Goal: Task Accomplishment & Management: Complete application form

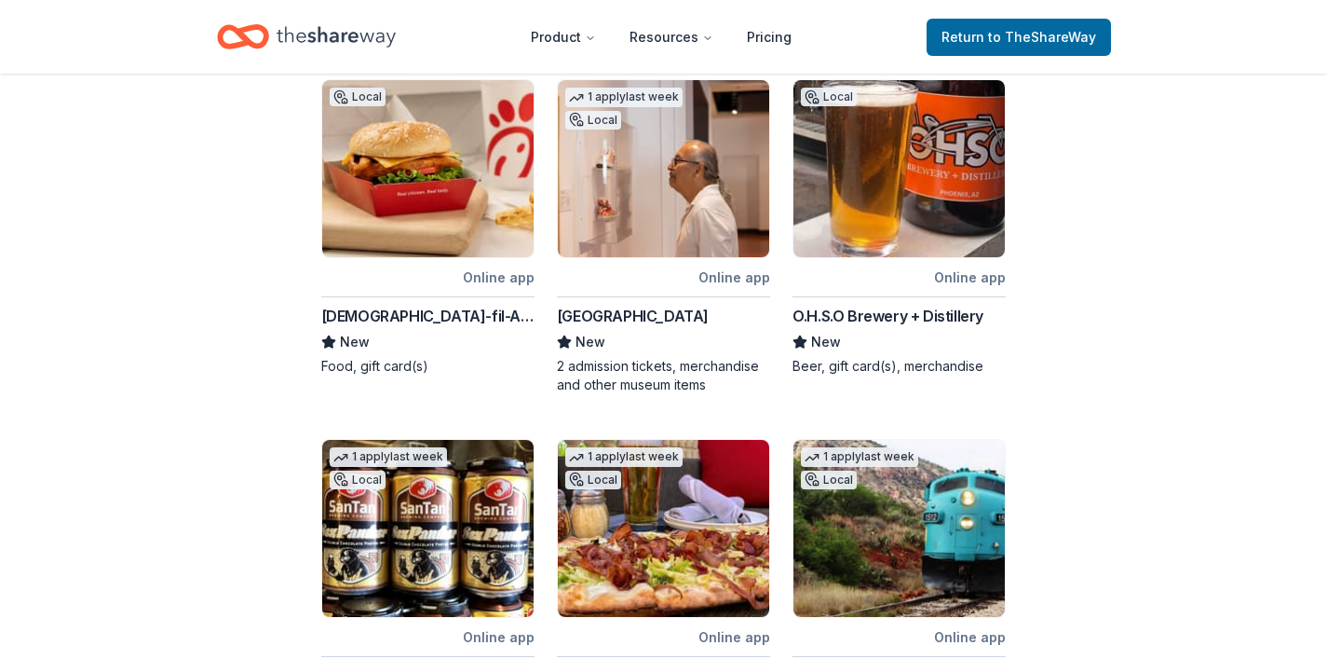
scroll to position [698, 0]
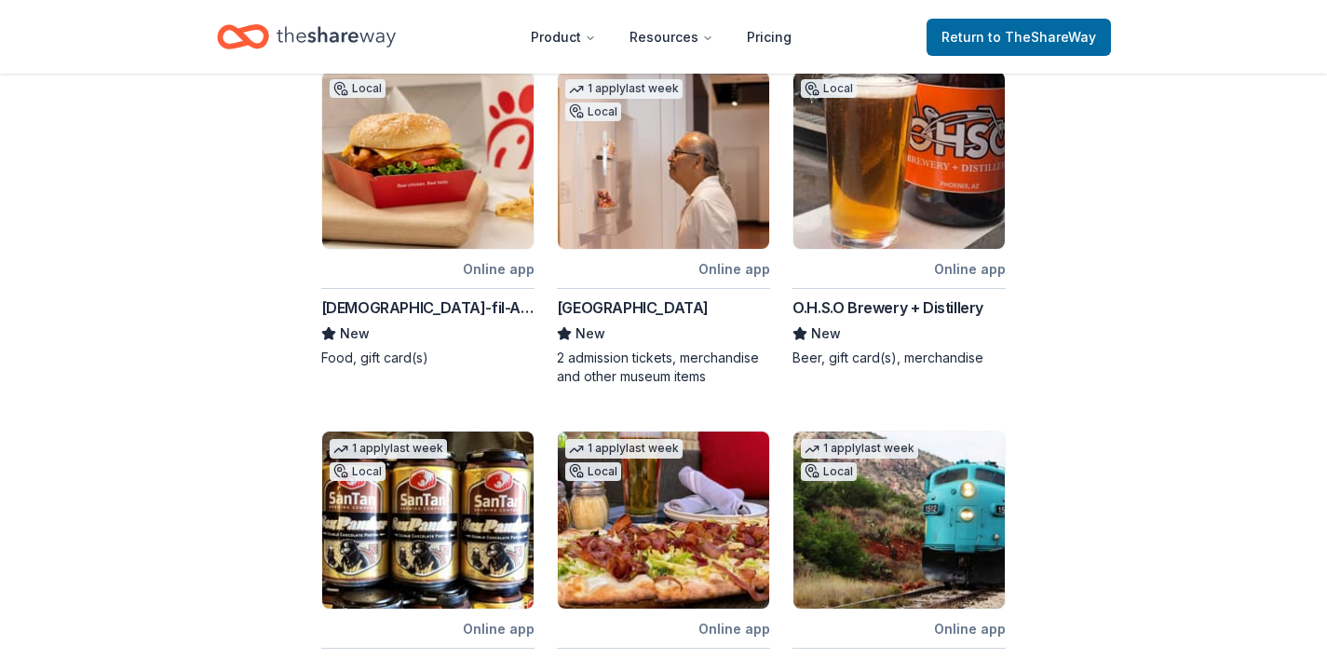
click at [686, 142] on img at bounding box center [663, 160] width 211 height 177
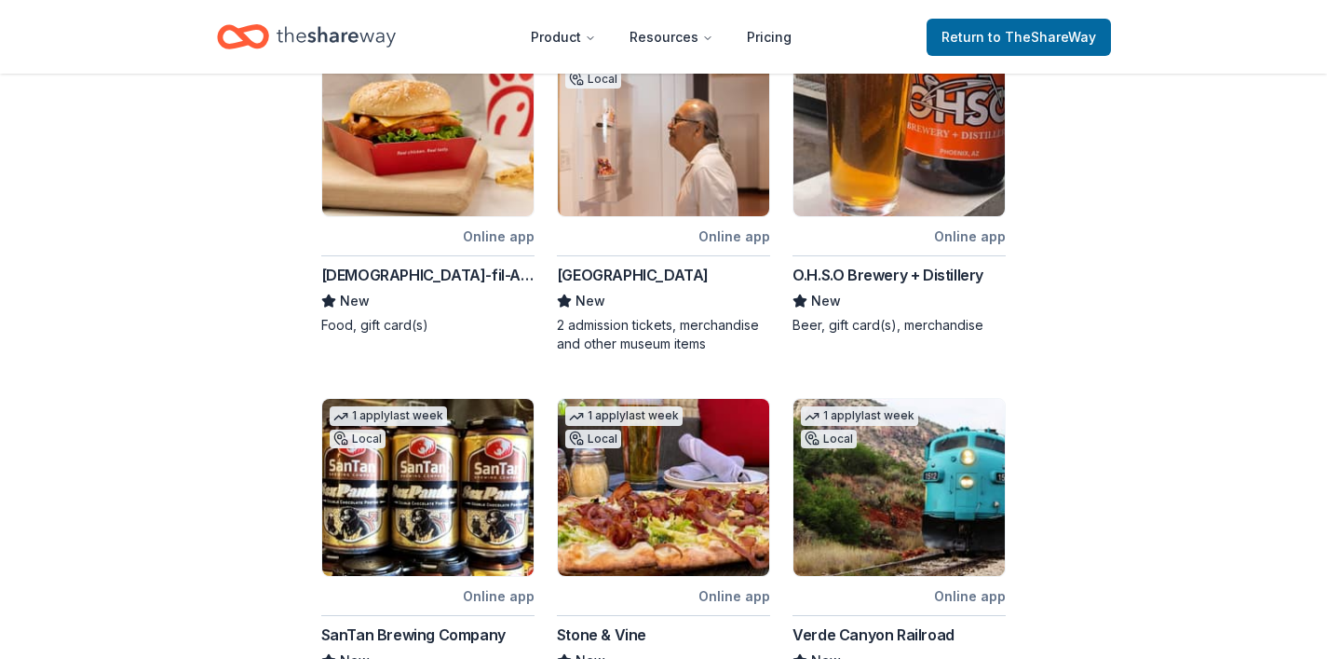
scroll to position [731, 0]
click at [935, 197] on img at bounding box center [899, 126] width 211 height 177
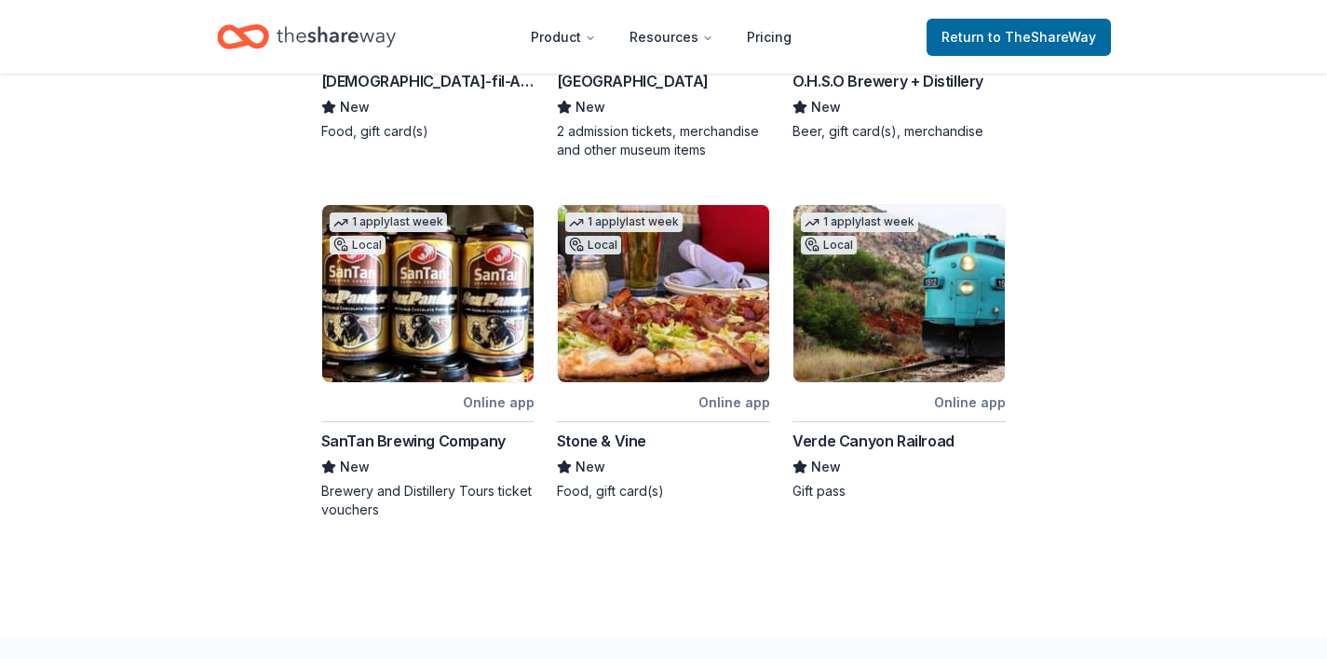
scroll to position [943, 0]
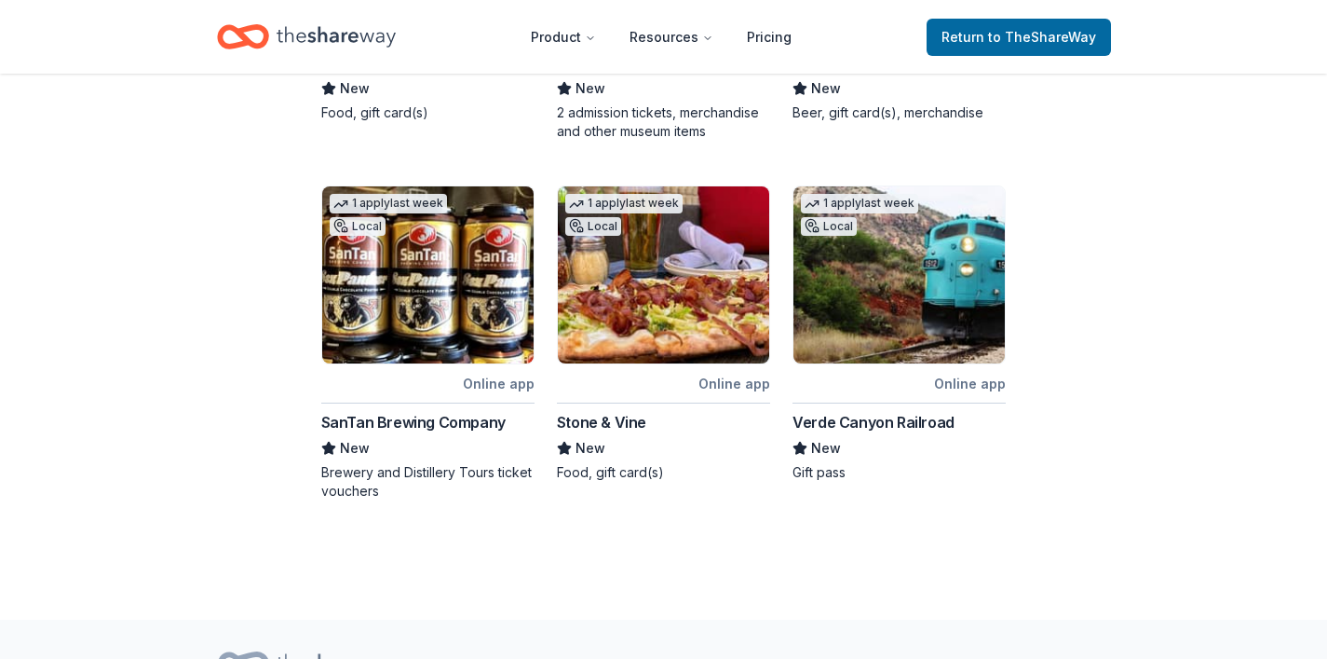
click at [693, 303] on img at bounding box center [663, 274] width 211 height 177
click at [908, 317] on img at bounding box center [899, 274] width 211 height 177
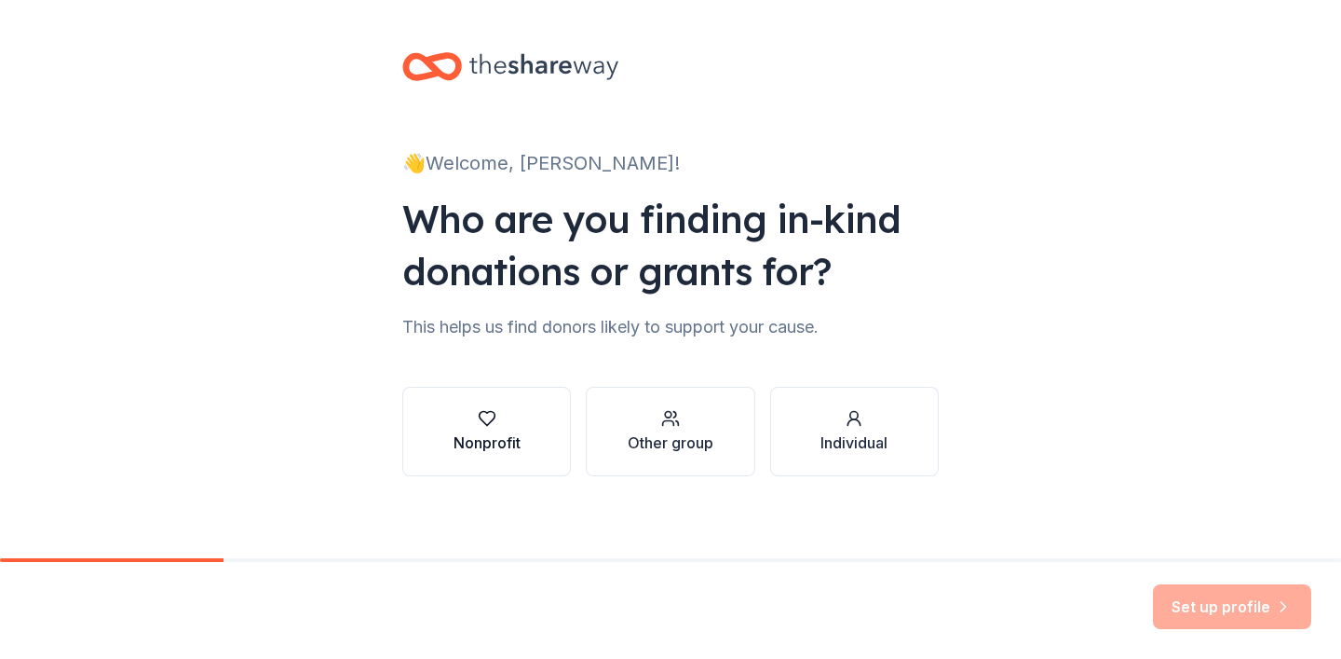
click at [519, 449] on button "Nonprofit" at bounding box center [486, 431] width 169 height 89
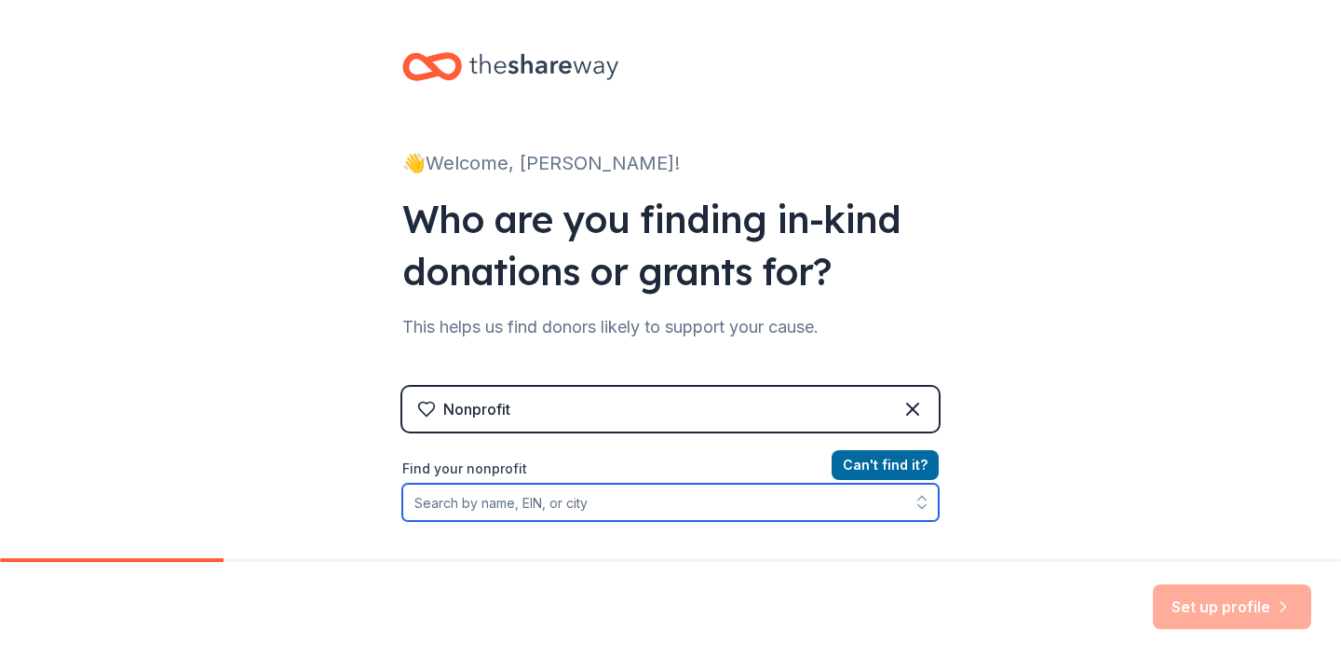
click at [626, 498] on input "Find your nonprofit" at bounding box center [670, 501] width 537 height 37
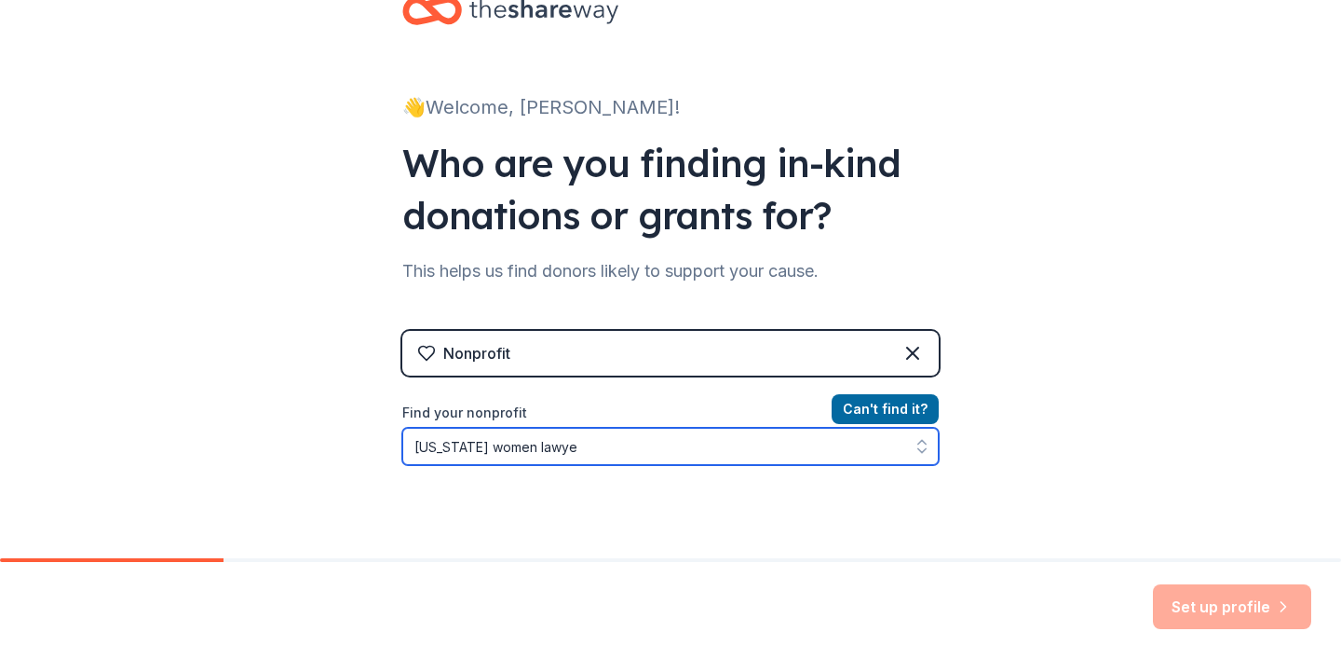
type input "arizona women lawyer"
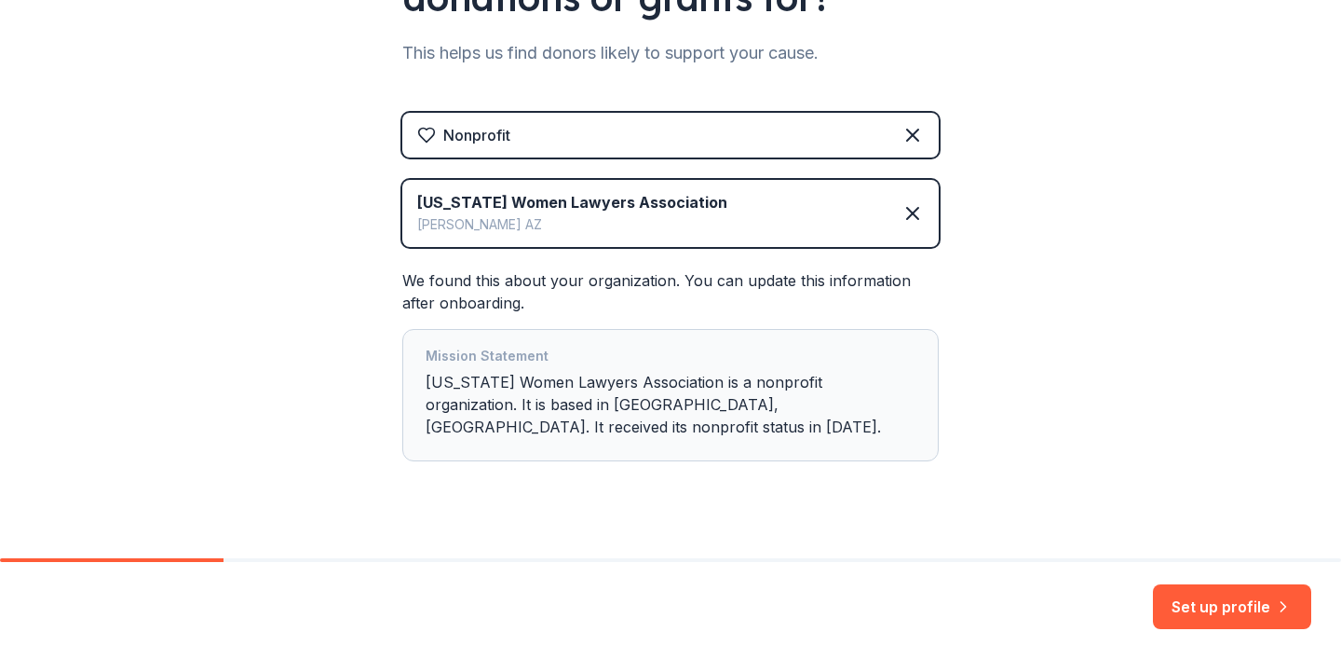
scroll to position [281, 0]
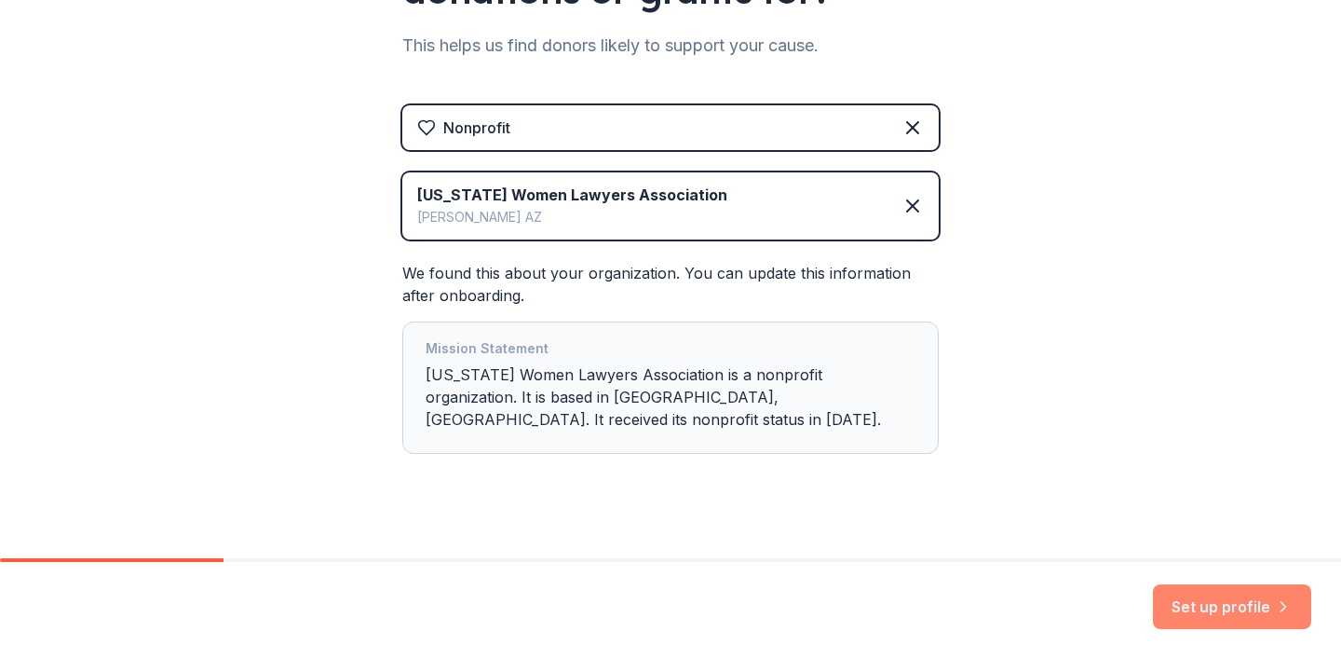
click at [1246, 603] on button "Set up profile" at bounding box center [1232, 606] width 158 height 45
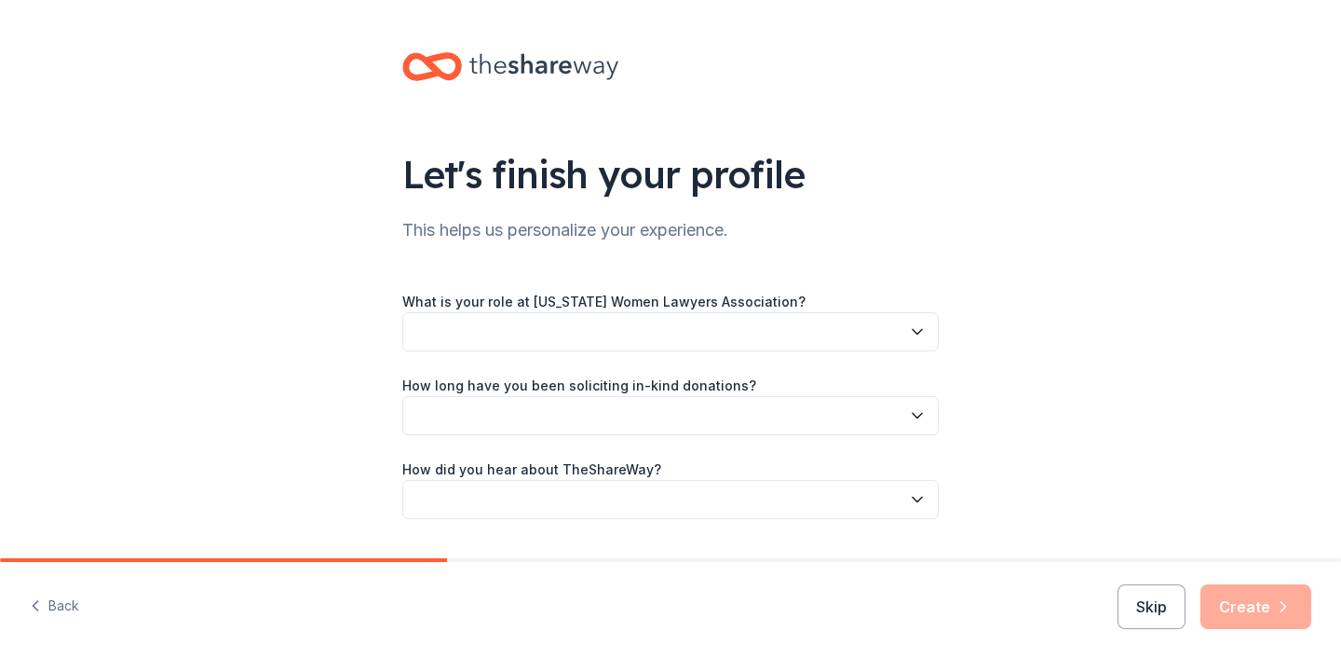
click at [795, 326] on button "button" at bounding box center [670, 331] width 537 height 39
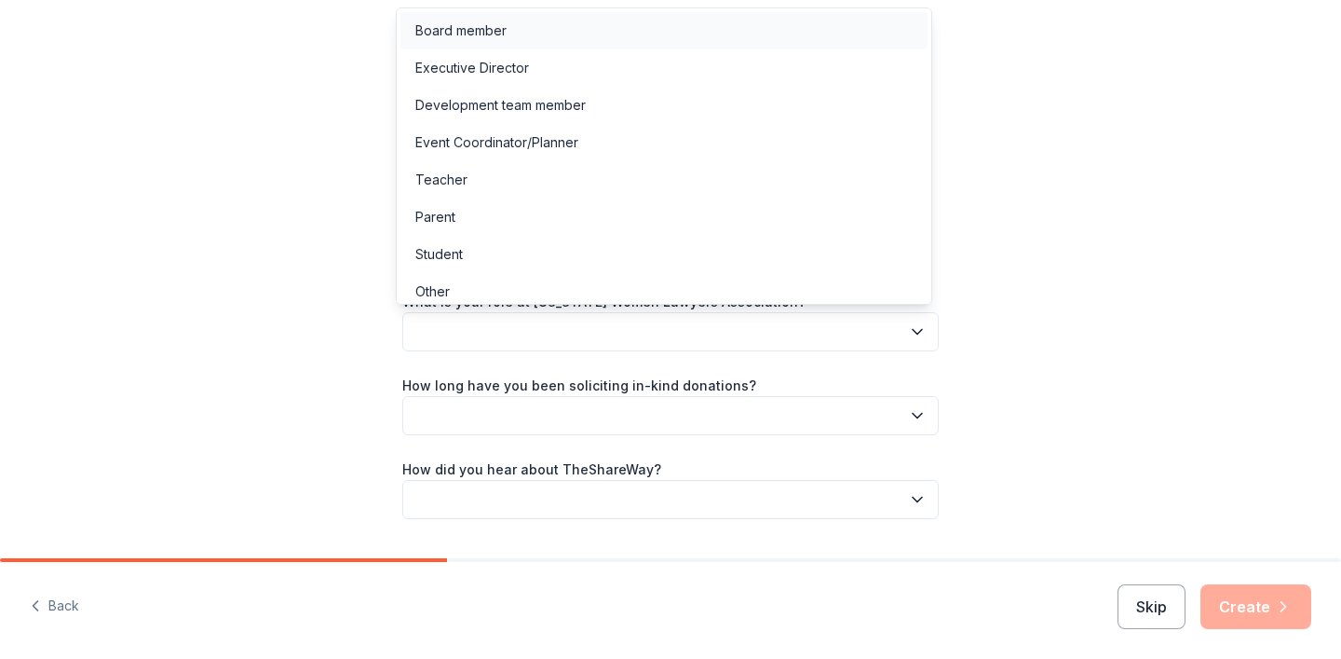
click at [654, 40] on div "Board member" at bounding box center [664, 30] width 527 height 37
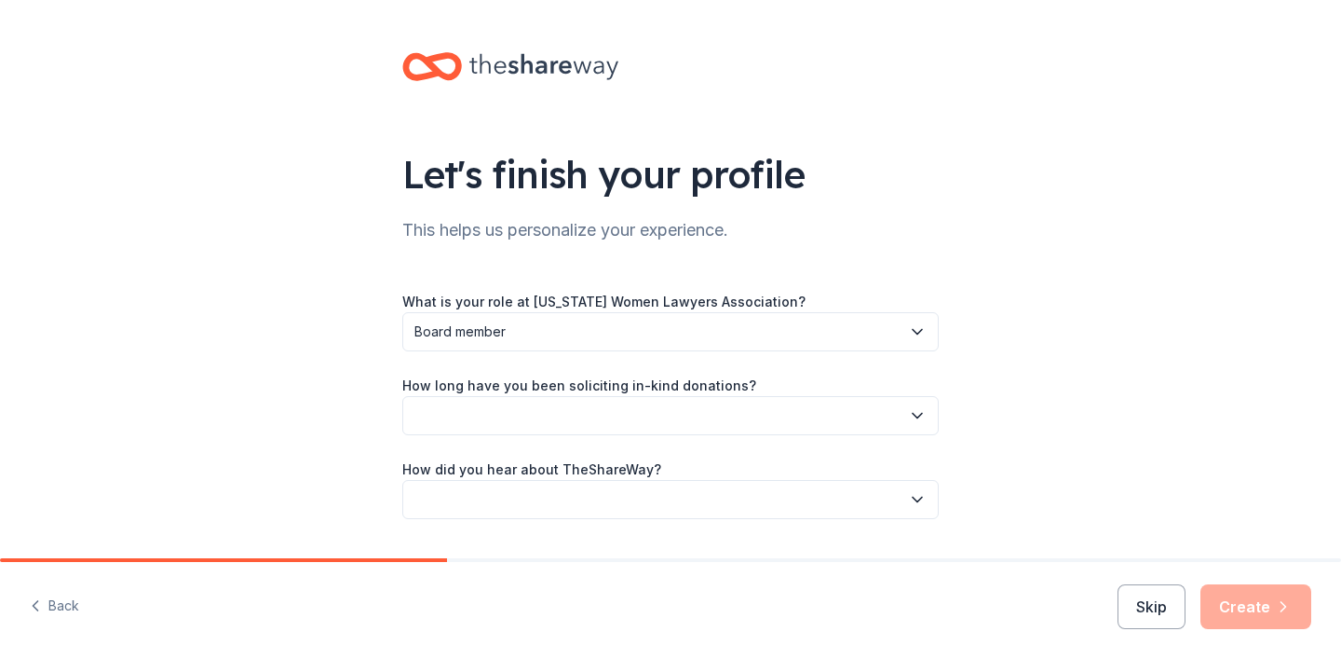
click at [609, 426] on button "button" at bounding box center [670, 415] width 537 height 39
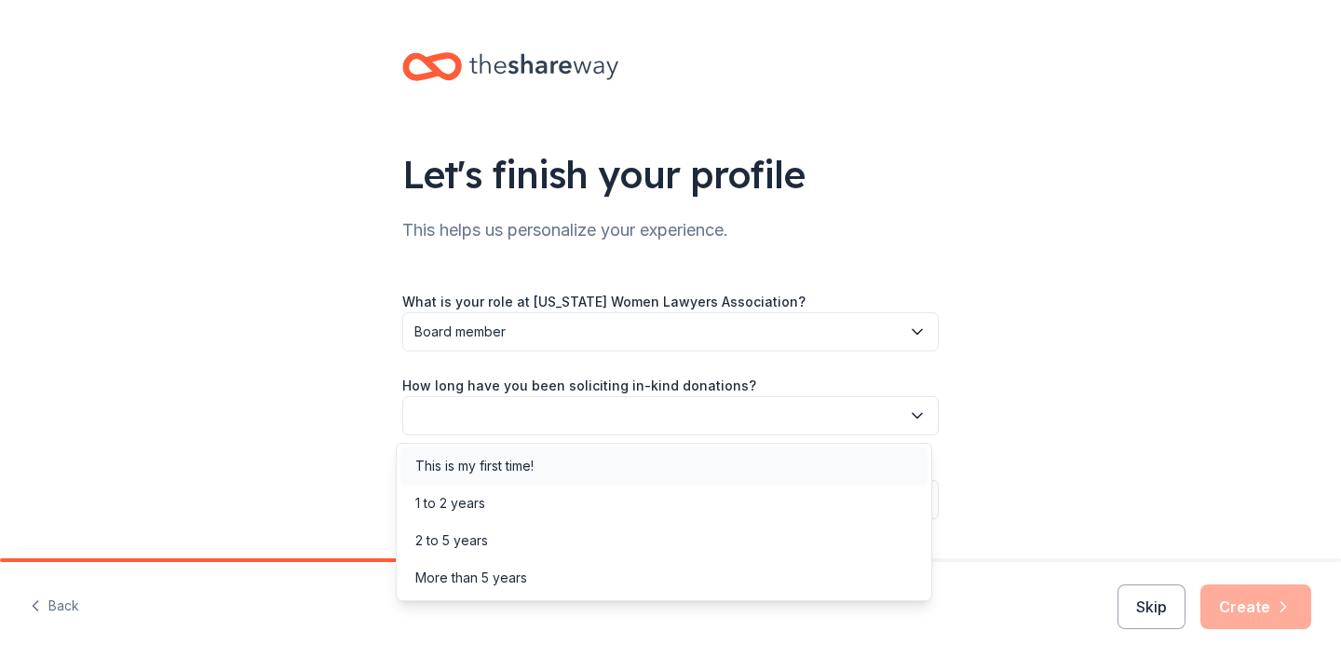
click at [605, 469] on div "This is my first time!" at bounding box center [664, 465] width 527 height 37
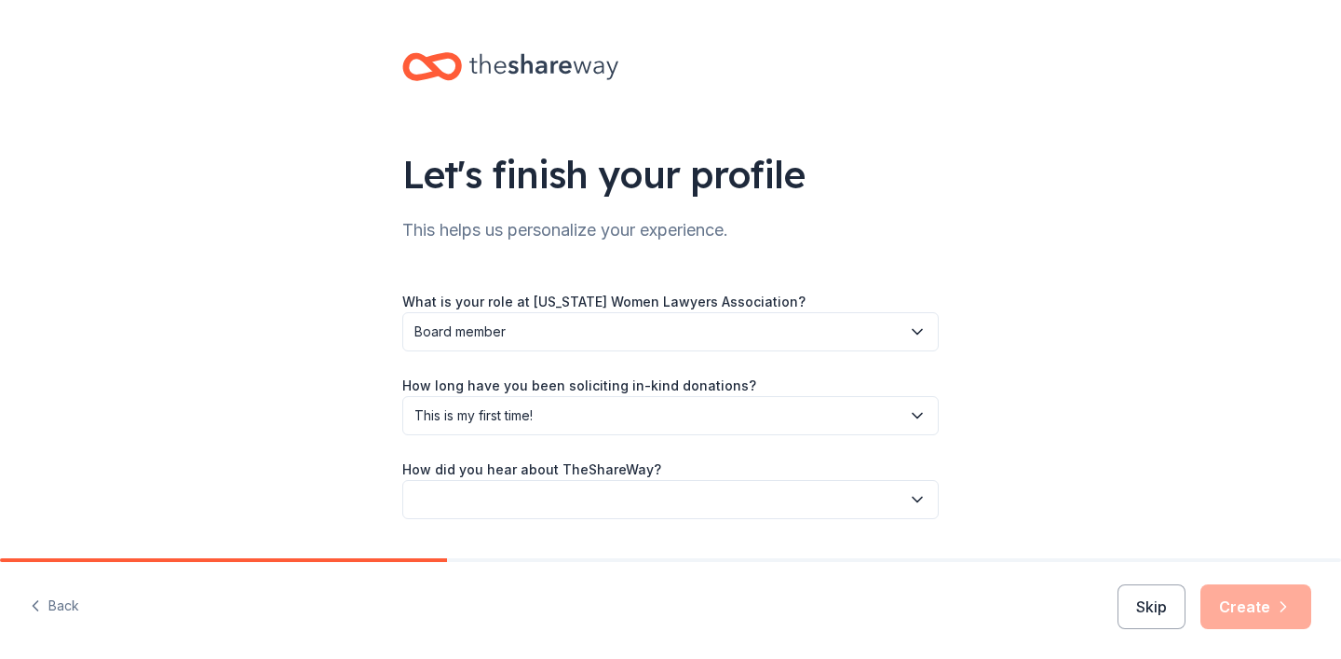
click at [605, 507] on button "button" at bounding box center [670, 499] width 537 height 39
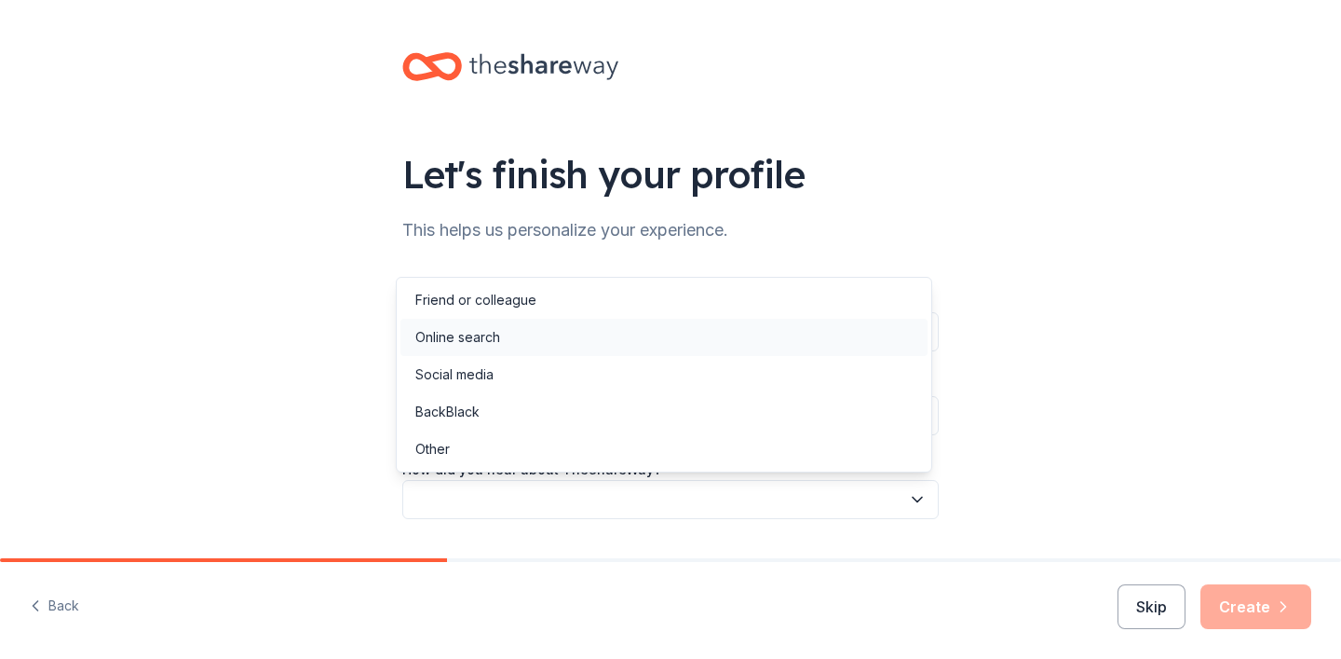
click at [616, 342] on div "Online search" at bounding box center [664, 337] width 527 height 37
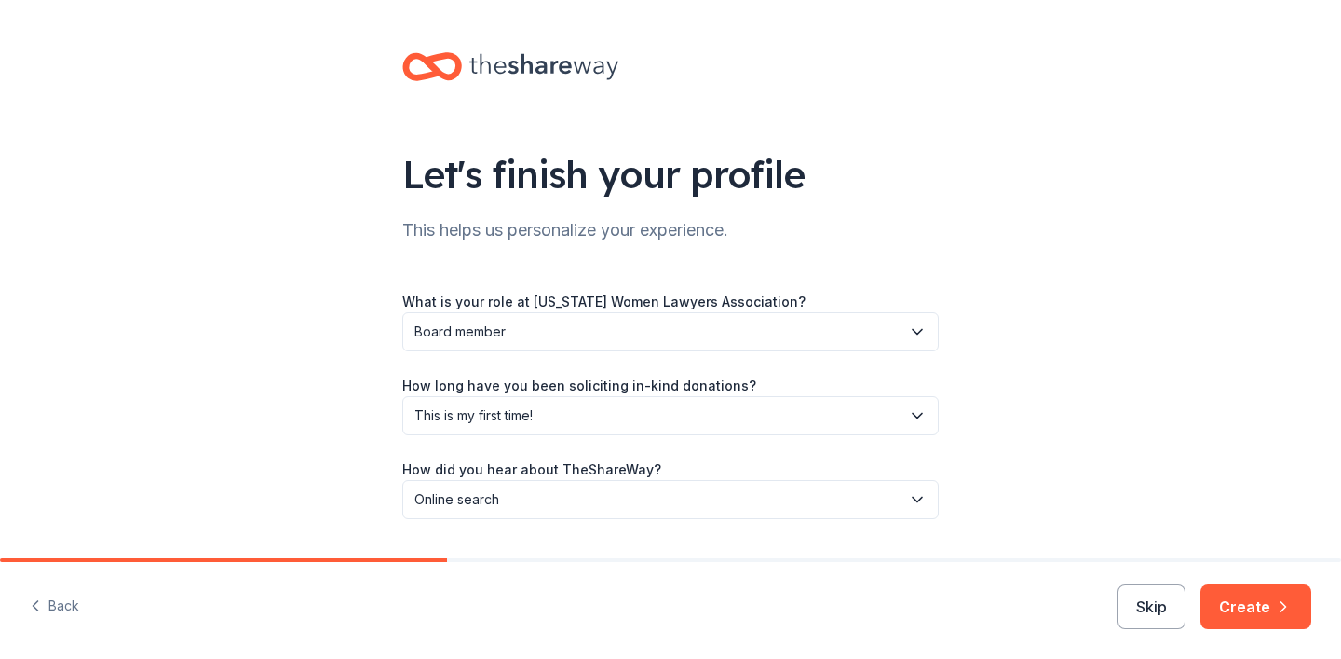
scroll to position [50, 0]
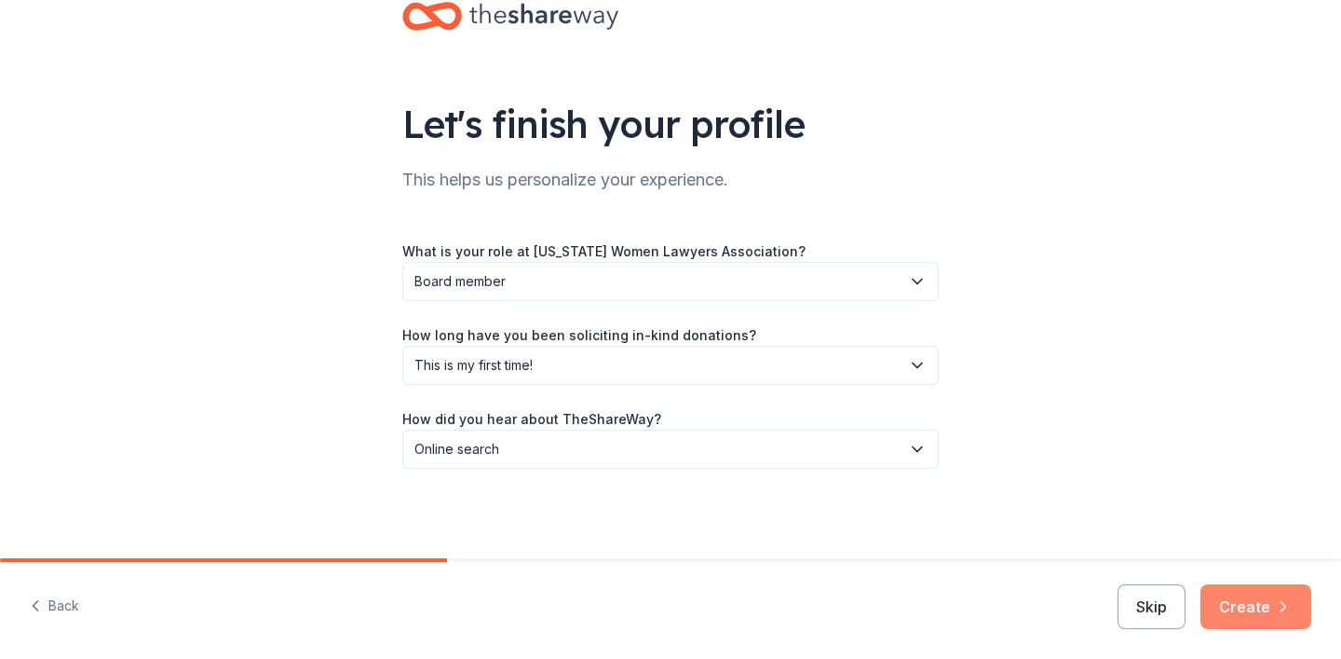
click at [1250, 603] on button "Create" at bounding box center [1256, 606] width 111 height 45
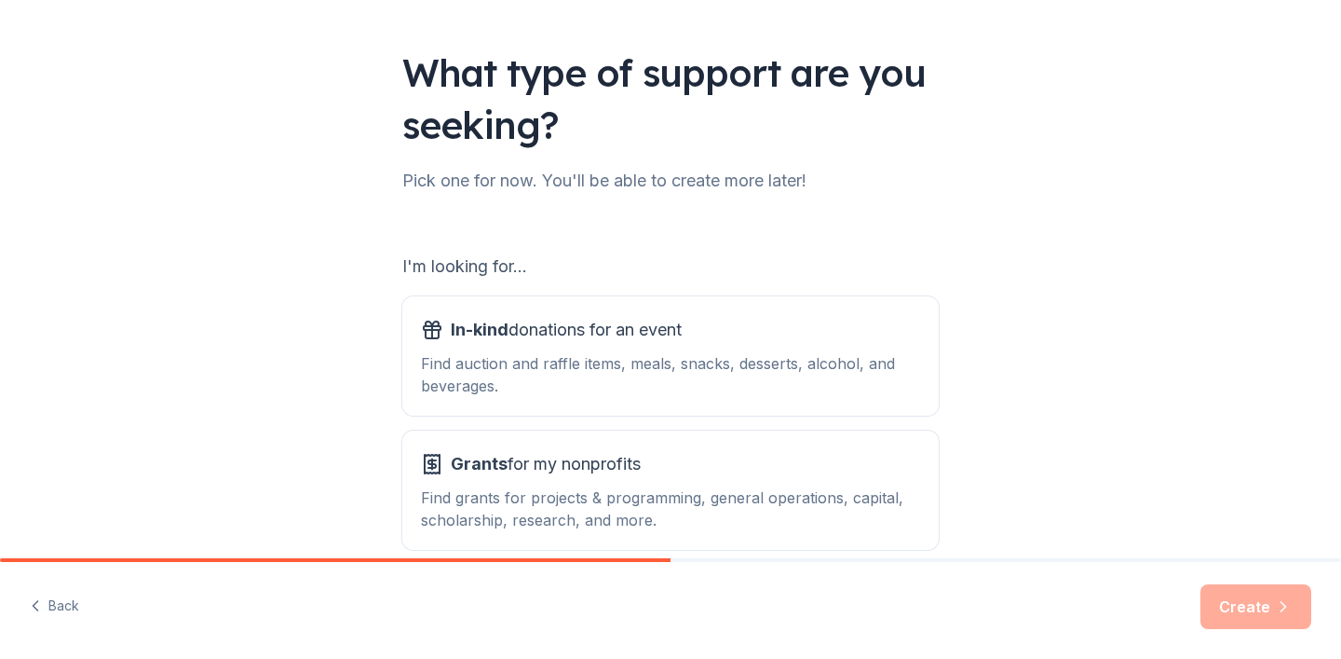
scroll to position [194, 0]
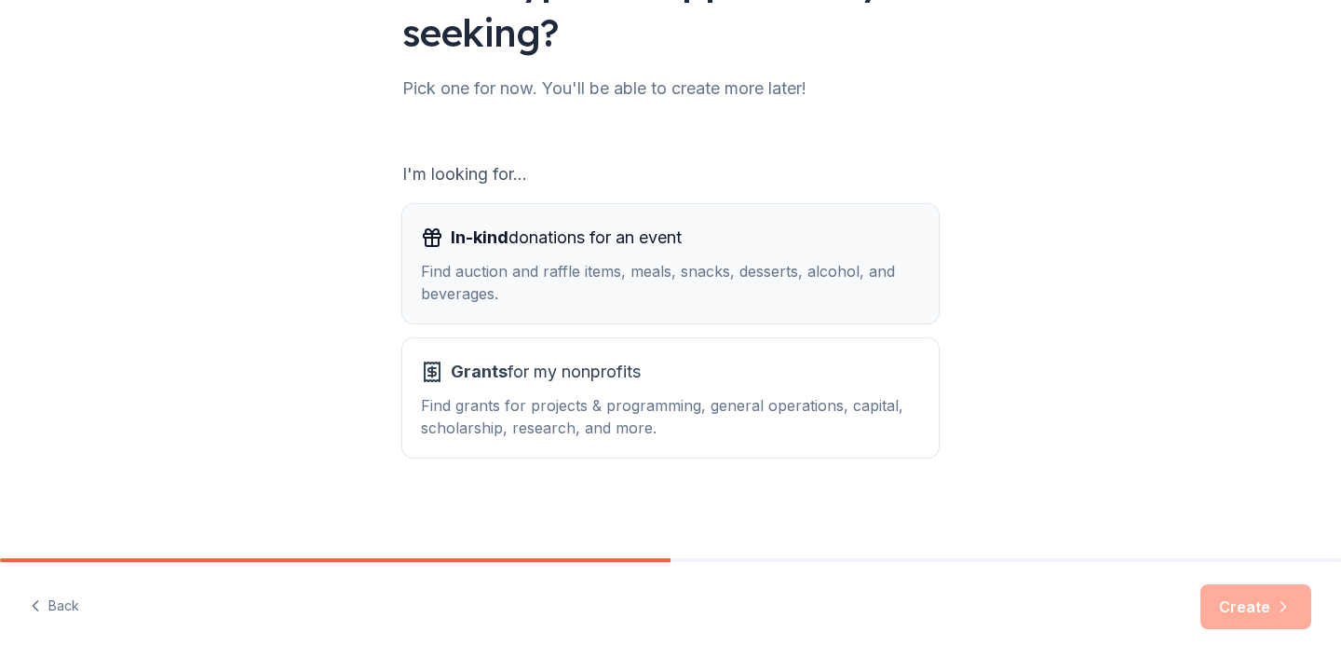
click at [686, 279] on div "Find auction and raffle items, meals, snacks, desserts, alcohol, and beverages." at bounding box center [670, 282] width 499 height 45
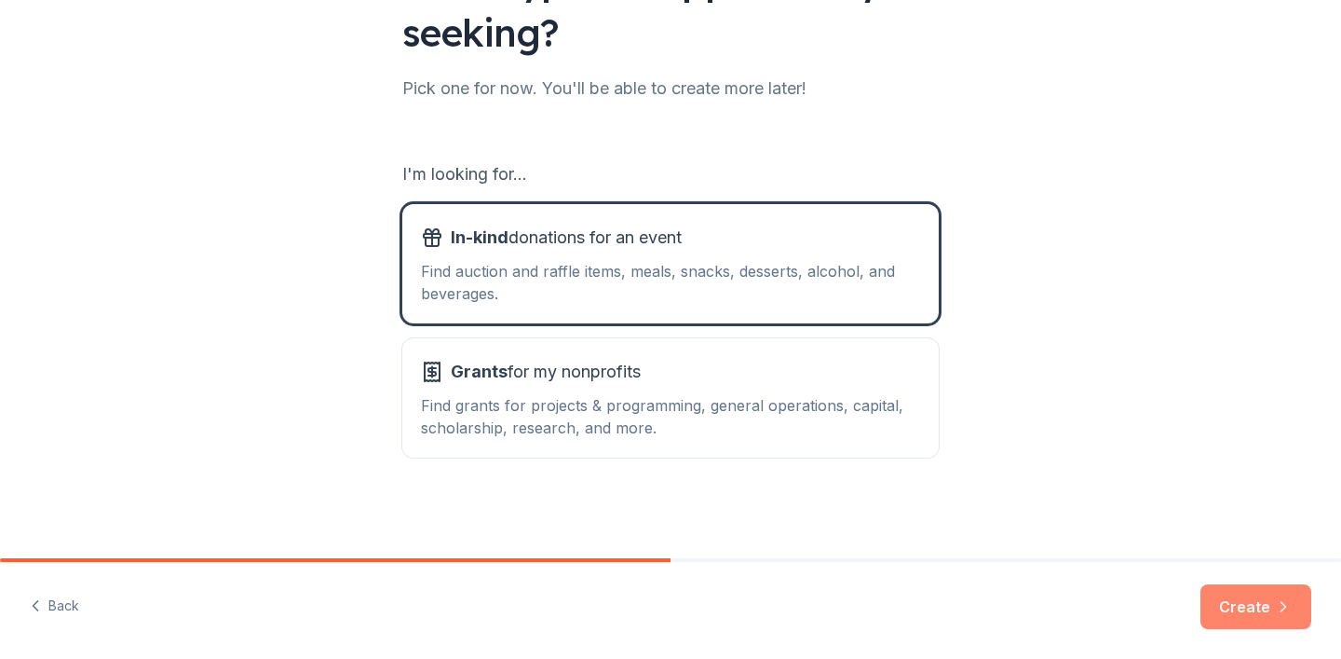
click at [1264, 618] on button "Create" at bounding box center [1256, 606] width 111 height 45
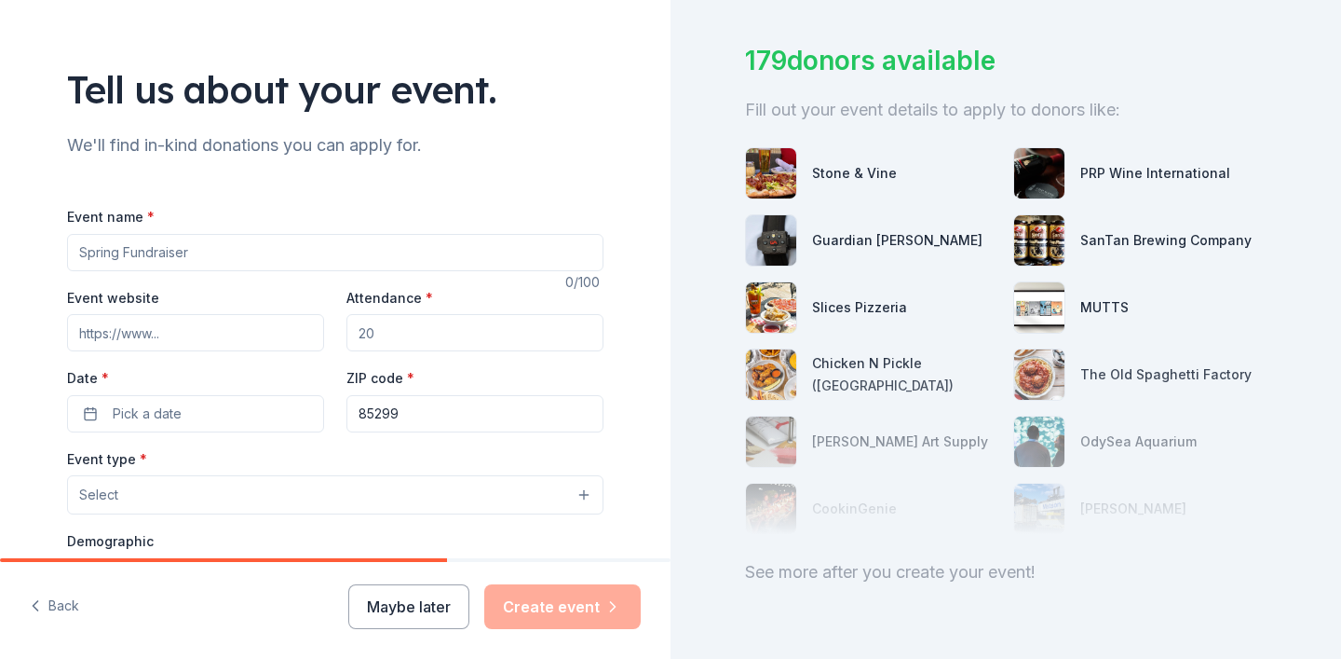
scroll to position [170, 0]
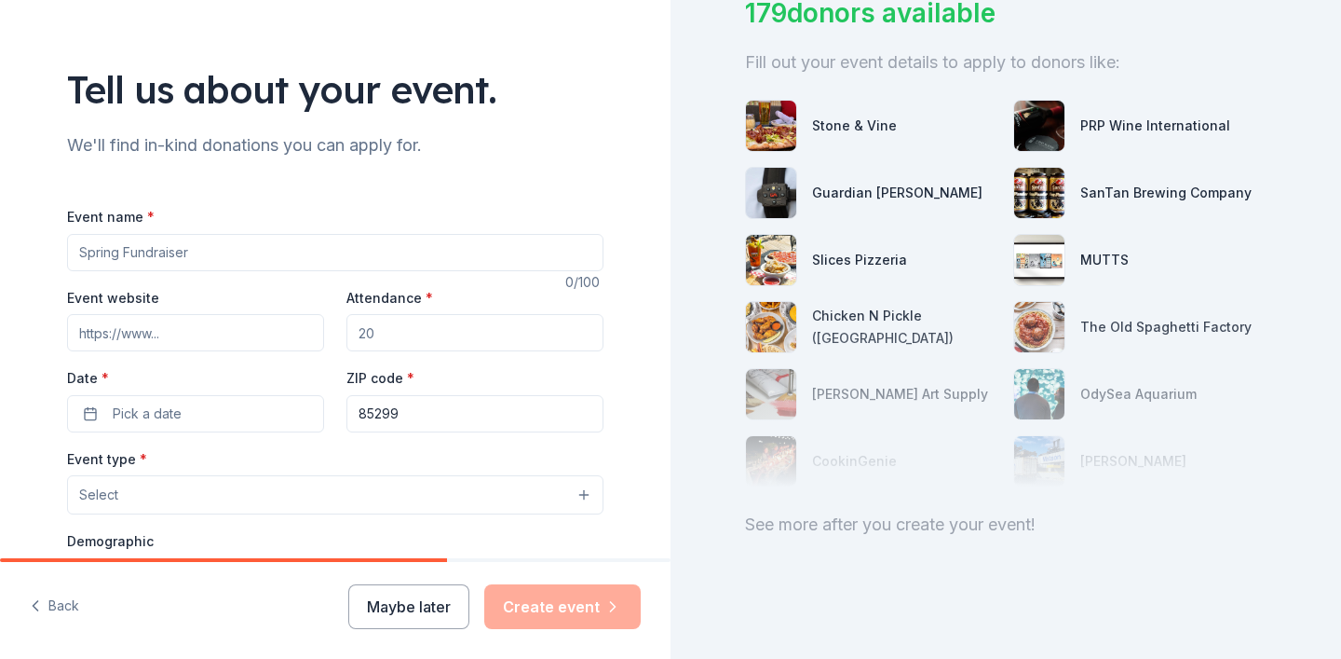
click at [442, 260] on input "Event name *" at bounding box center [335, 252] width 537 height 37
type input "State Bar Convention Raffle"
click at [246, 333] on input "Event website" at bounding box center [195, 332] width 257 height 37
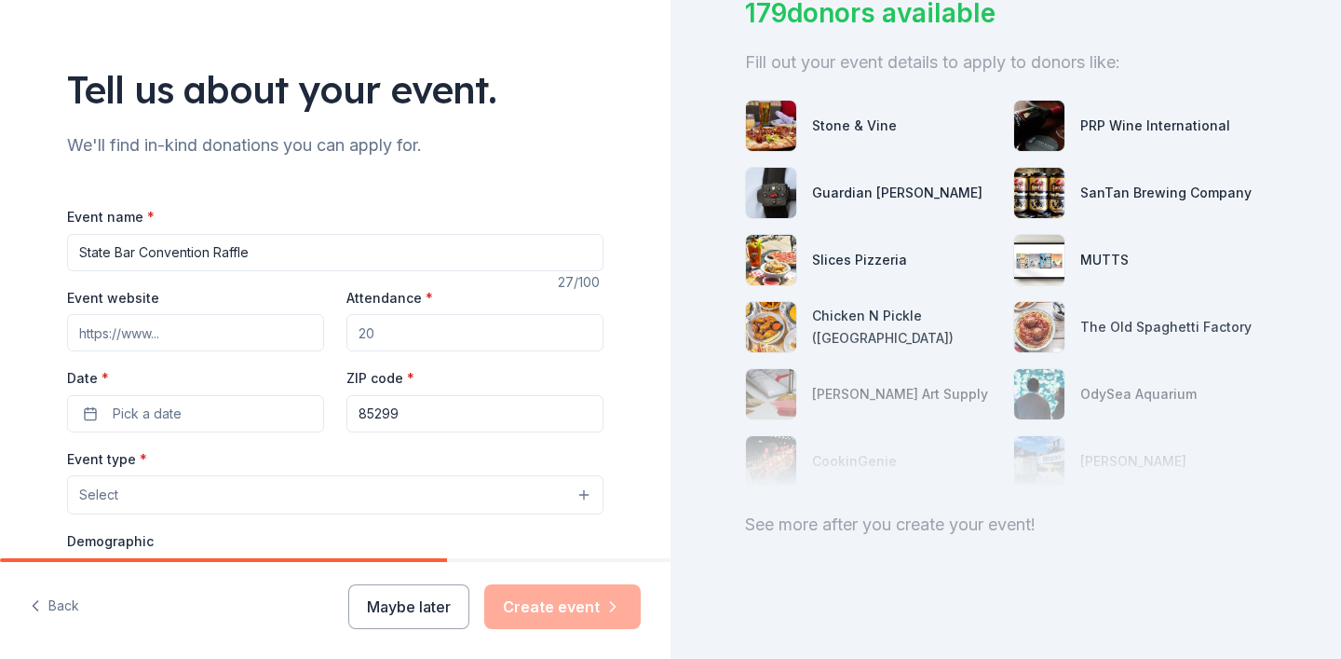
click at [392, 333] on input "Attendance *" at bounding box center [475, 332] width 257 height 37
type input "1"
type input "200"
click at [216, 420] on button "Pick a date" at bounding box center [195, 413] width 257 height 37
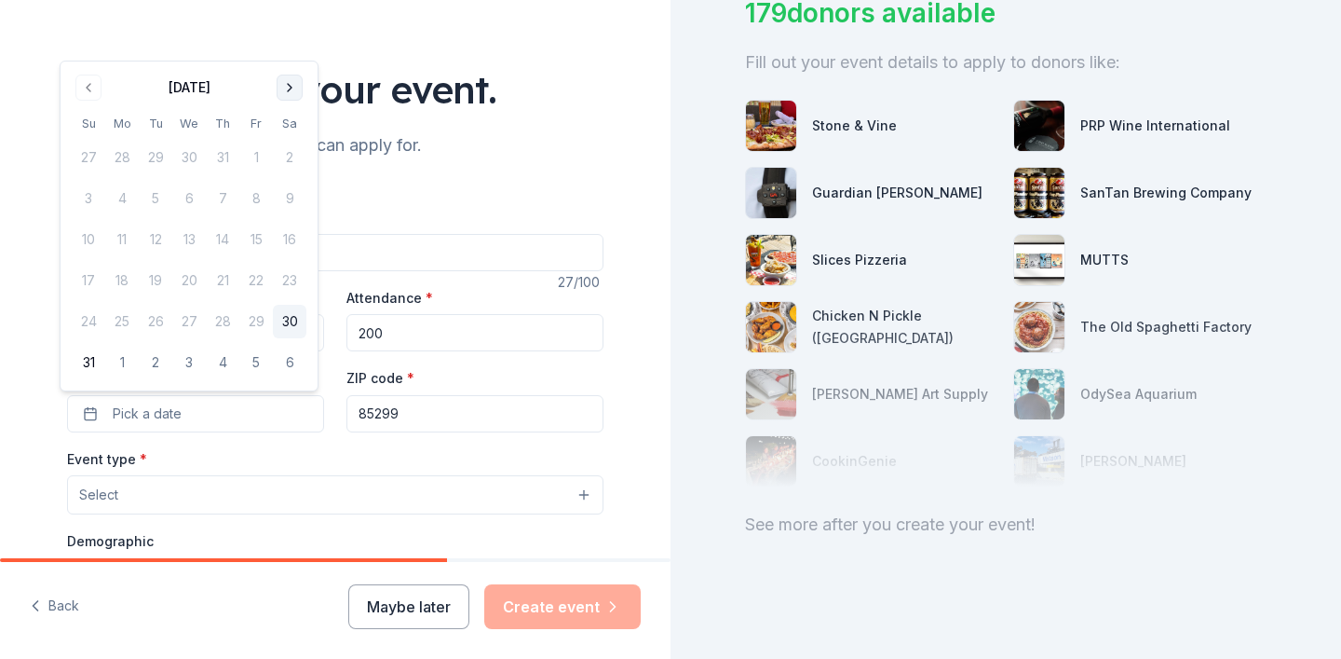
click at [287, 76] on button "Go to next month" at bounding box center [290, 88] width 26 height 26
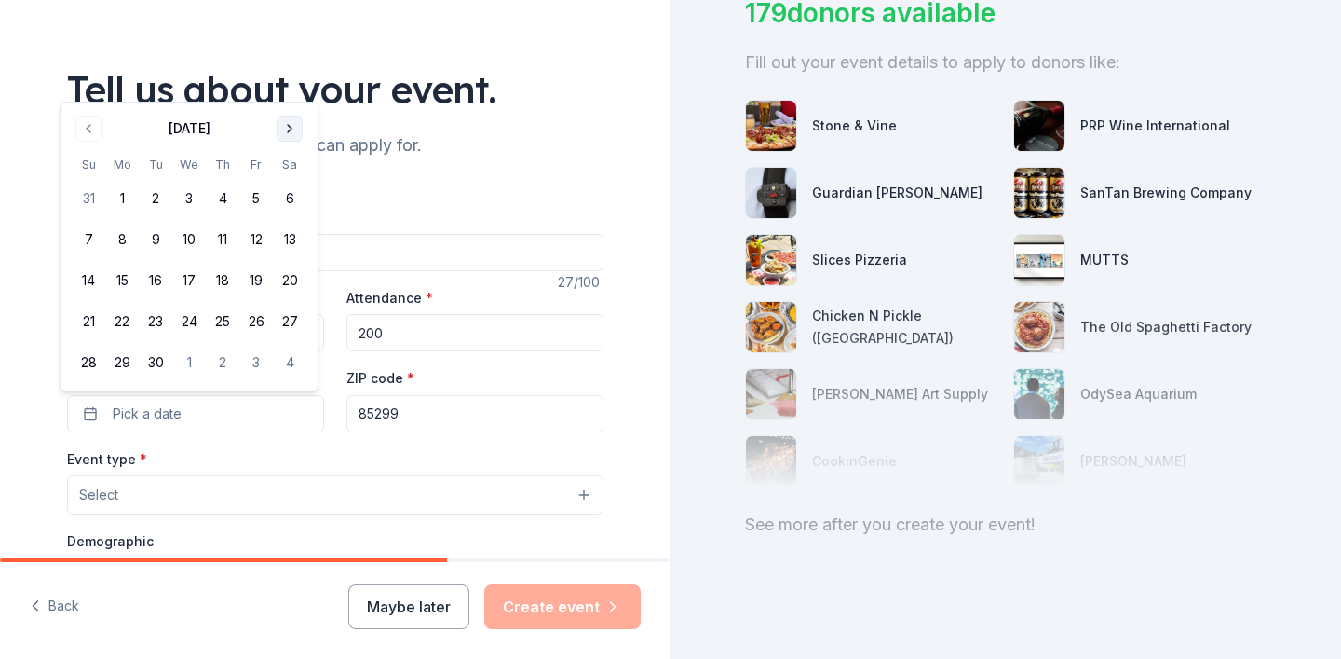
click at [289, 129] on button "Go to next month" at bounding box center [290, 129] width 26 height 26
click at [251, 281] on button "17" at bounding box center [256, 281] width 34 height 34
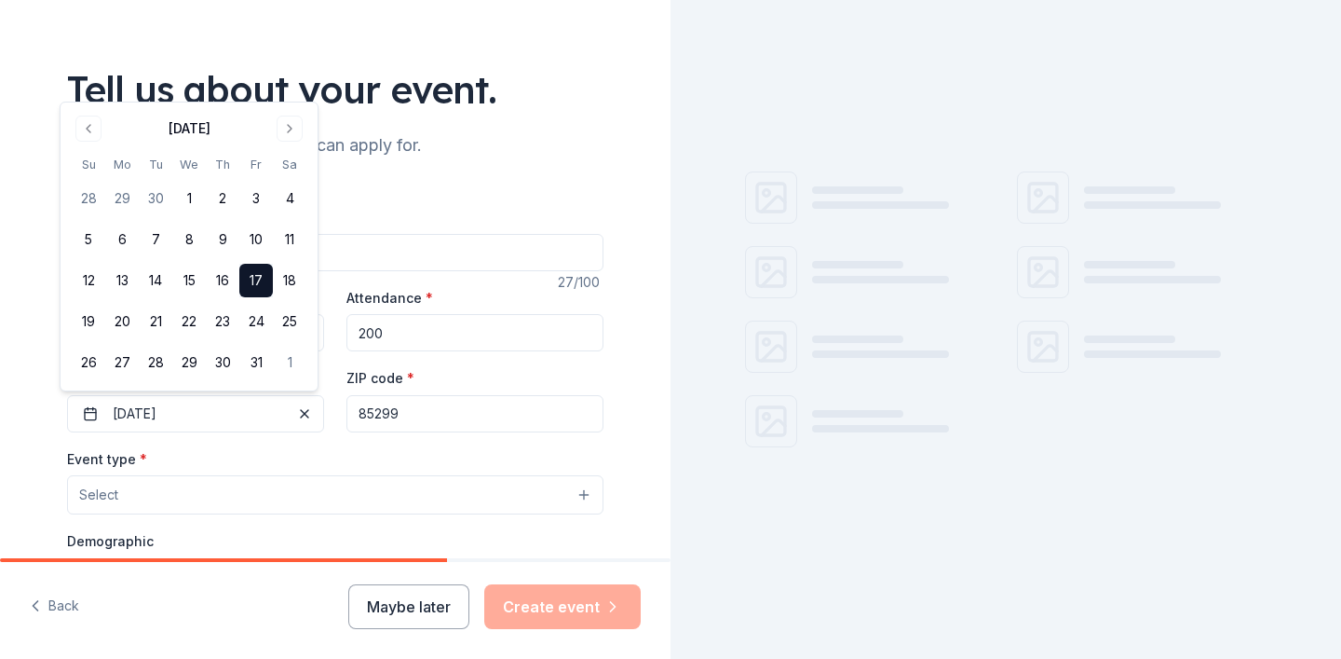
scroll to position [0, 0]
click at [441, 416] on input "85299" at bounding box center [475, 413] width 257 height 37
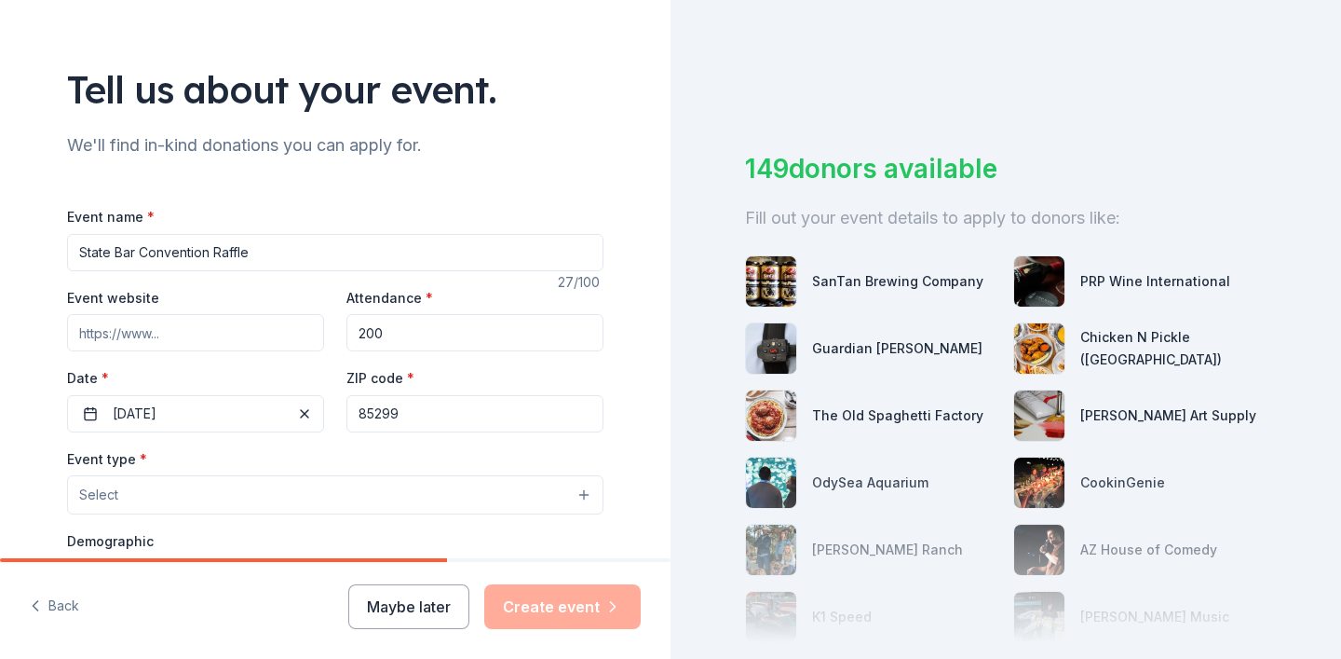
click at [500, 407] on input "85299" at bounding box center [475, 413] width 257 height 37
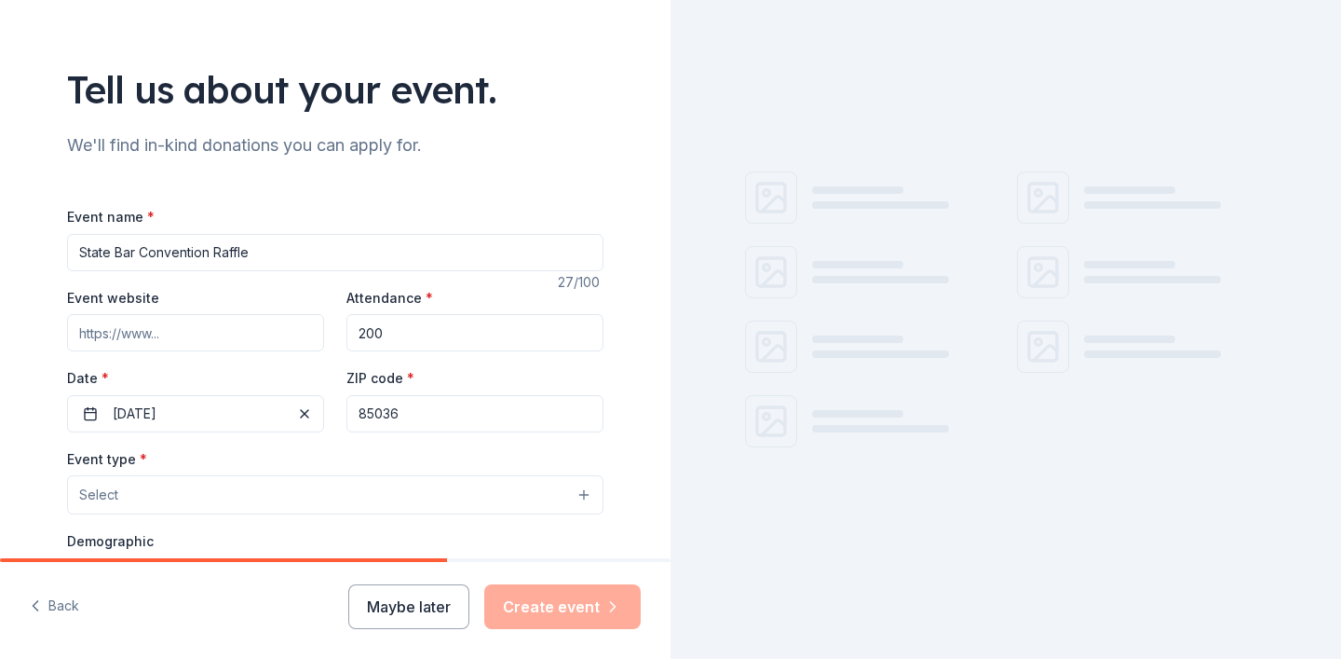
type input "85036"
click at [416, 495] on button "Select" at bounding box center [335, 494] width 537 height 39
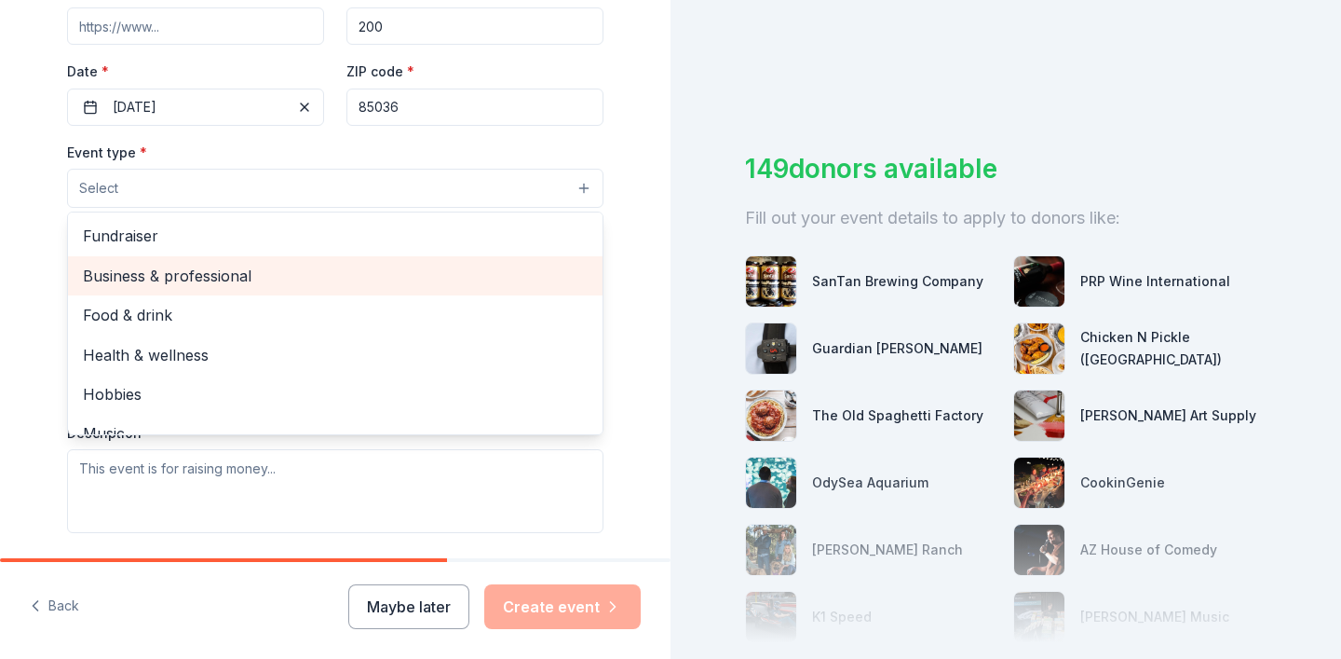
click at [335, 288] on div "Business & professional" at bounding box center [335, 275] width 535 height 39
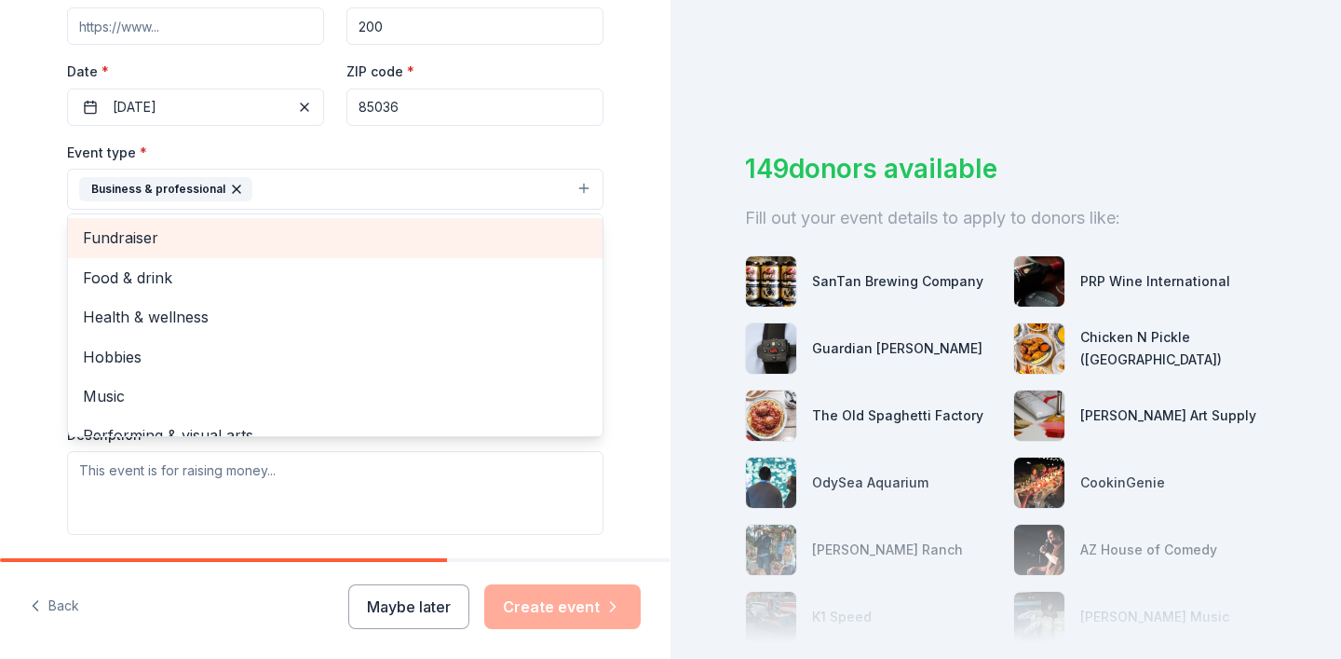
click at [306, 240] on span "Fundraiser" at bounding box center [335, 237] width 505 height 24
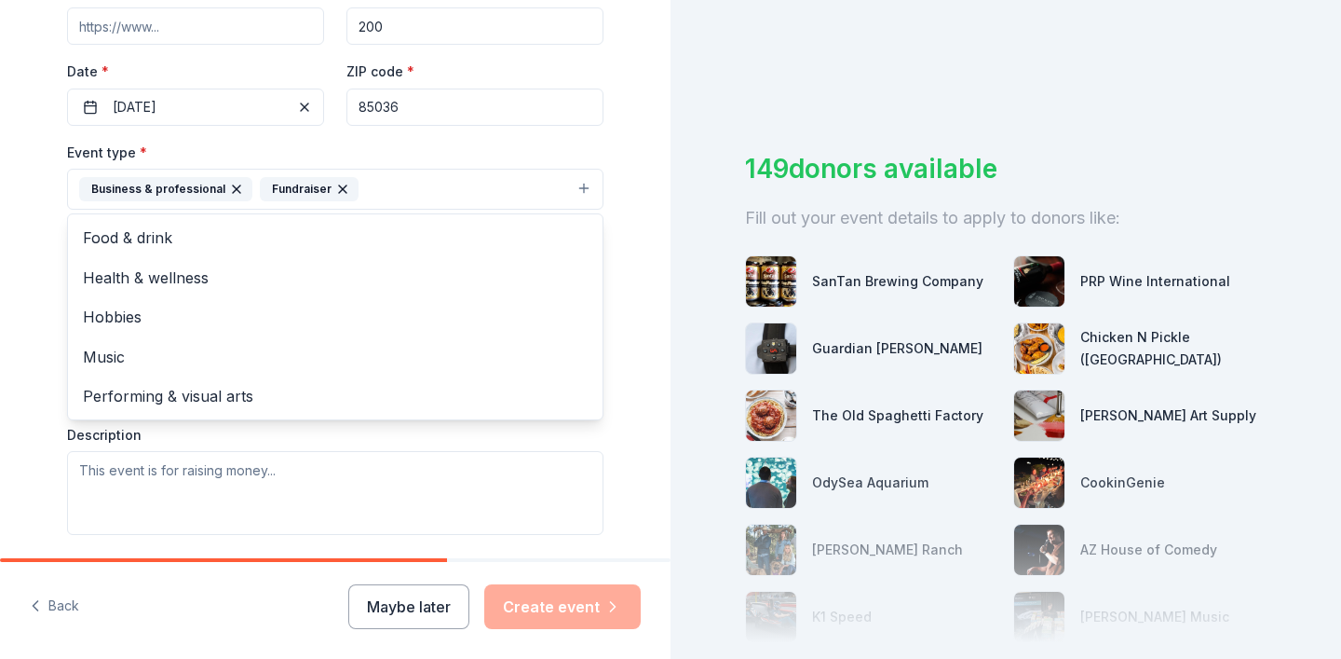
click at [523, 461] on div "Event type * Business & professional Fundraiser Food & drink Health & wellness …" at bounding box center [335, 338] width 537 height 394
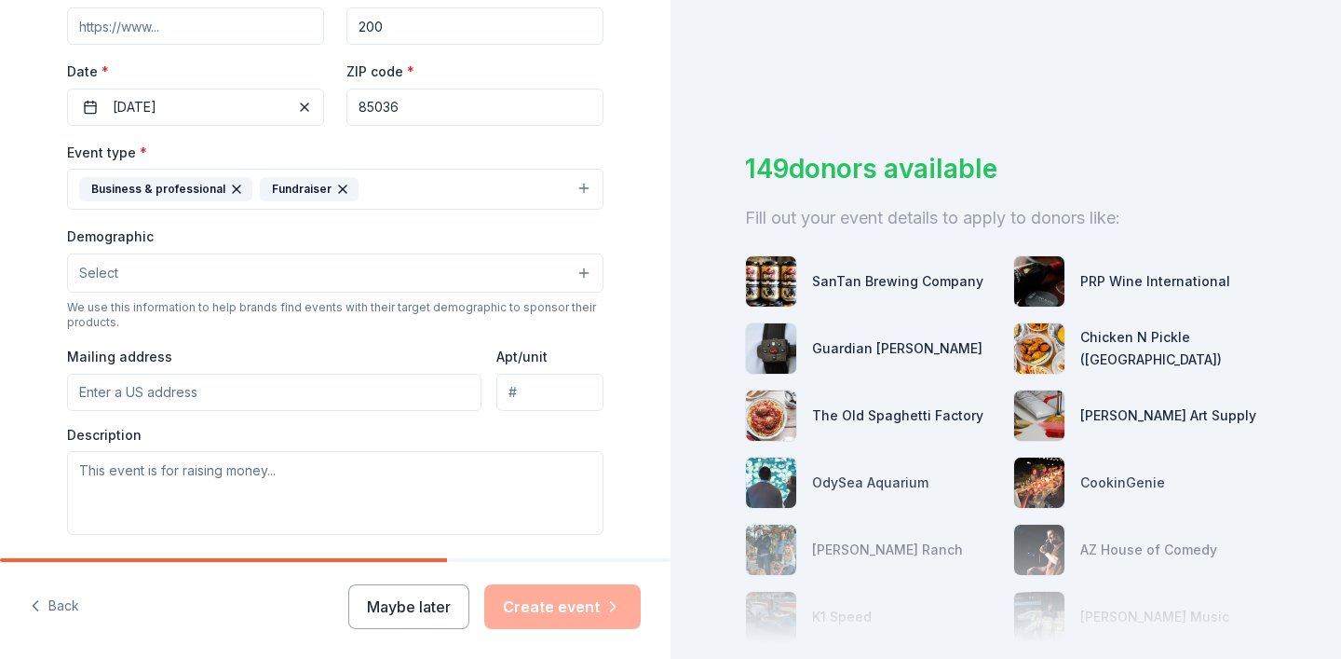
click at [347, 384] on input "Mailing address" at bounding box center [274, 392] width 415 height 37
click at [367, 275] on button "Select" at bounding box center [335, 272] width 537 height 39
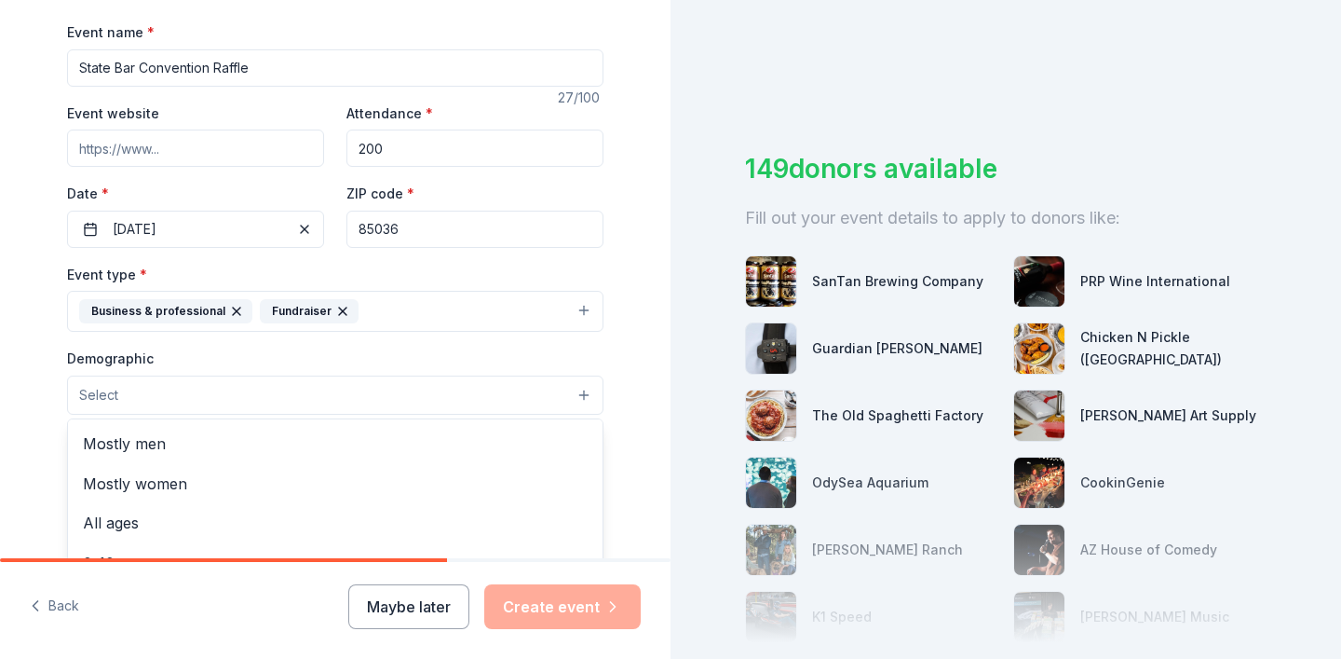
scroll to position [33, 0]
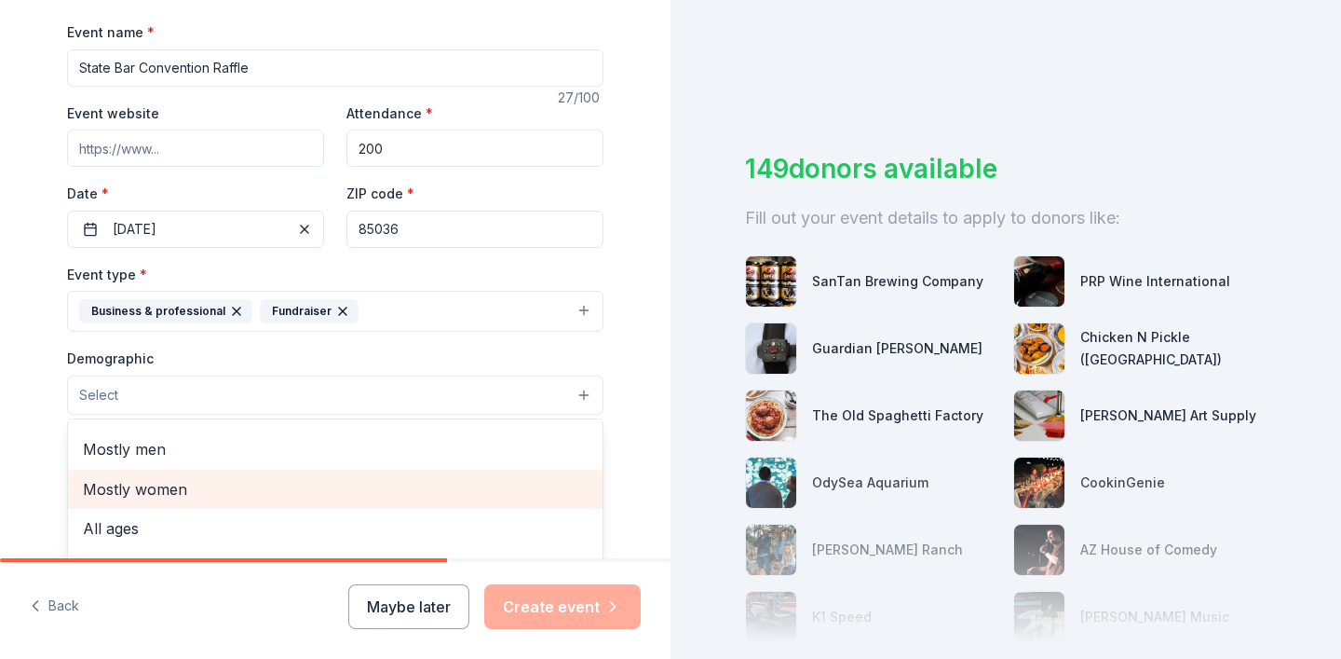
click at [215, 481] on span "Mostly women" at bounding box center [335, 489] width 505 height 24
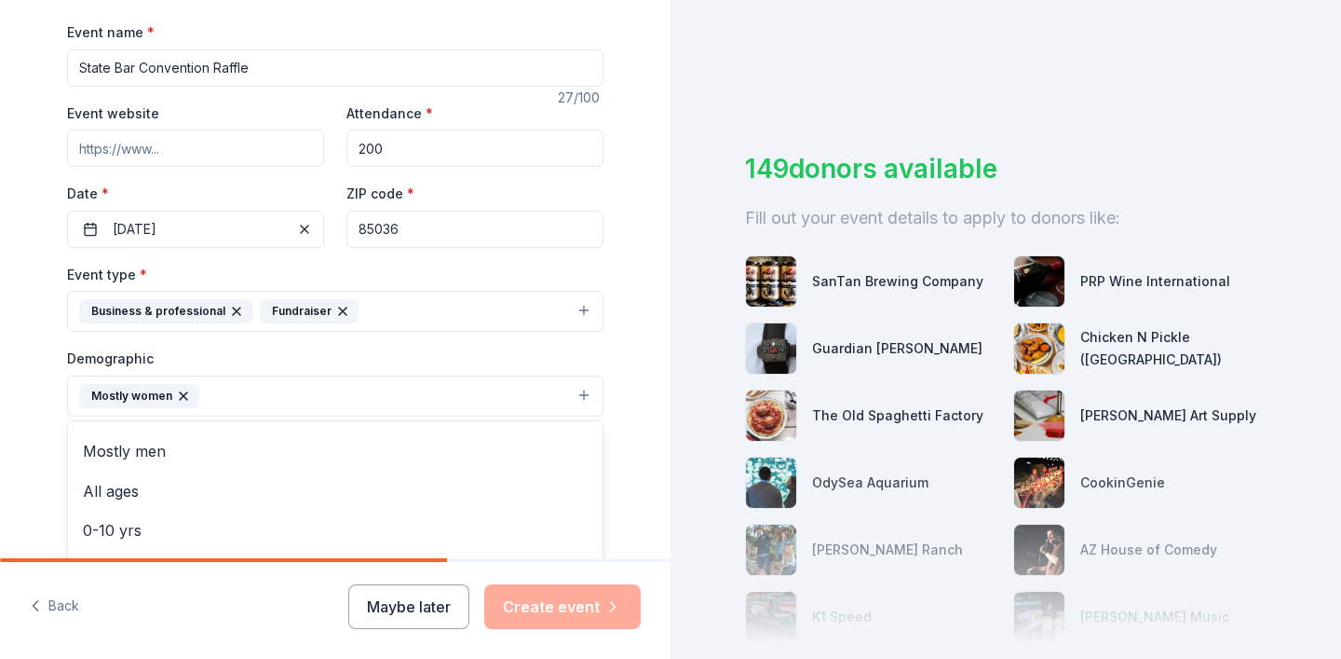
click at [284, 392] on button "Mostly women" at bounding box center [335, 395] width 537 height 41
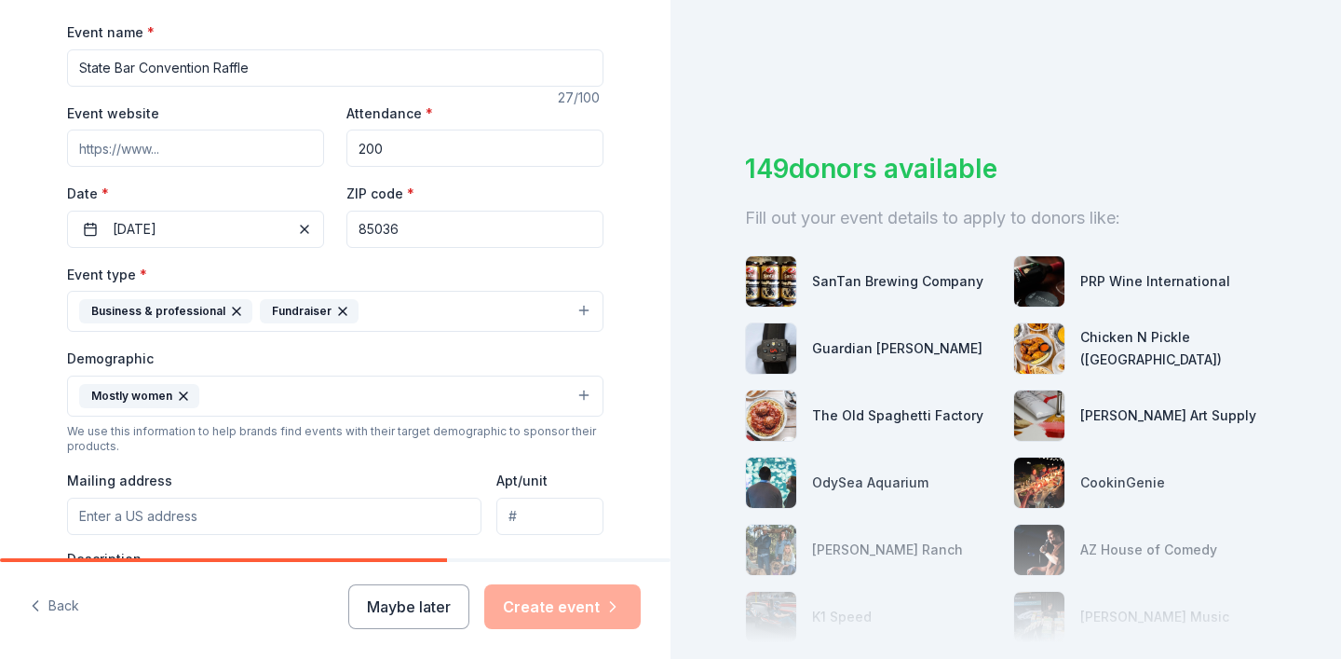
click at [473, 396] on button "Mostly women" at bounding box center [335, 395] width 537 height 41
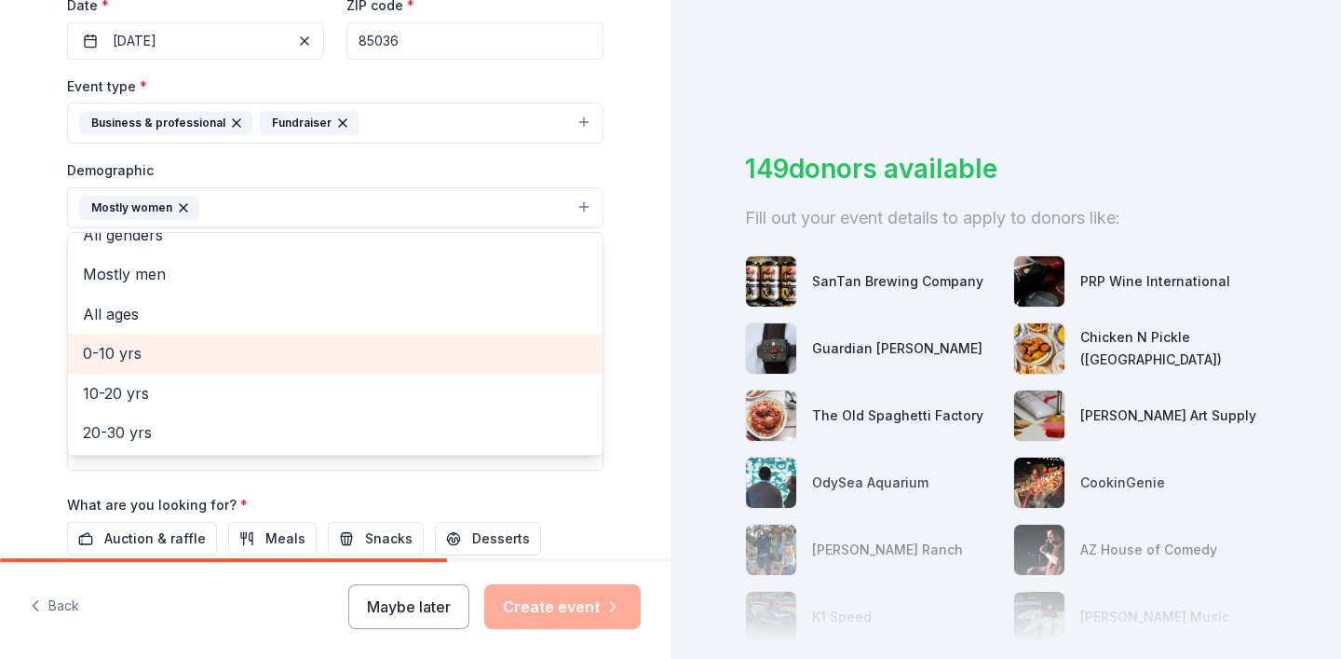
scroll to position [19, 0]
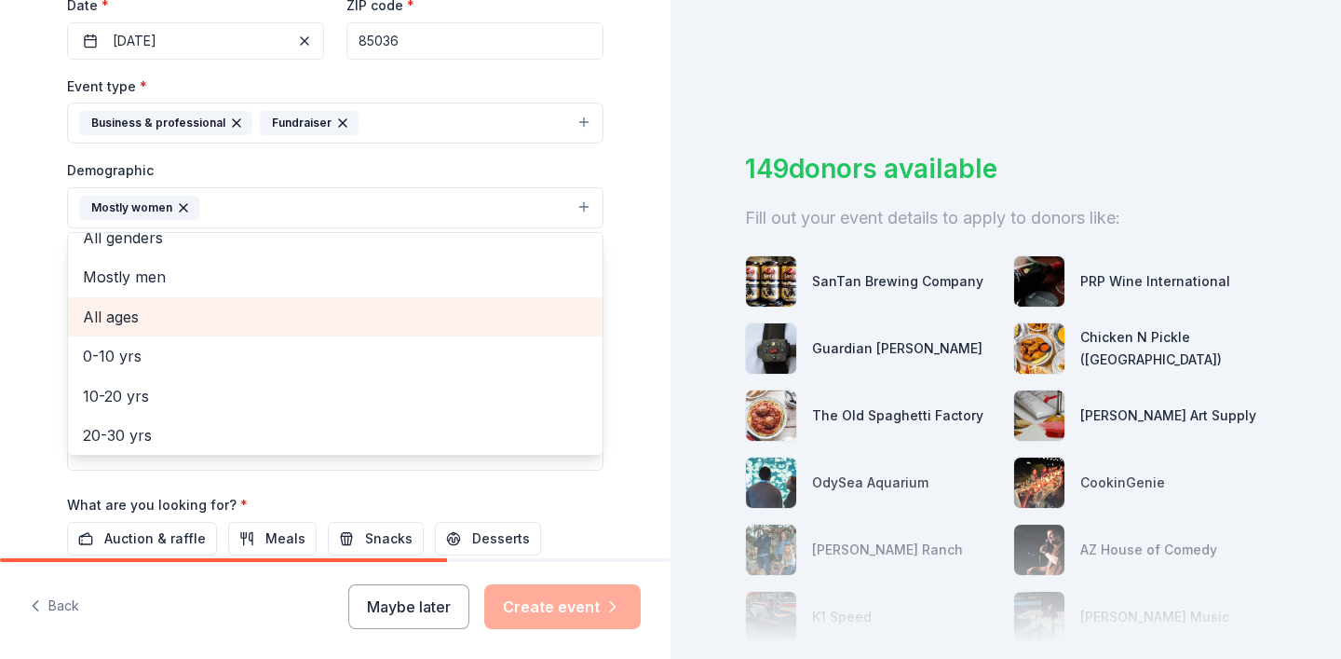
click at [271, 318] on span "All ages" at bounding box center [335, 317] width 505 height 24
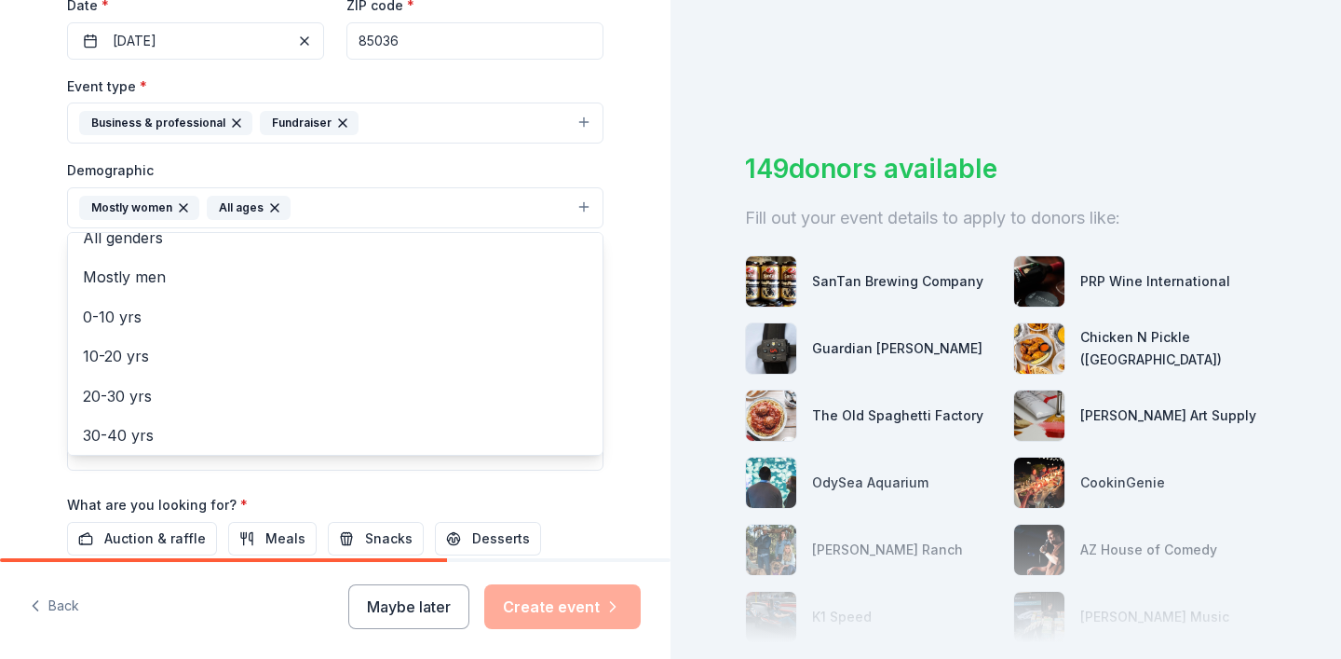
click at [21, 333] on div "Tell us about your event. We'll find in-kind donations you can apply for. Event…" at bounding box center [335, 165] width 671 height 1244
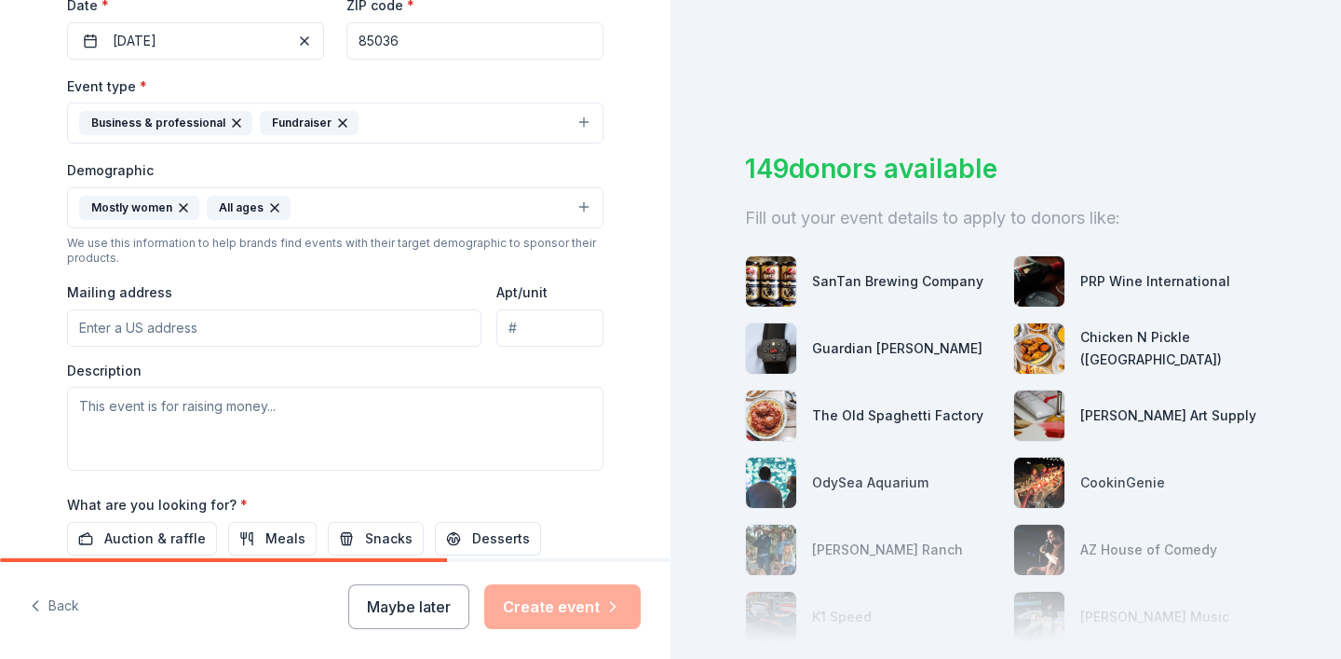
click at [246, 333] on input "Mailing address" at bounding box center [274, 327] width 415 height 37
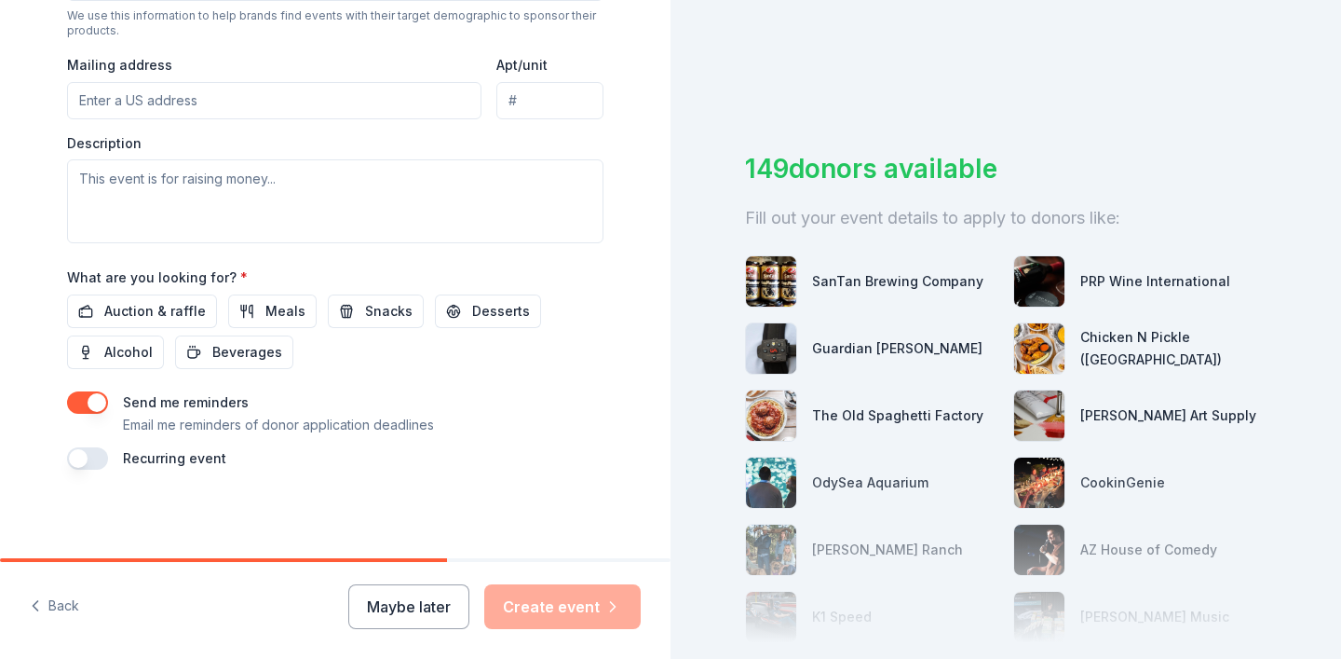
scroll to position [686, 0]
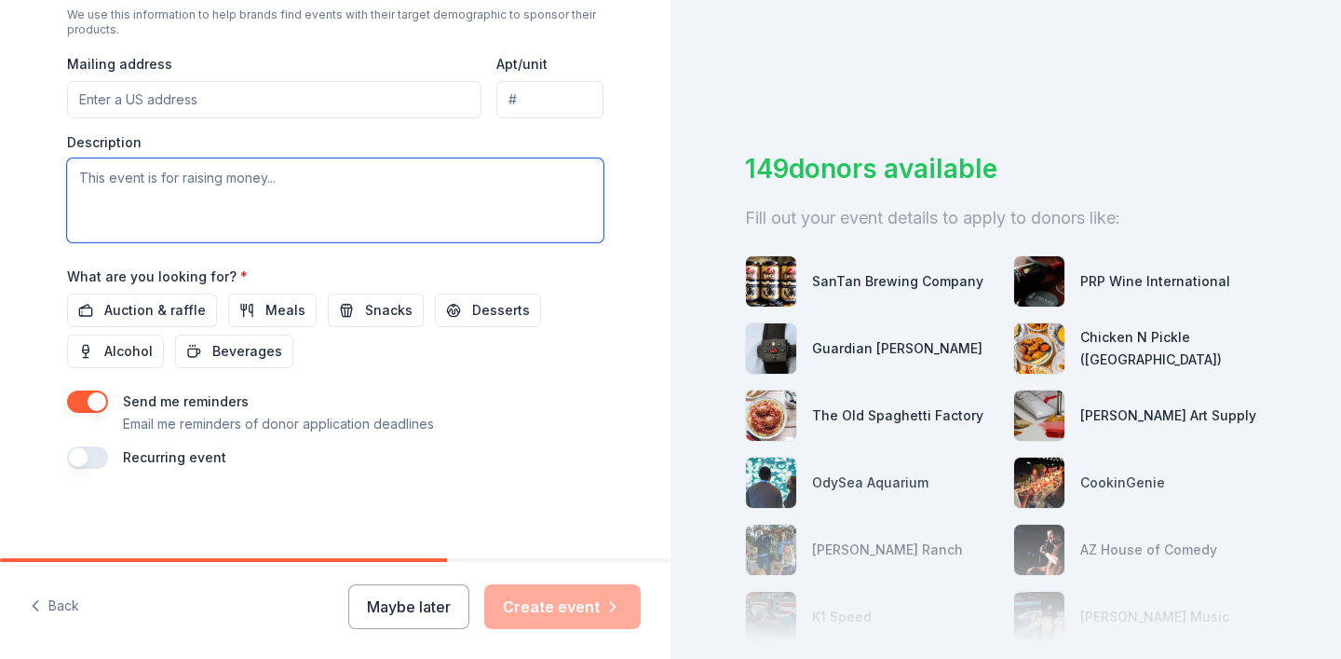
click at [292, 194] on textarea at bounding box center [335, 200] width 537 height 84
click at [449, 183] on textarea at bounding box center [335, 200] width 537 height 84
paste textarea "I’m reaching out on behalf of the Arizona Women Lawyers Association (AWLA) as w…"
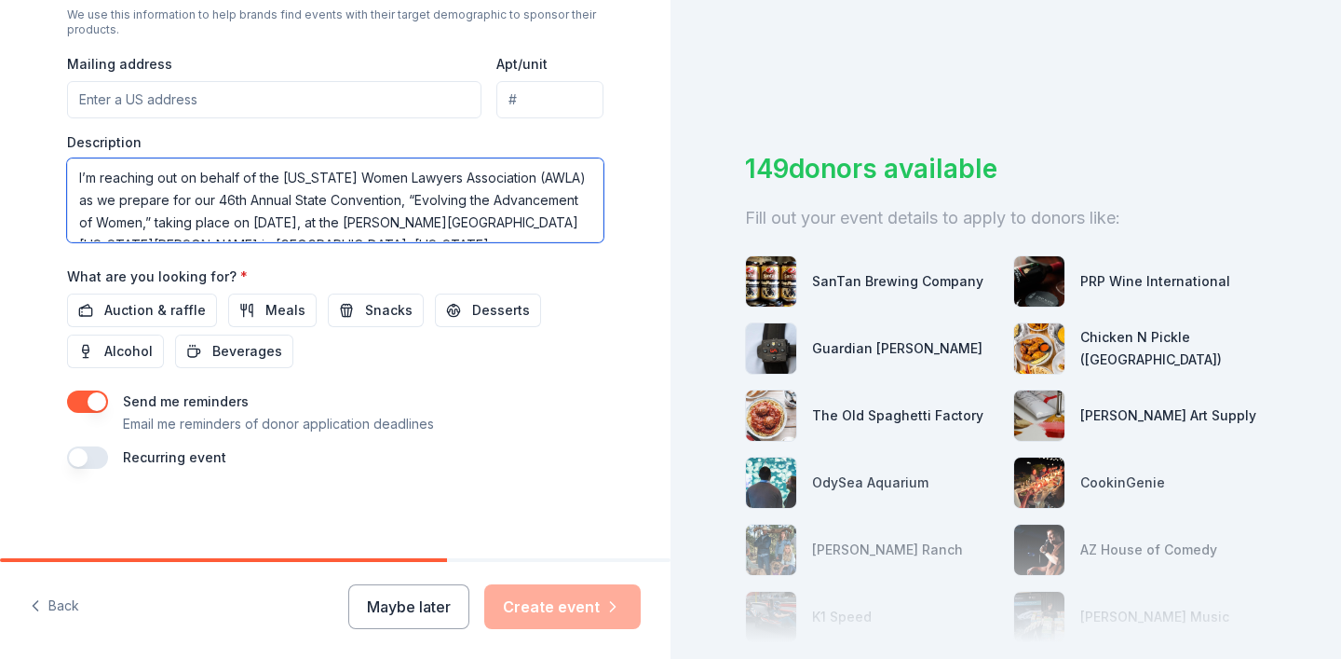
scroll to position [236, 0]
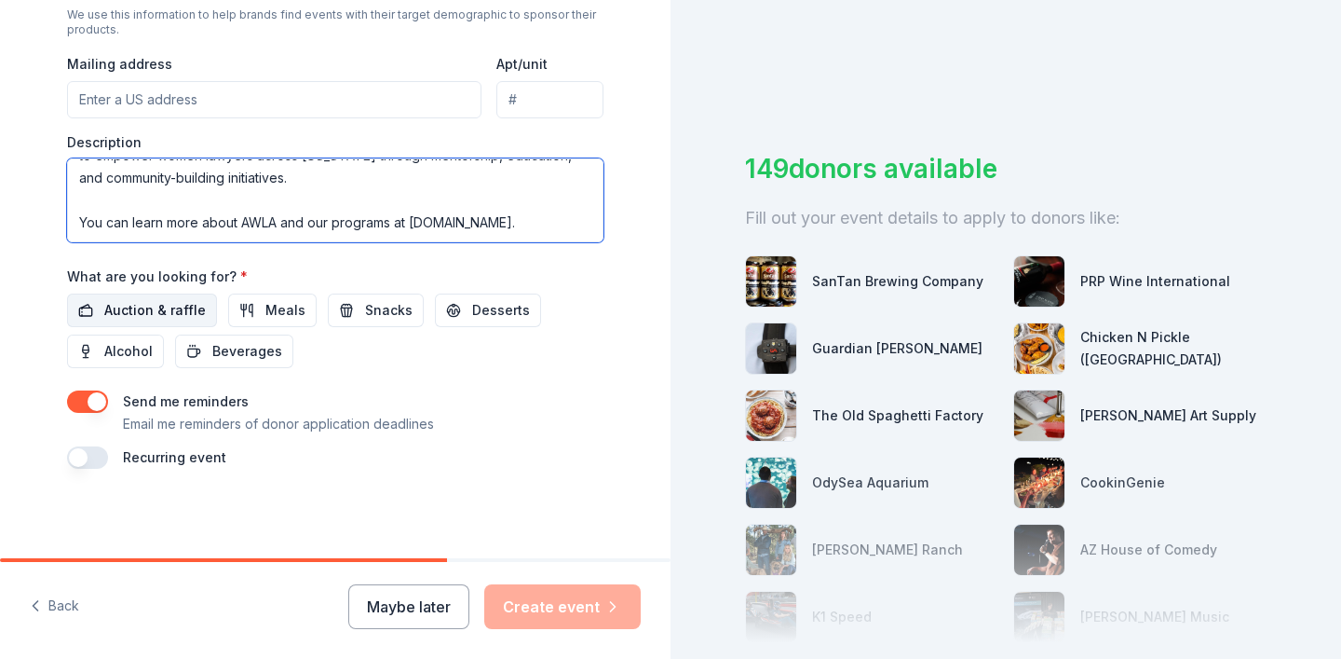
type textarea "I’m reaching out on behalf of the Arizona Women Lawyers Association (AWLA) as w…"
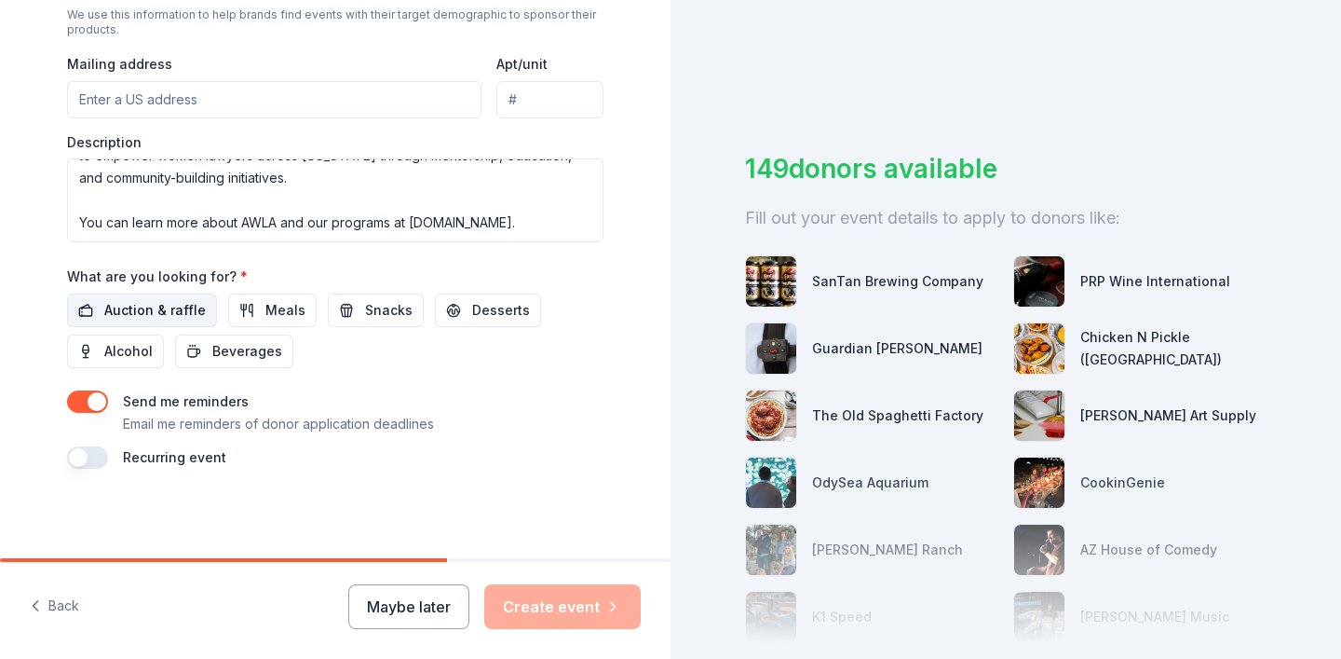
click at [170, 319] on span "Auction & raffle" at bounding box center [155, 310] width 102 height 22
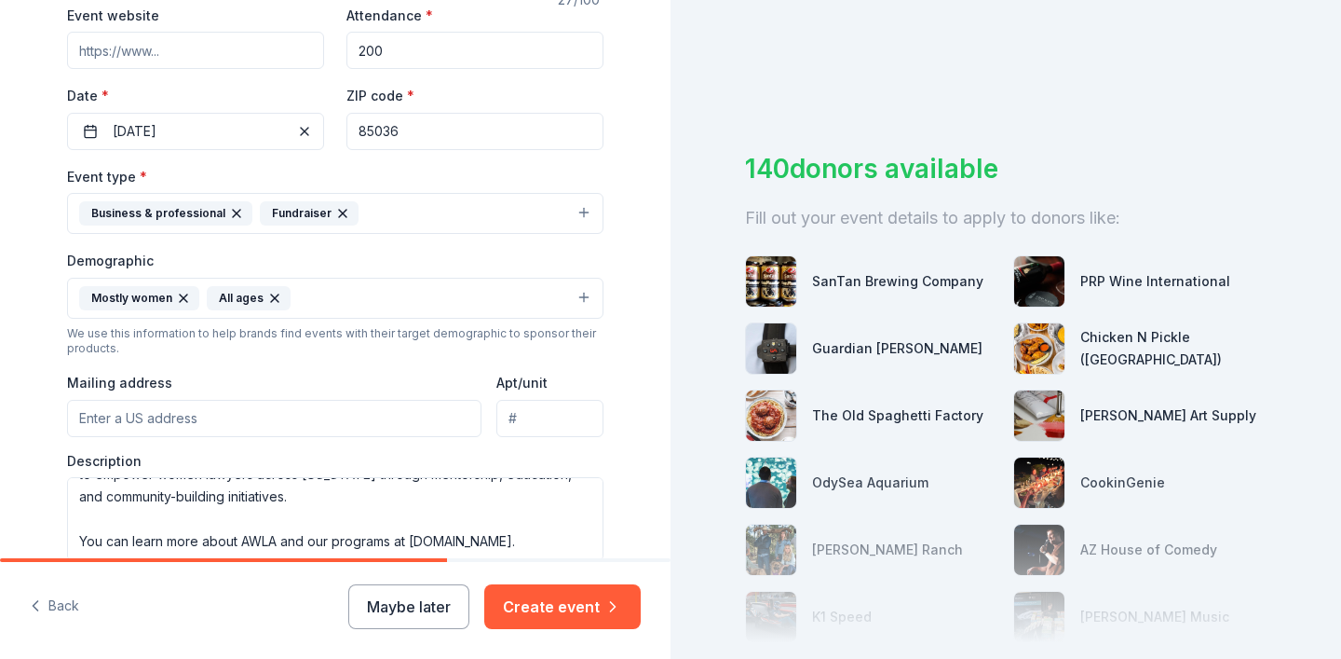
scroll to position [322, 0]
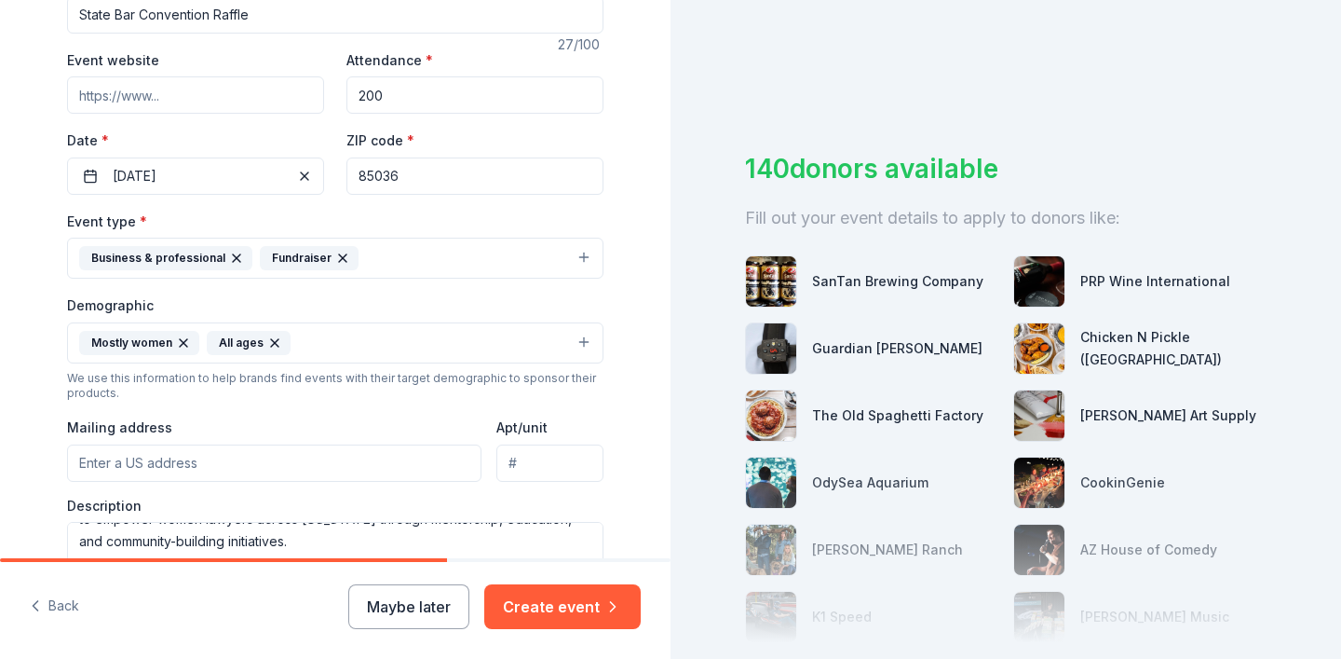
click at [281, 97] on input "Event website" at bounding box center [195, 94] width 257 height 37
click at [208, 97] on input "Event website" at bounding box center [195, 94] width 257 height 37
paste input "https://awla-state.org/"
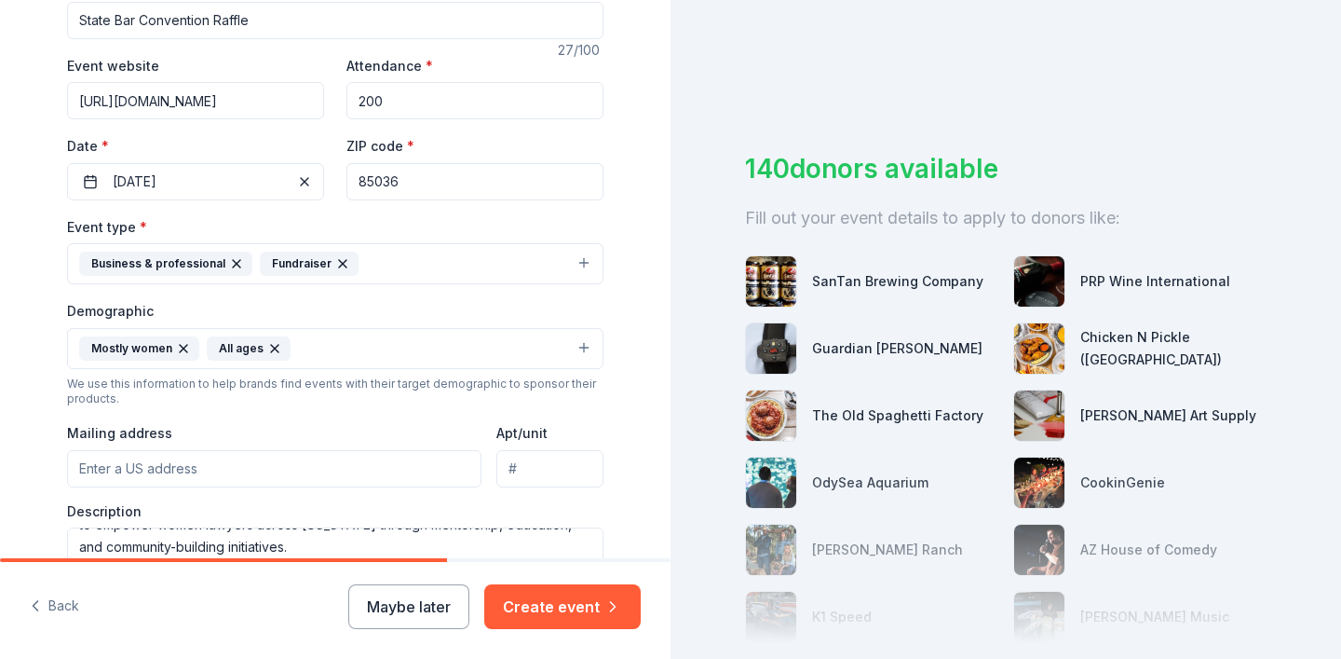
scroll to position [323, 0]
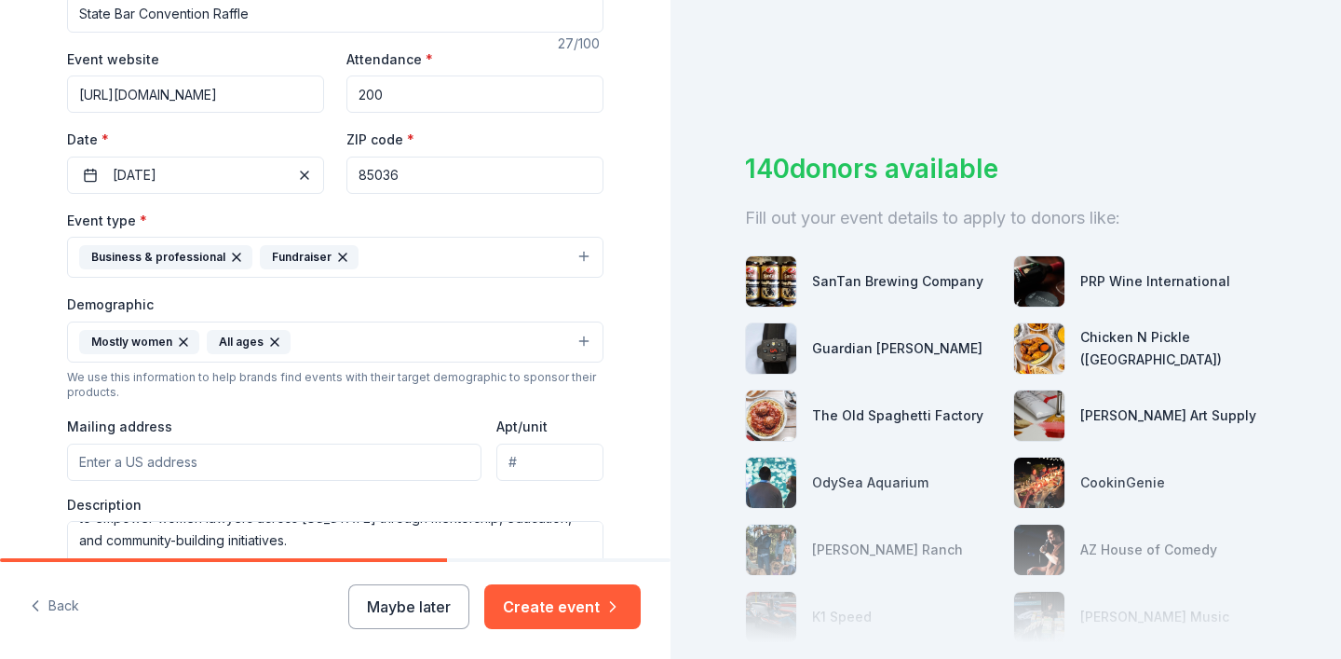
type input "https://awla-state.org/"
click at [441, 98] on input "200" at bounding box center [475, 93] width 257 height 37
type input "250"
click at [461, 299] on div "Demographic Mostly women All ages" at bounding box center [335, 327] width 537 height 70
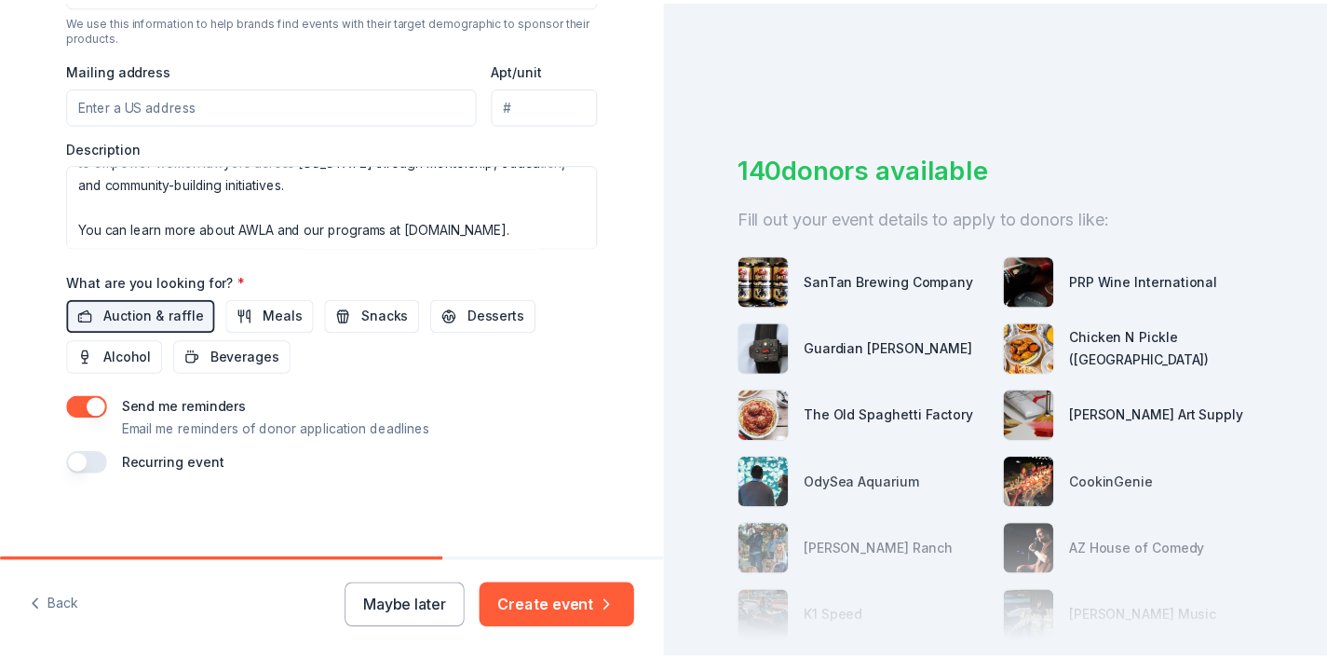
scroll to position [686, 0]
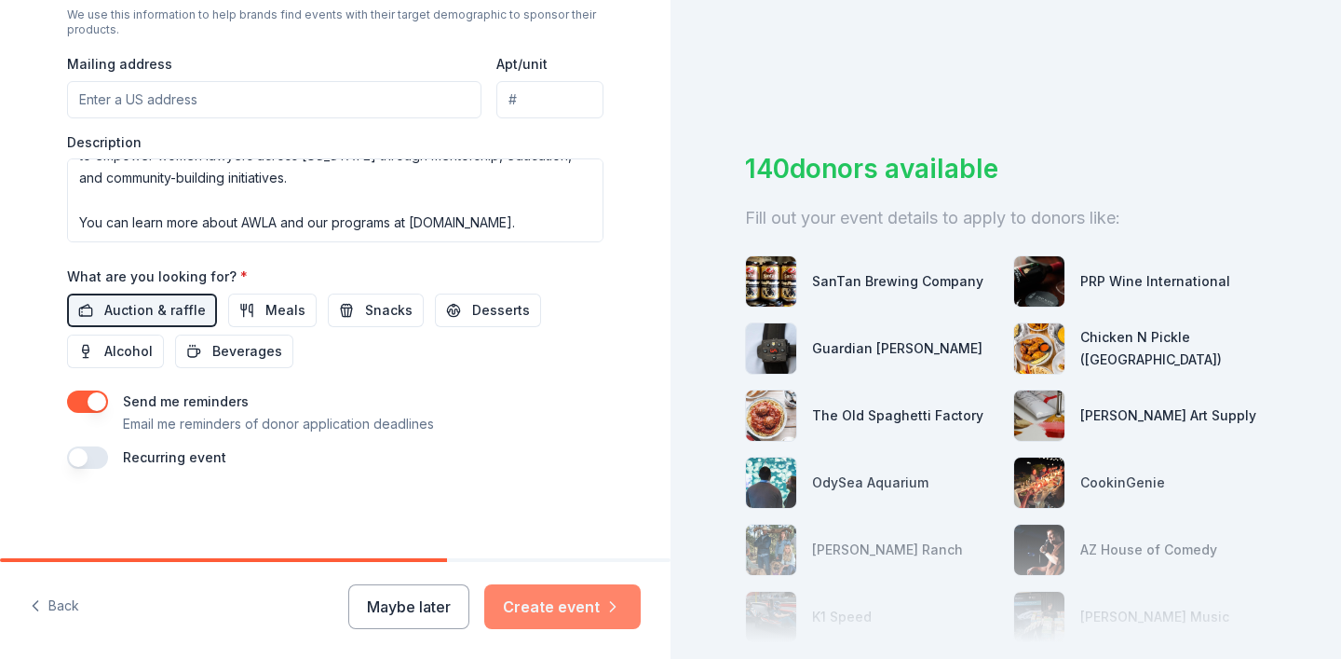
click at [565, 614] on button "Create event" at bounding box center [562, 606] width 156 height 45
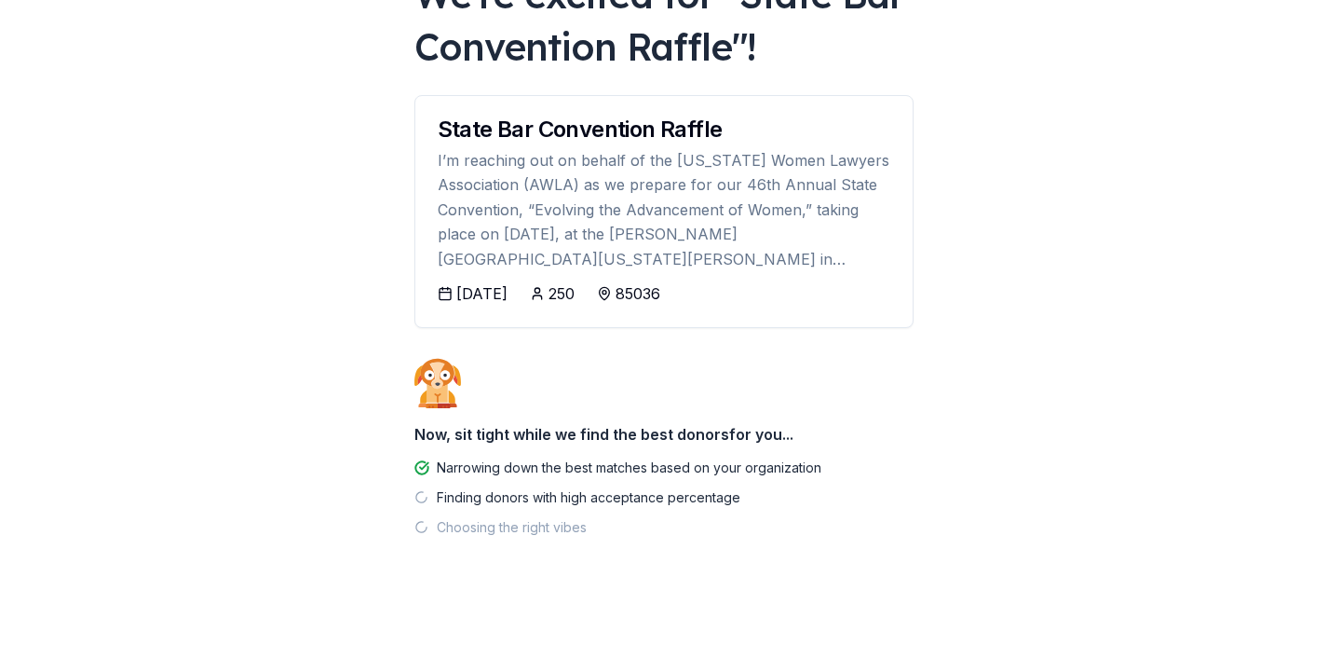
scroll to position [153, 0]
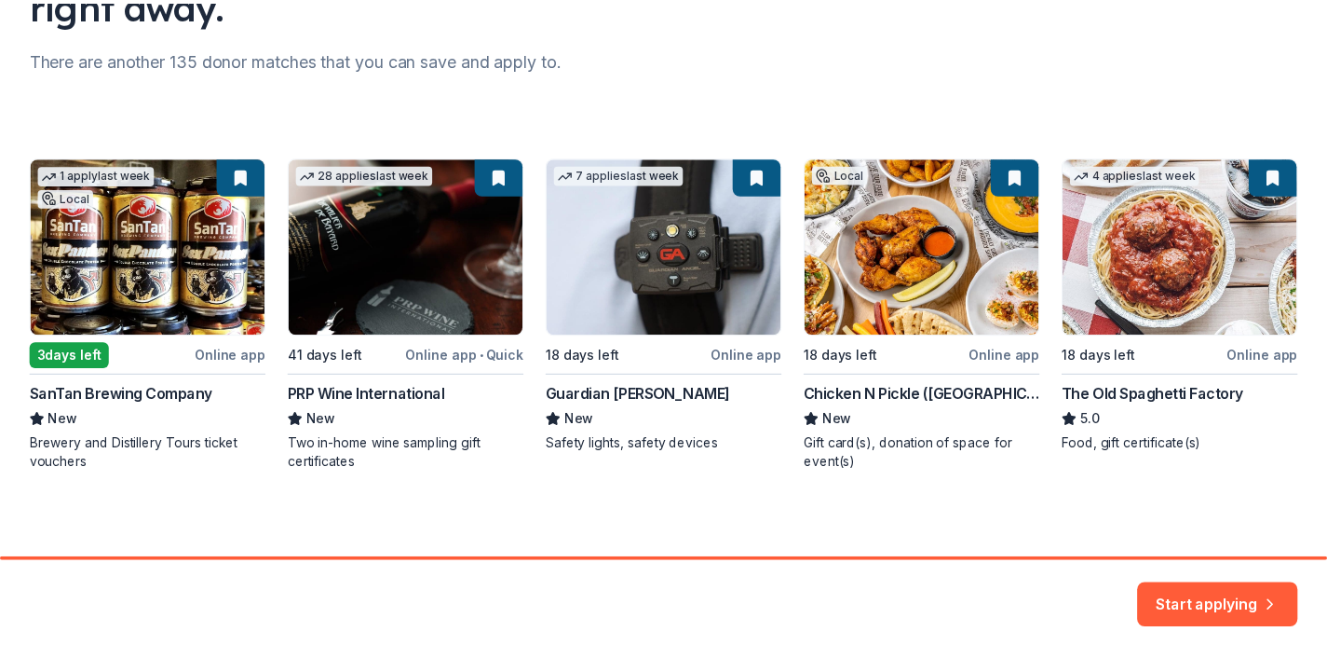
scroll to position [225, 0]
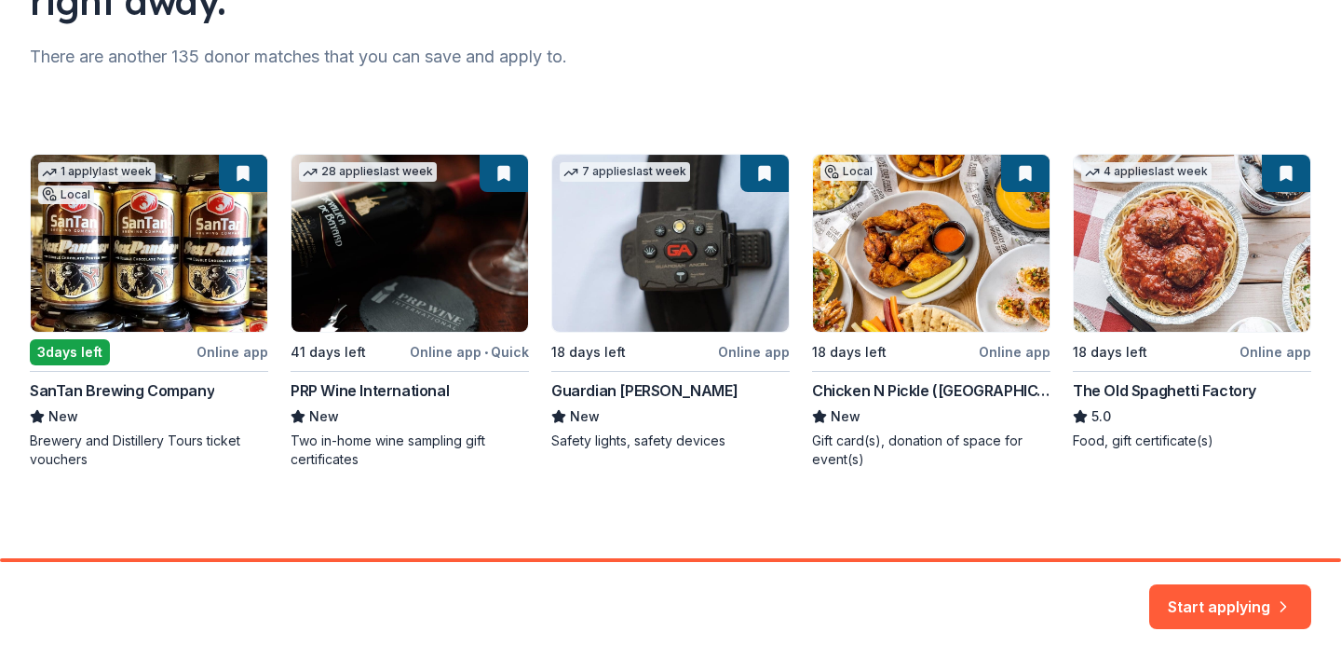
click at [1163, 275] on div "1 apply last week Local 3 days left Online app SanTan Brewing Company New Brewe…" at bounding box center [671, 311] width 1282 height 315
click at [1200, 603] on button "Start applying" at bounding box center [1230, 595] width 162 height 45
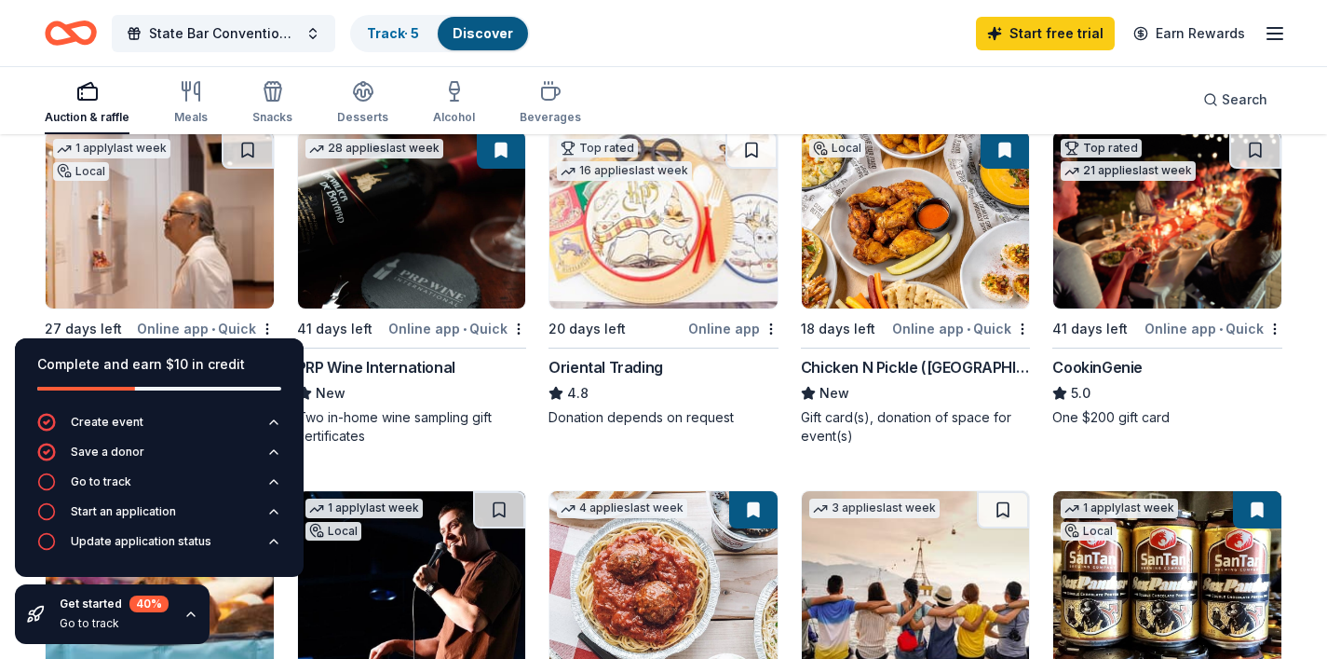
scroll to position [213, 0]
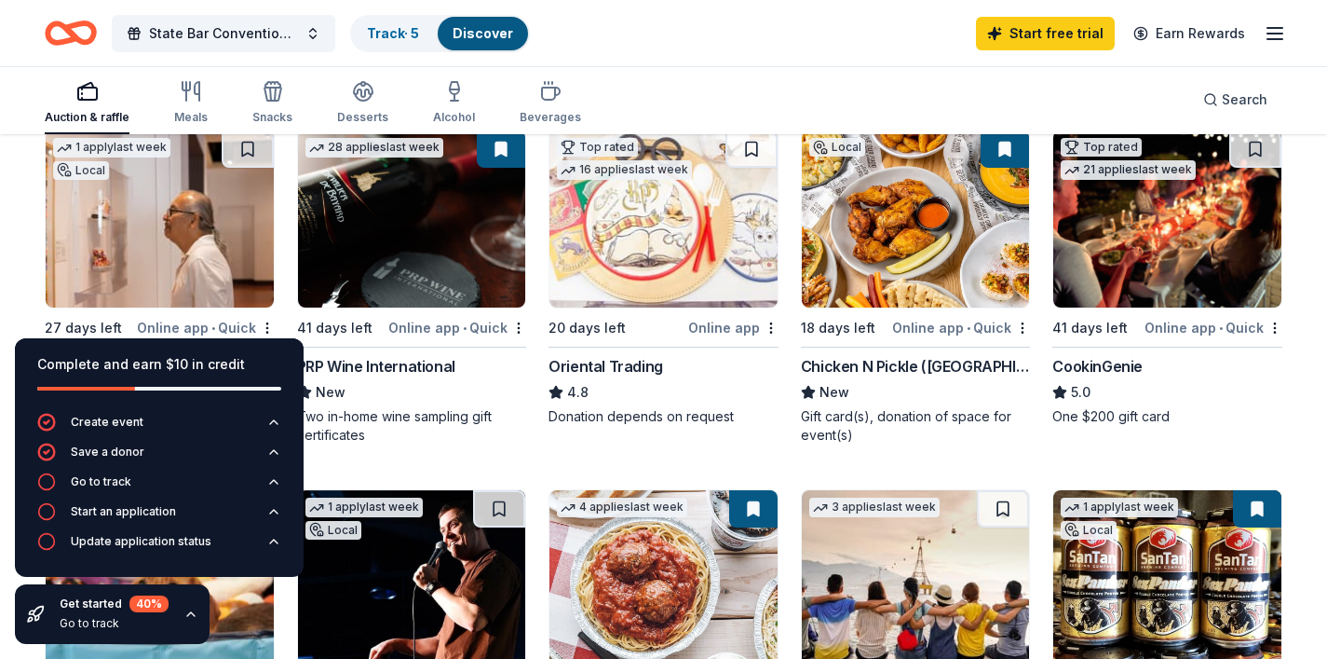
click at [178, 213] on img at bounding box center [160, 218] width 228 height 177
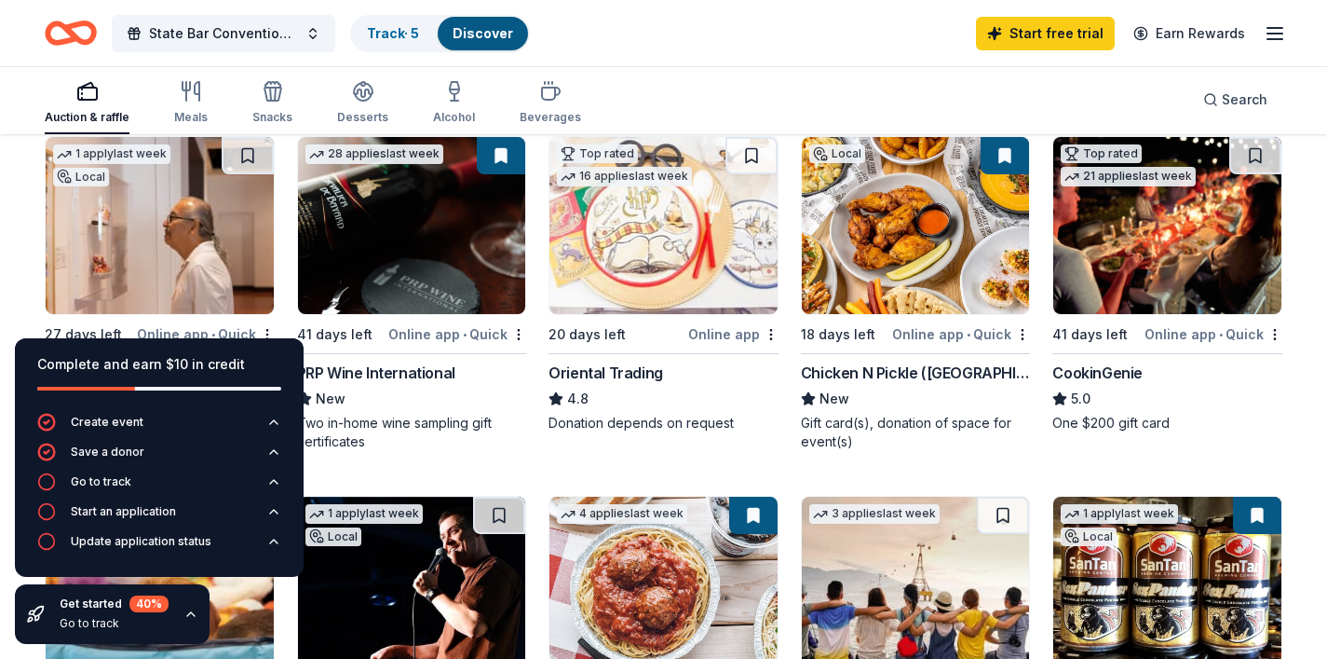
scroll to position [206, 0]
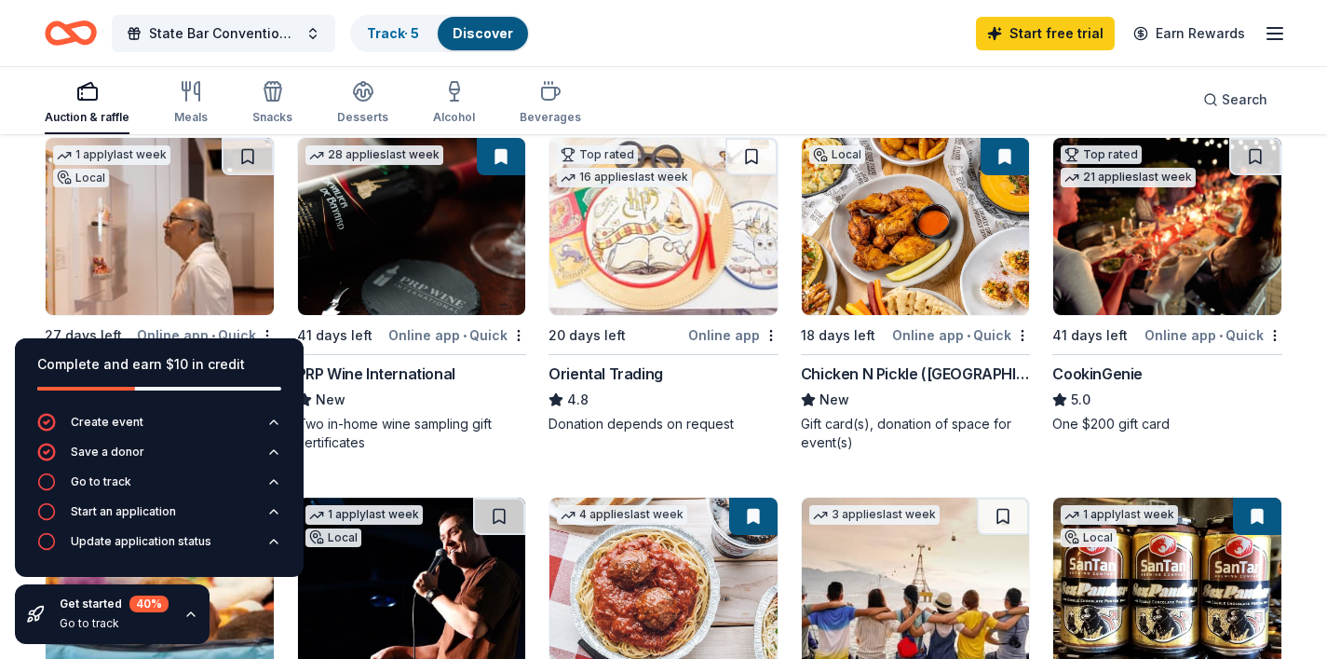
click at [1187, 289] on img at bounding box center [1168, 226] width 228 height 177
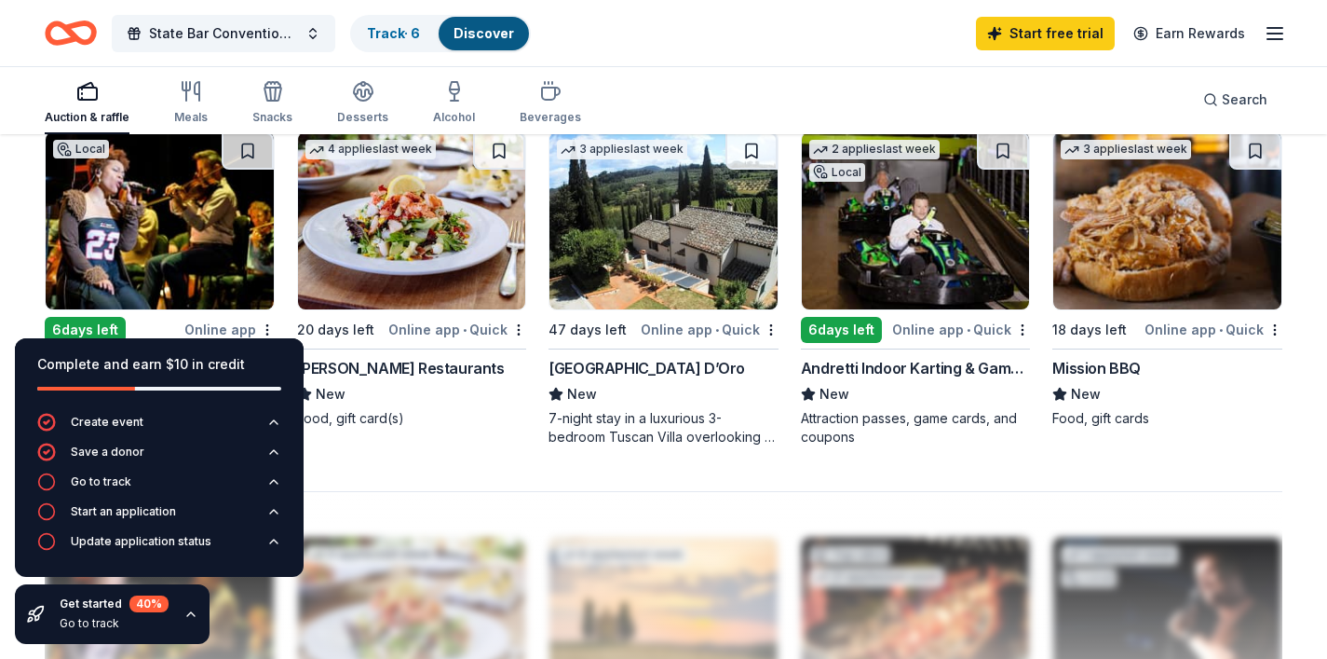
scroll to position [1289, 0]
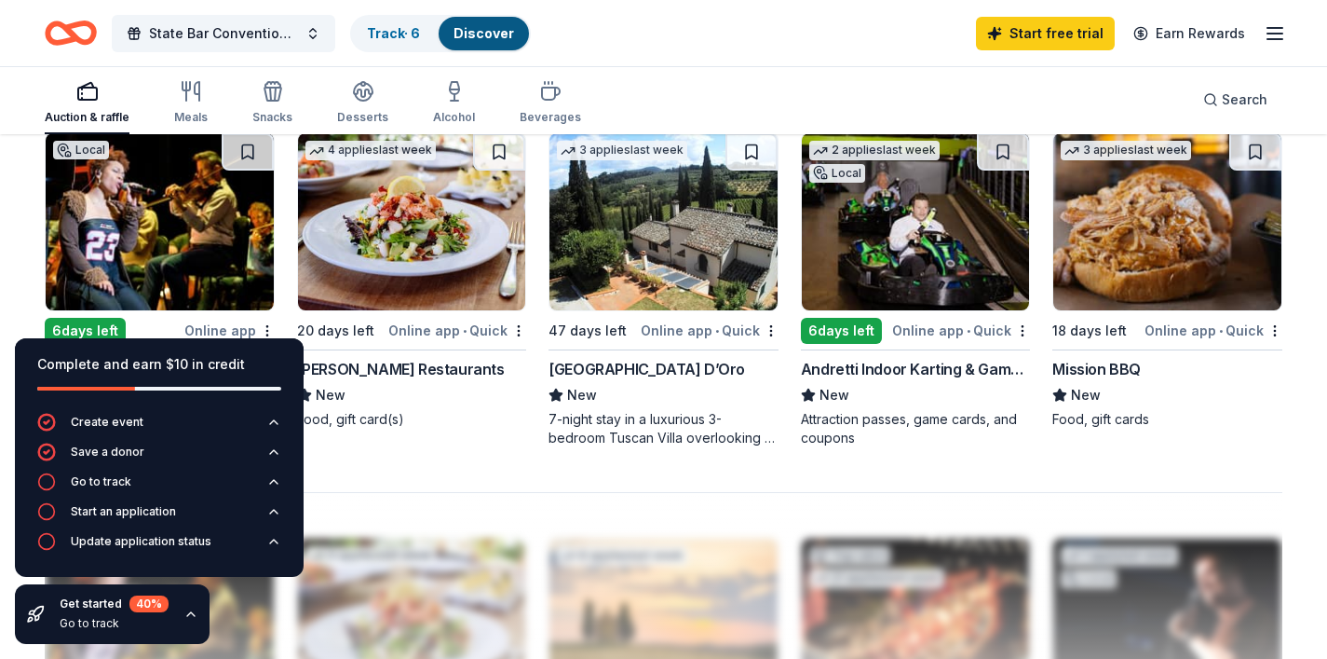
click at [674, 232] on img at bounding box center [664, 221] width 228 height 177
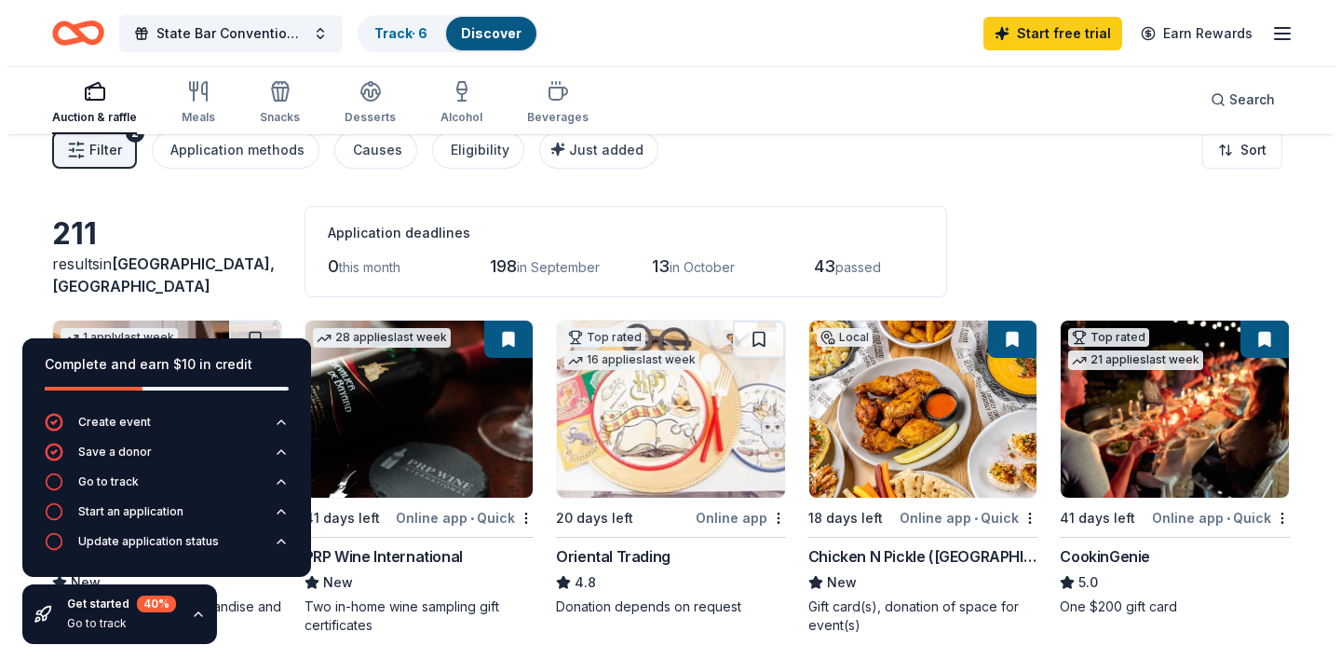
scroll to position [0, 0]
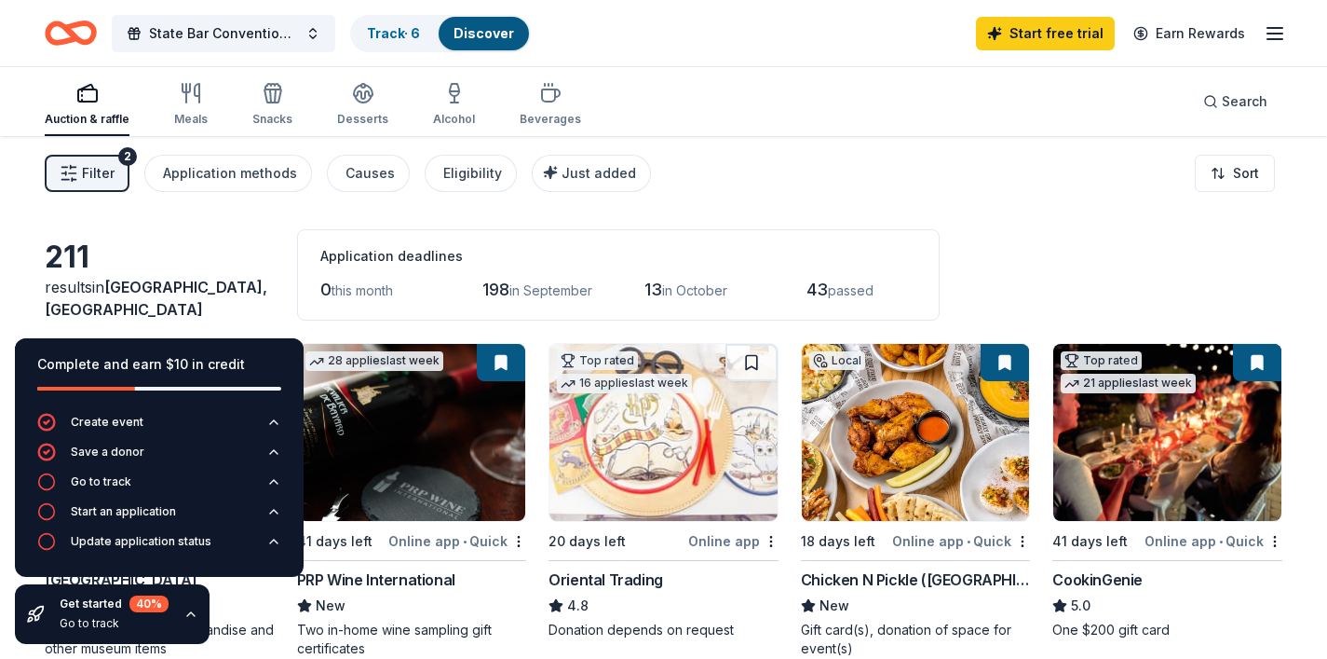
click at [82, 177] on span "Filter" at bounding box center [98, 173] width 33 height 22
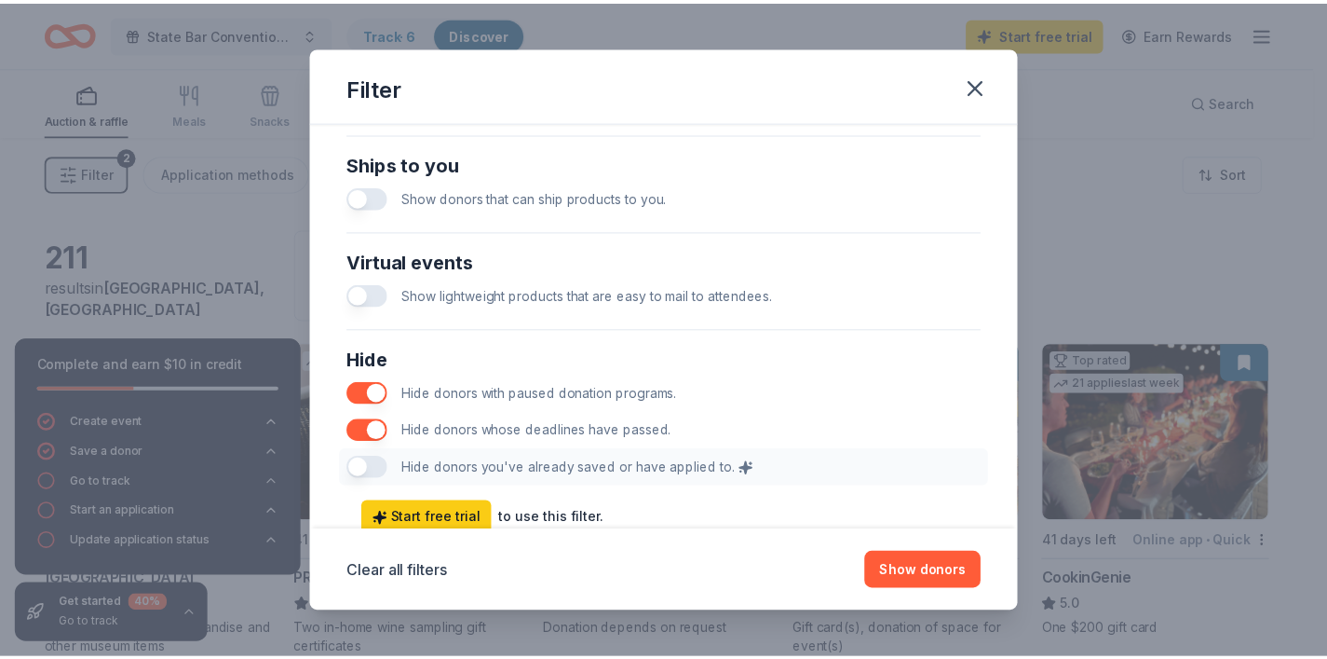
scroll to position [945, 0]
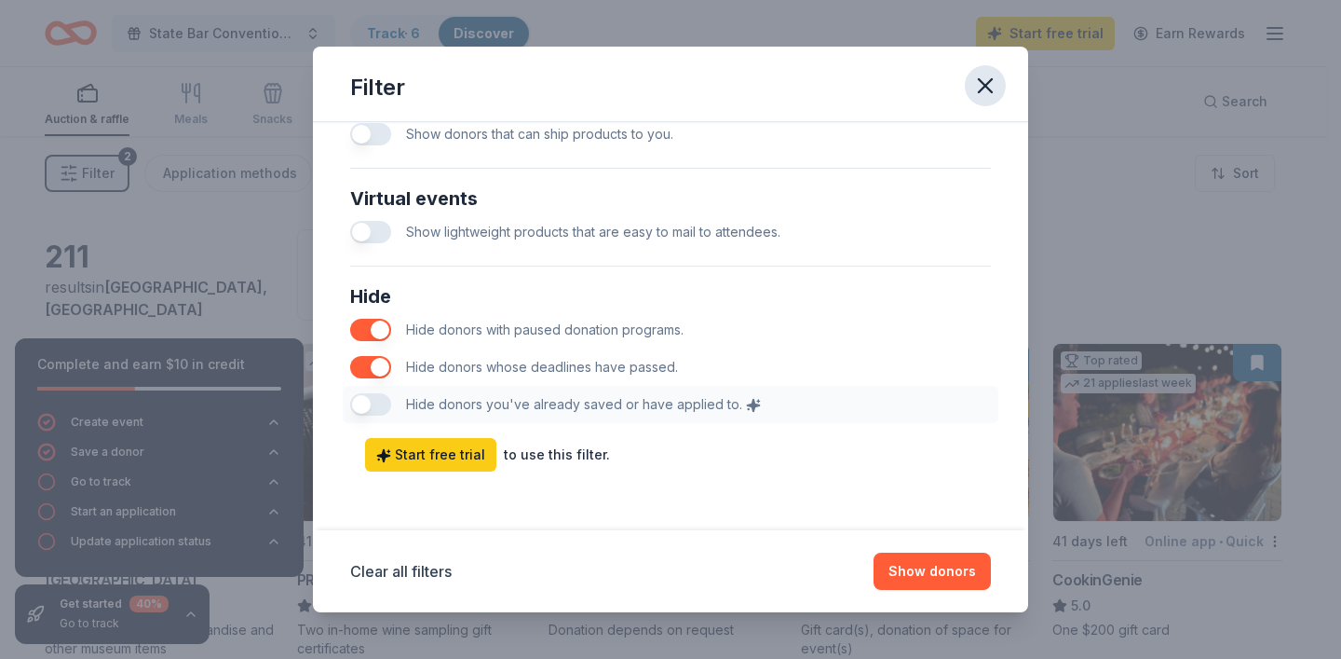
click at [986, 88] on icon "button" at bounding box center [985, 86] width 26 height 26
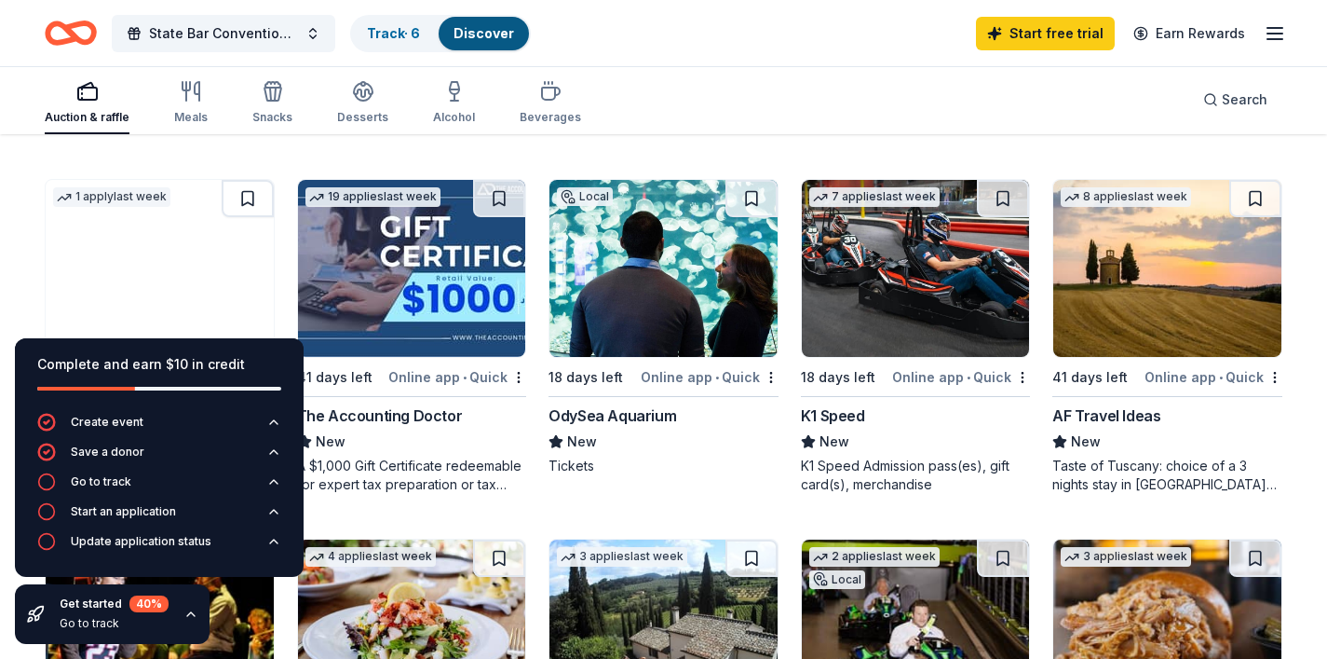
scroll to position [886, 0]
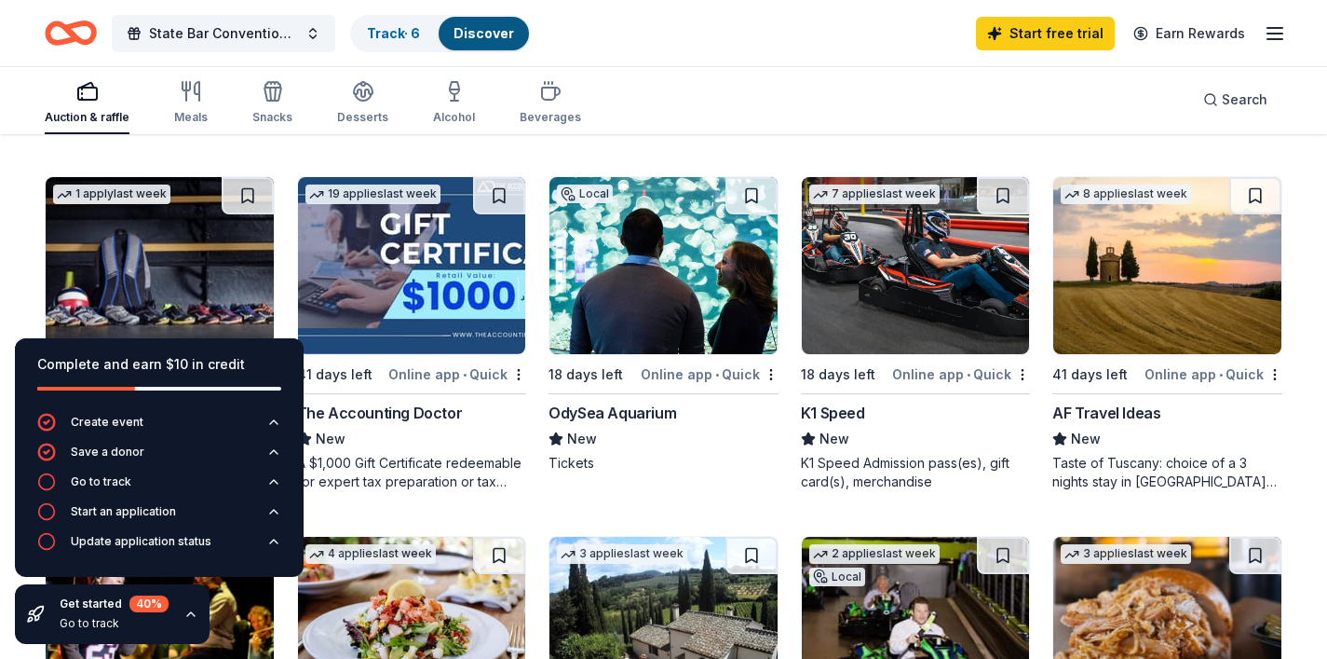
click at [677, 270] on img at bounding box center [664, 265] width 228 height 177
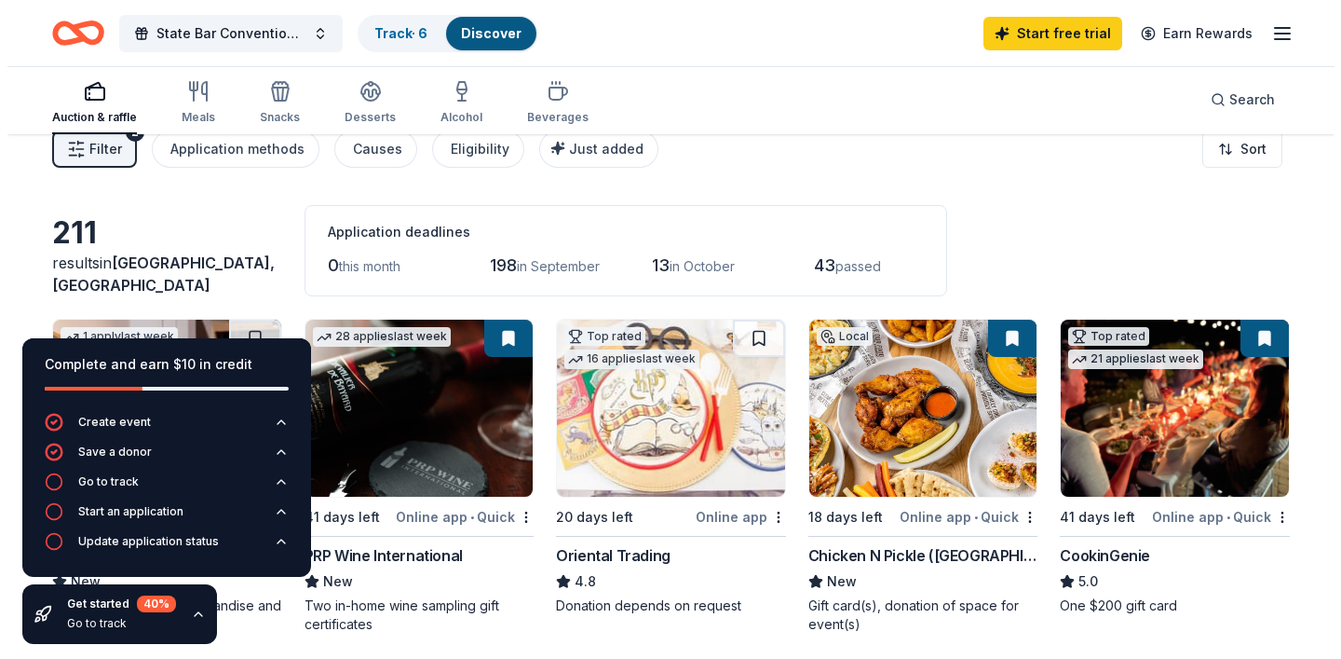
scroll to position [0, 0]
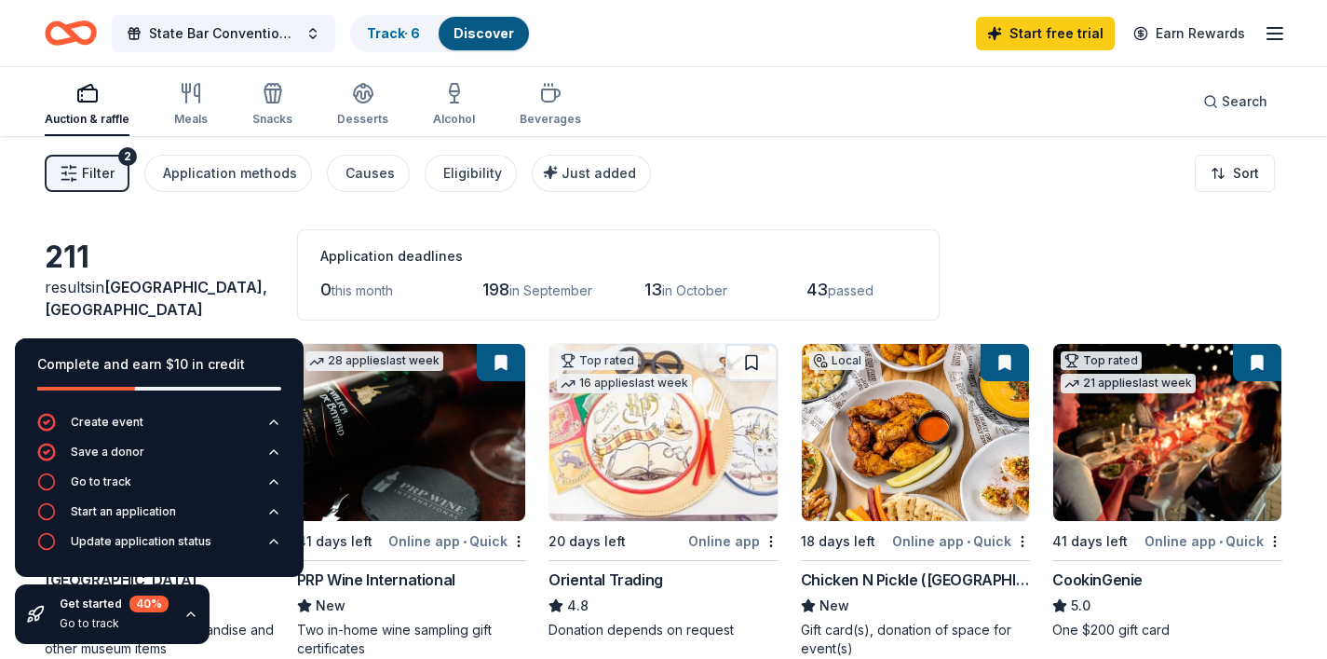
click at [108, 172] on span "Filter" at bounding box center [98, 173] width 33 height 22
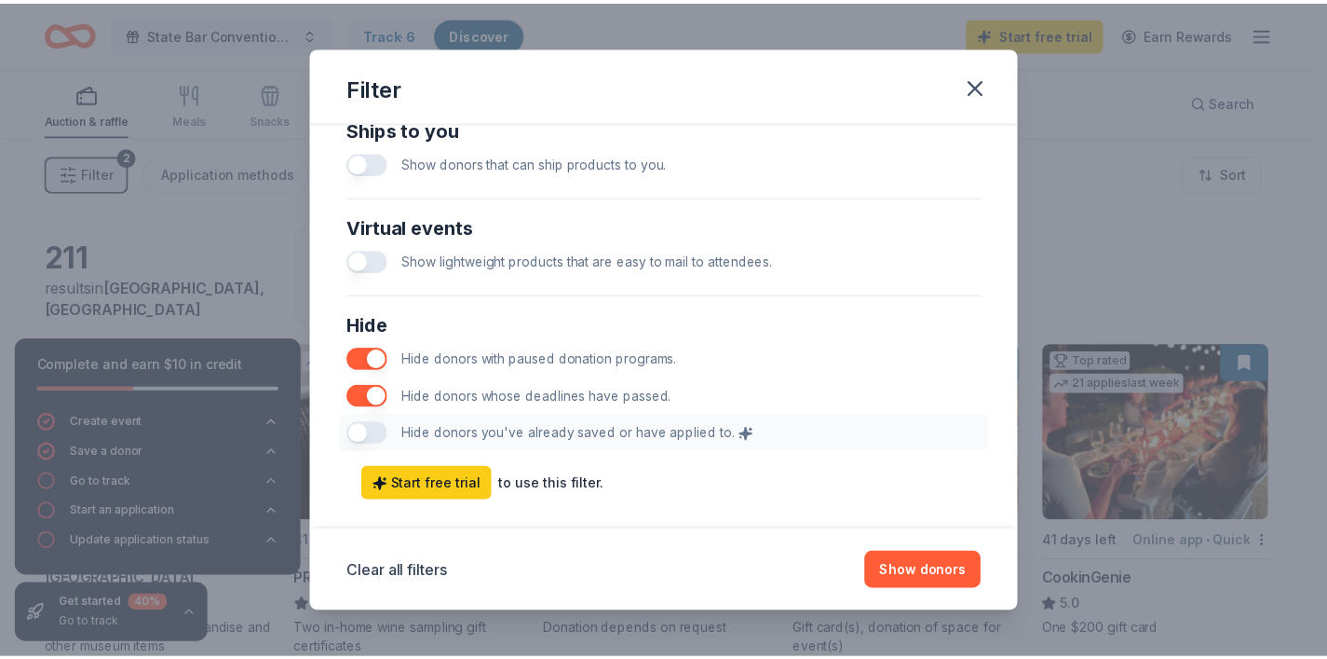
scroll to position [945, 0]
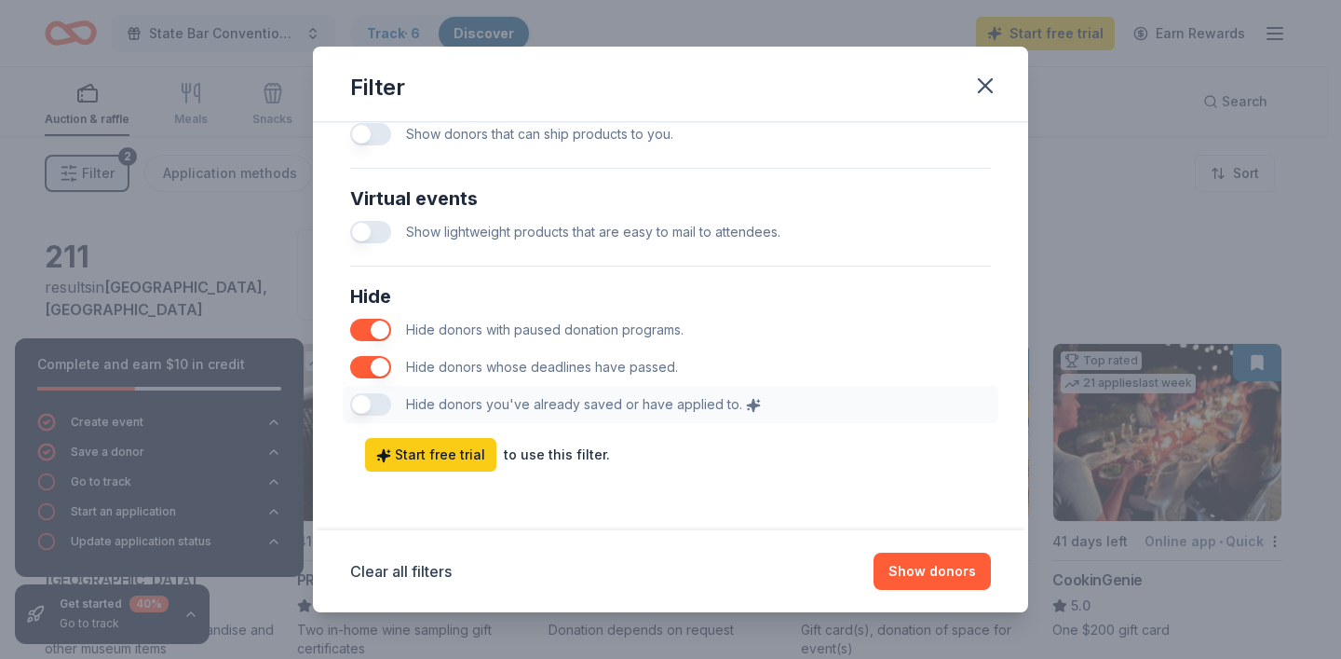
click at [375, 408] on div "Hide Hide donors with paused donation programs. Hide donors whose deadlines hav…" at bounding box center [671, 352] width 656 height 156
click at [358, 408] on div "Hide Hide donors with paused donation programs. Hide donors whose deadlines hav…" at bounding box center [671, 352] width 656 height 156
click at [375, 370] on button "button" at bounding box center [370, 367] width 41 height 22
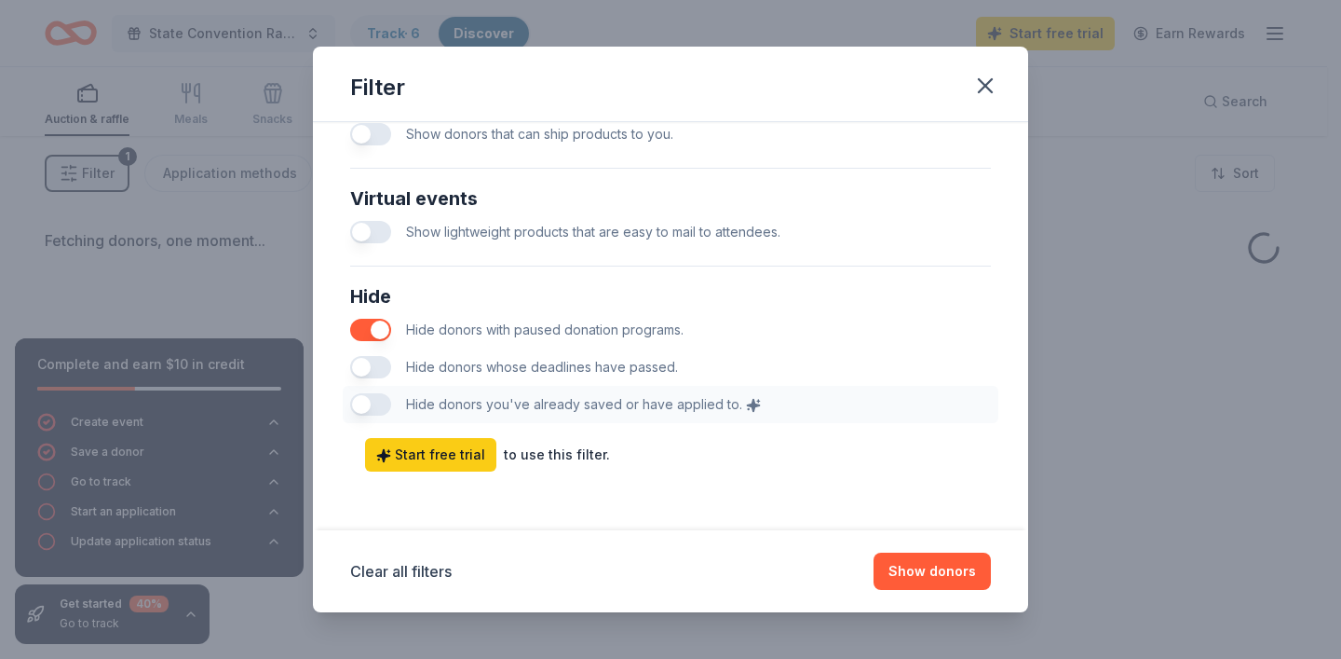
click at [374, 404] on div "Hide Hide donors with paused donation programs. Hide donors whose deadlines hav…" at bounding box center [671, 352] width 656 height 156
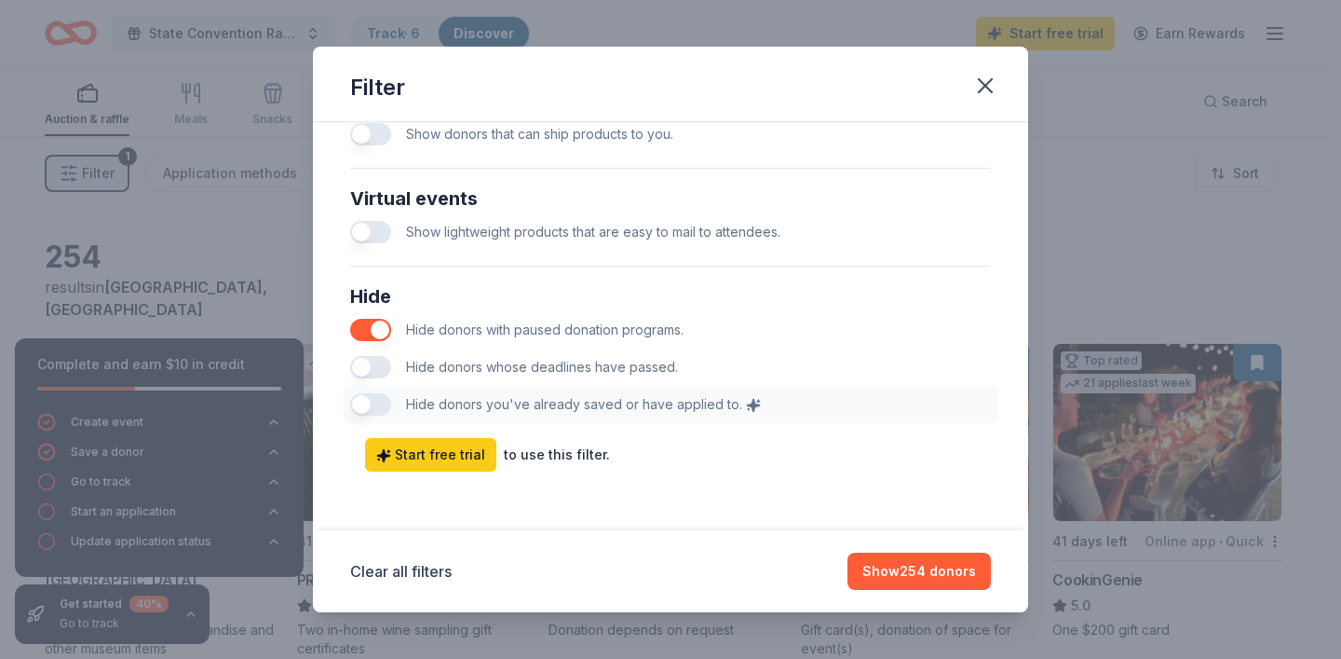
click at [373, 363] on button "button" at bounding box center [370, 367] width 41 height 22
click at [931, 579] on button "Show 211 donors" at bounding box center [922, 570] width 137 height 37
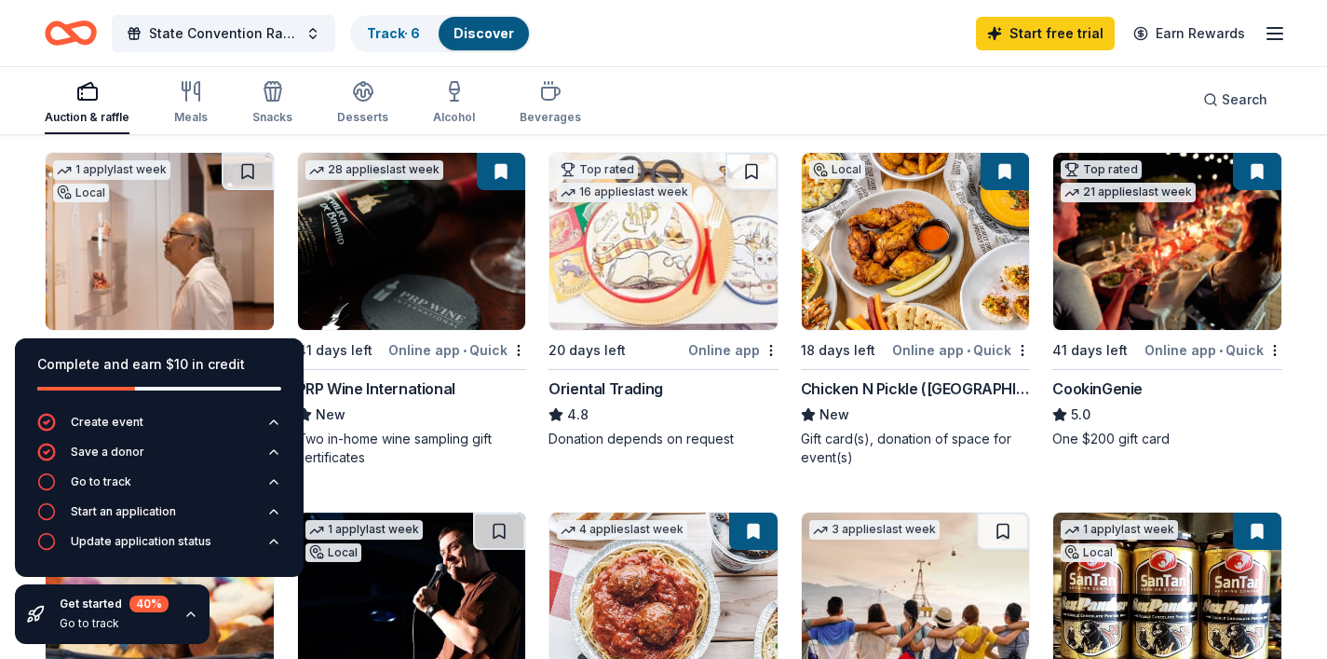
scroll to position [148, 0]
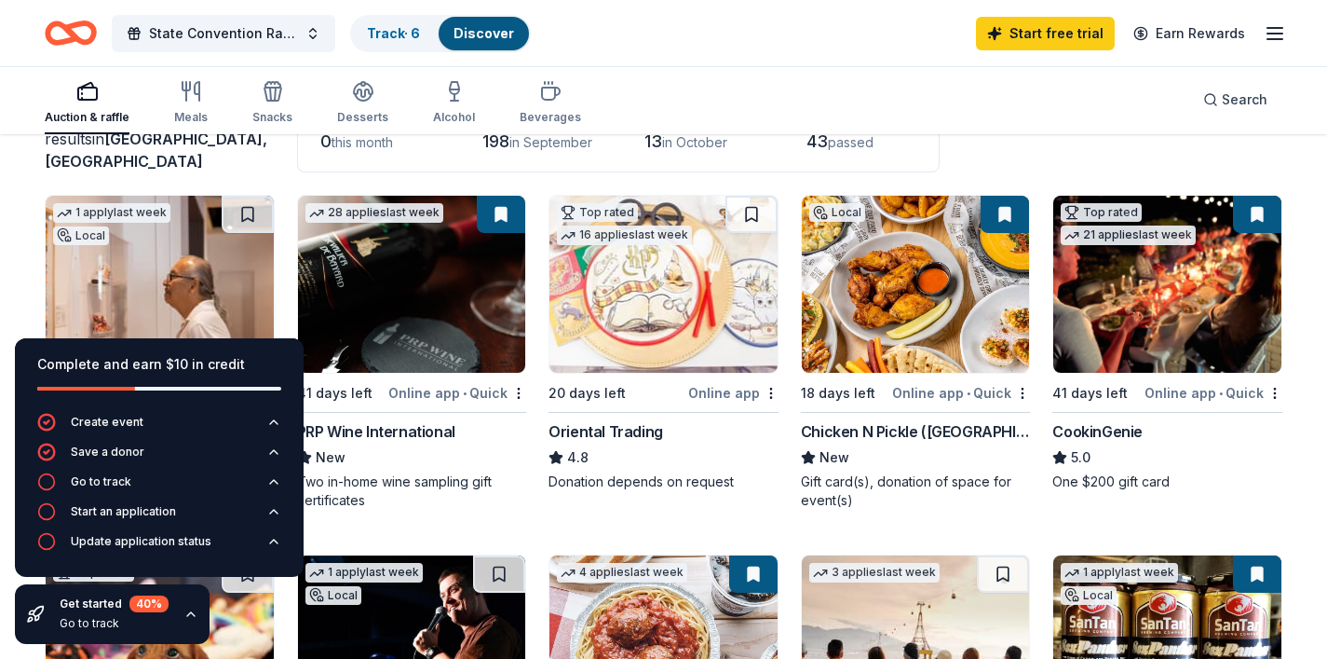
click at [919, 284] on img at bounding box center [916, 284] width 228 height 177
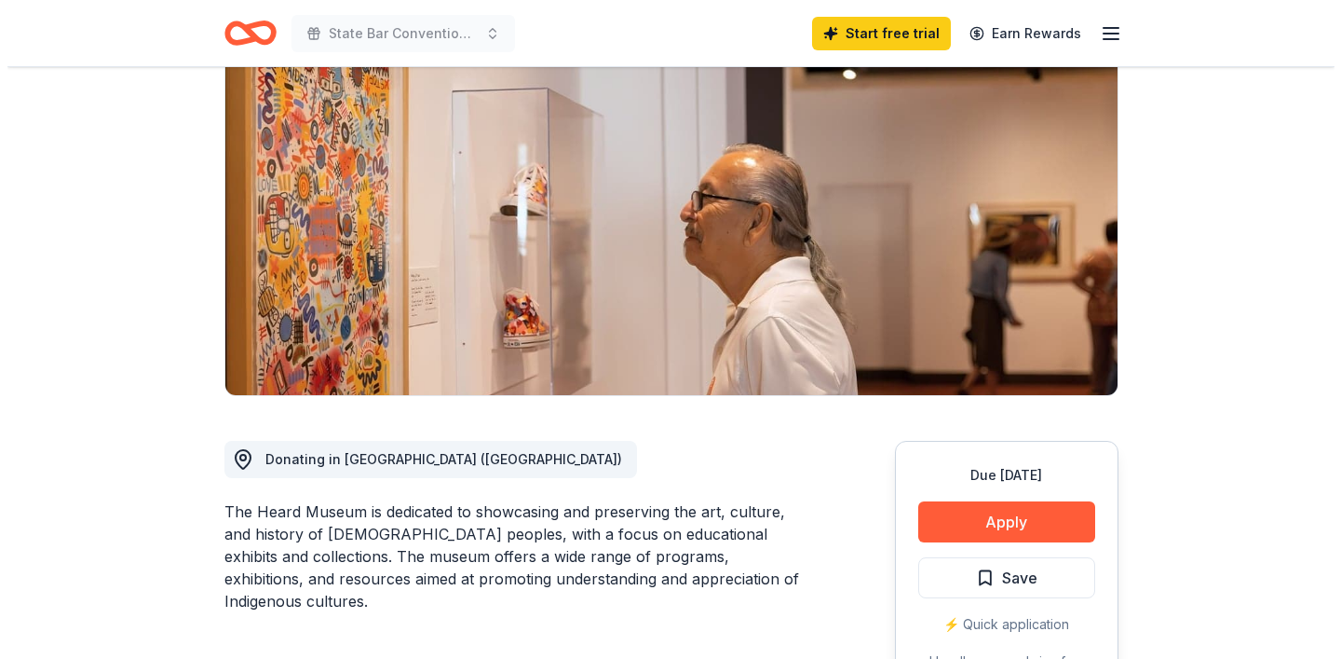
scroll to position [184, 0]
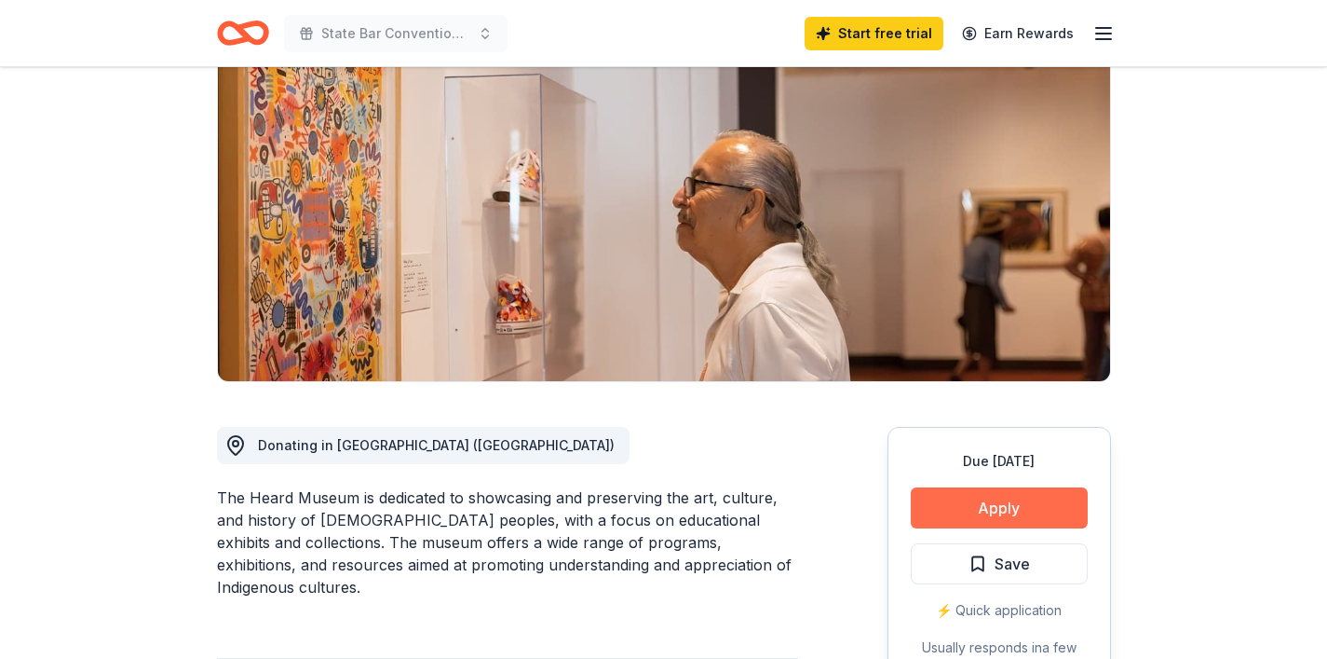
click at [1010, 514] on button "Apply" at bounding box center [999, 507] width 177 height 41
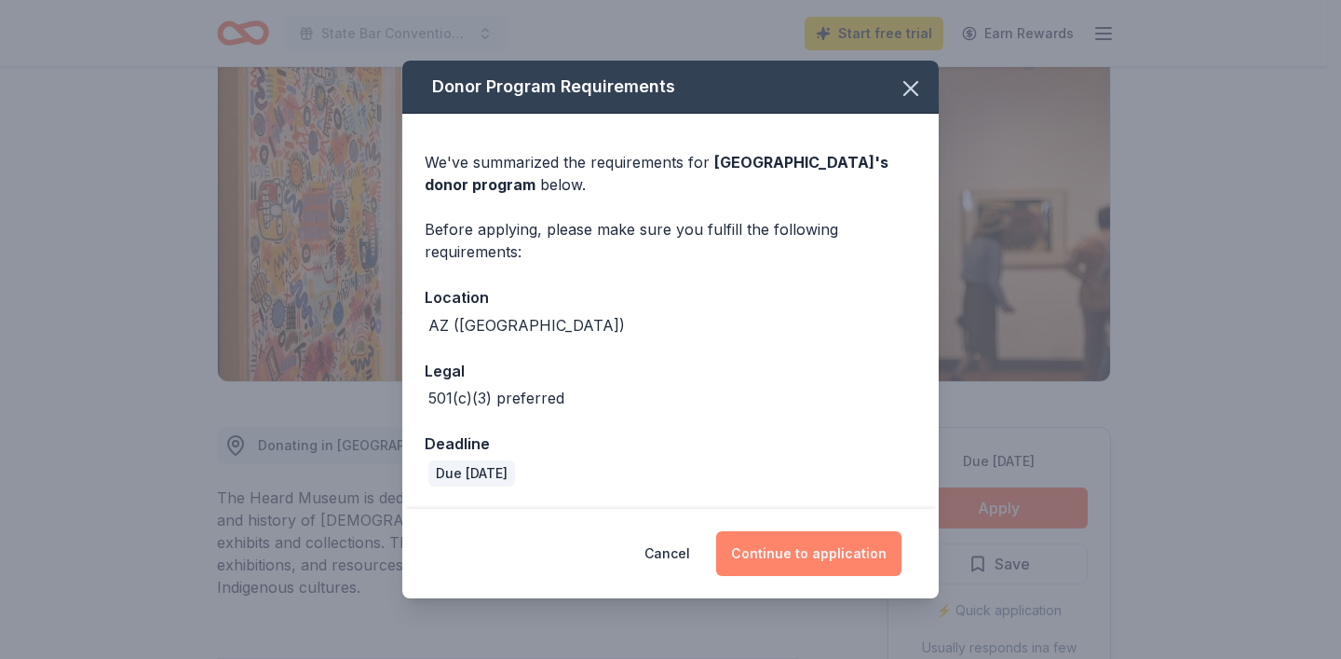
click at [818, 551] on button "Continue to application" at bounding box center [808, 553] width 185 height 45
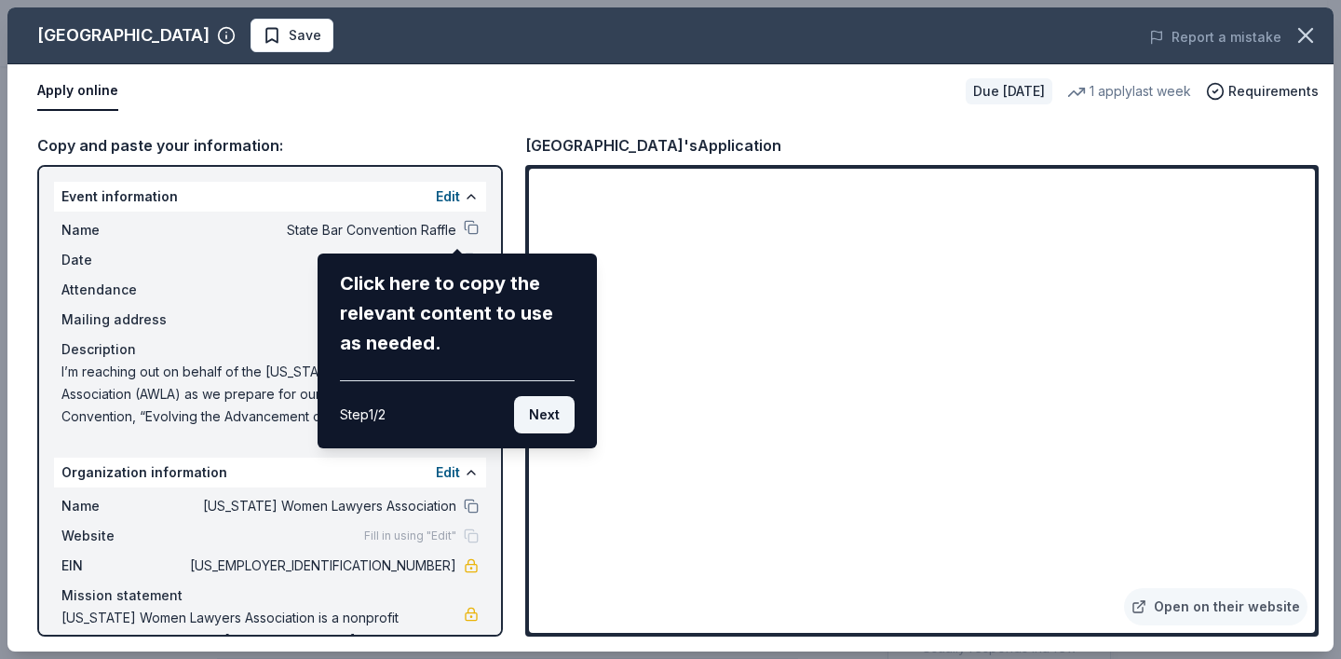
click at [561, 416] on button "Next" at bounding box center [544, 414] width 61 height 37
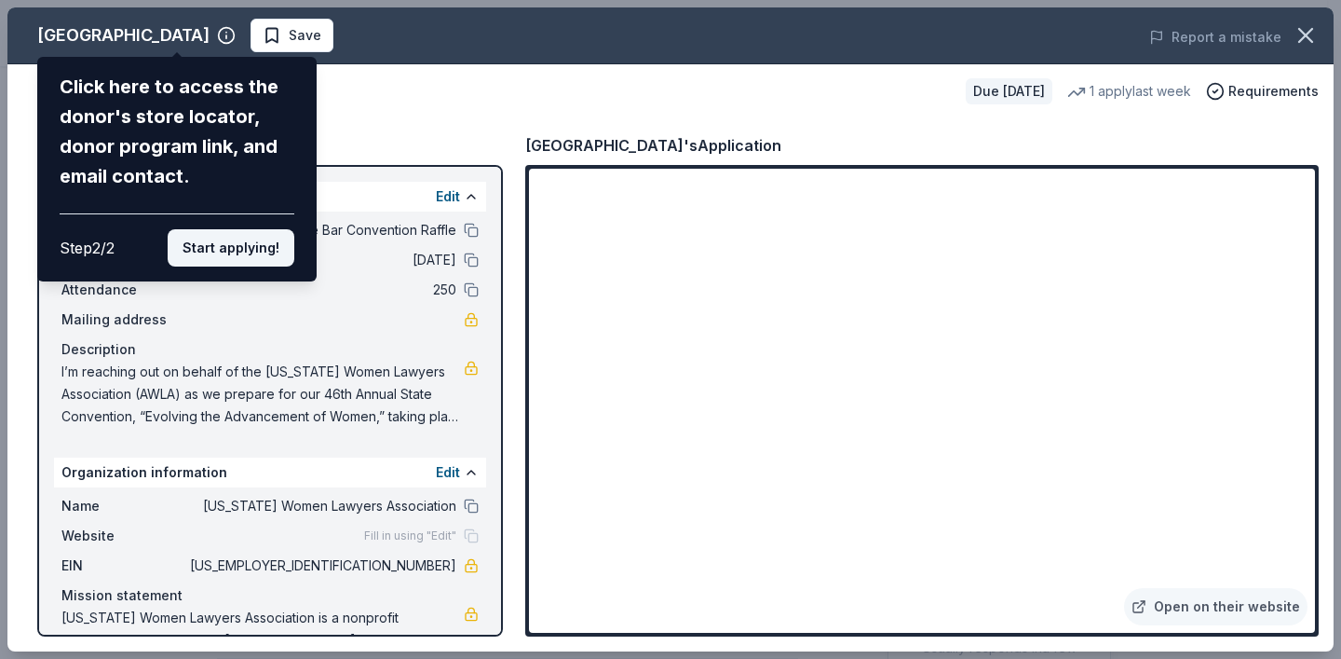
click at [249, 250] on button "Start applying!" at bounding box center [231, 247] width 127 height 37
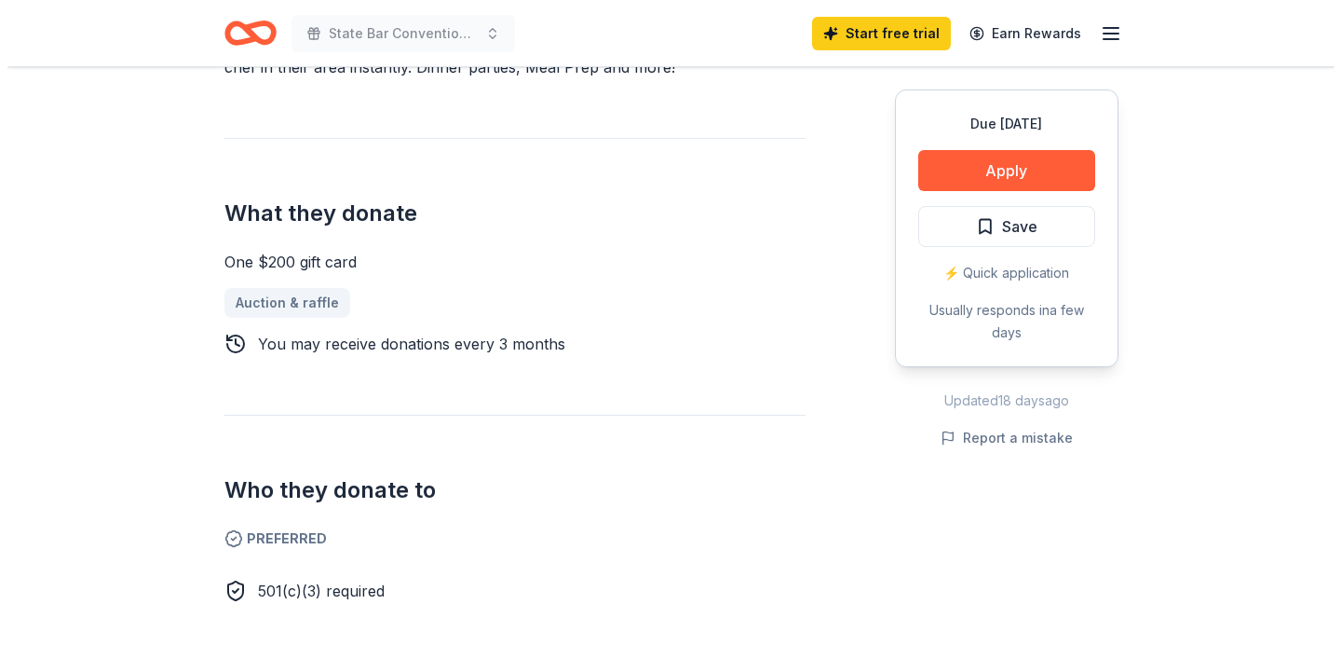
scroll to position [673, 0]
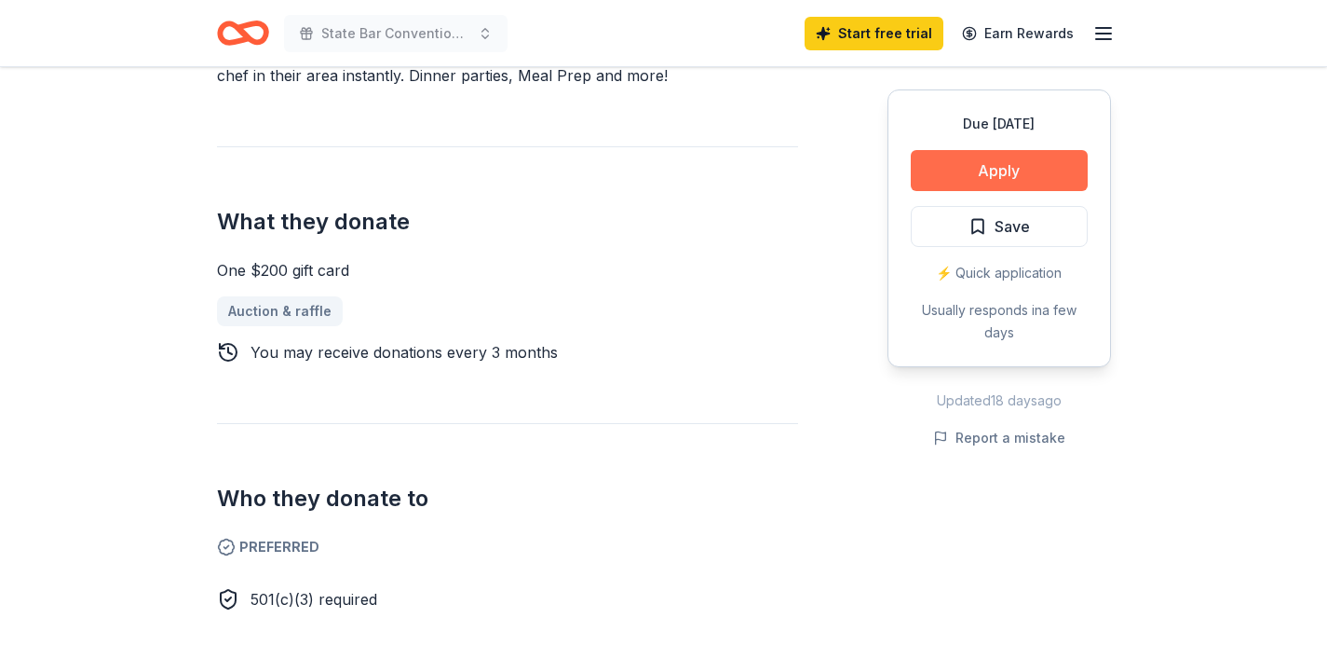
click at [1010, 169] on button "Apply" at bounding box center [999, 170] width 177 height 41
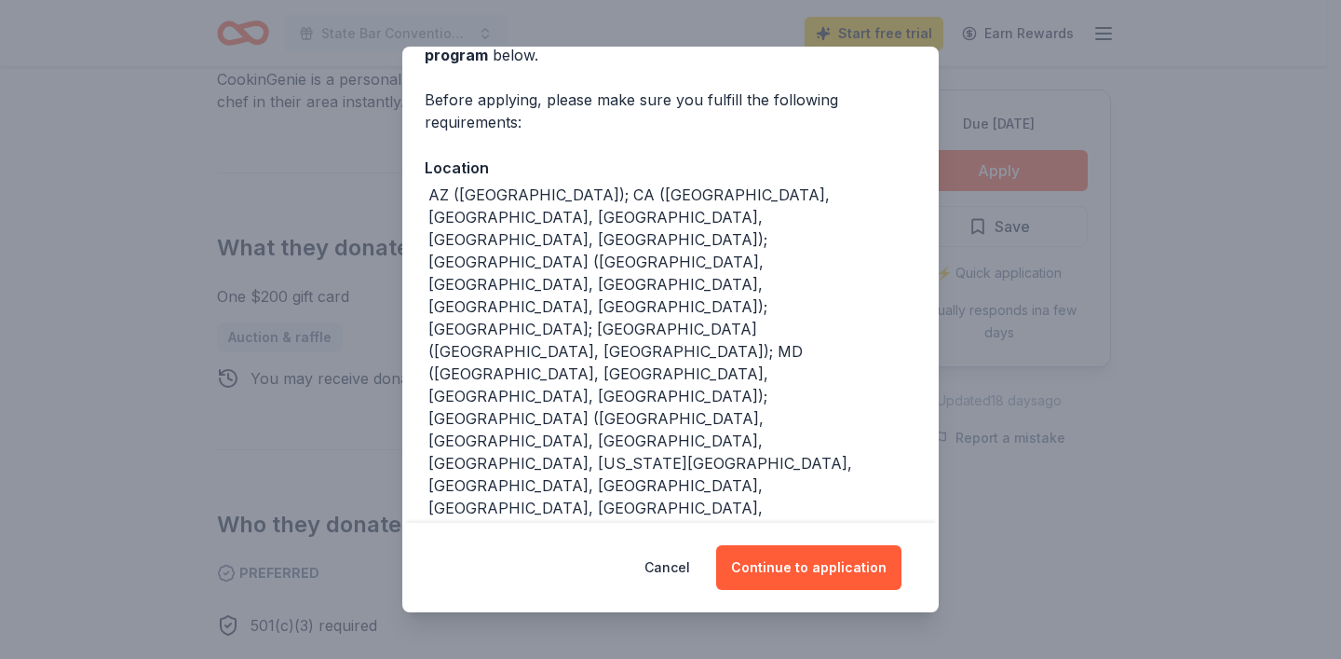
scroll to position [158, 0]
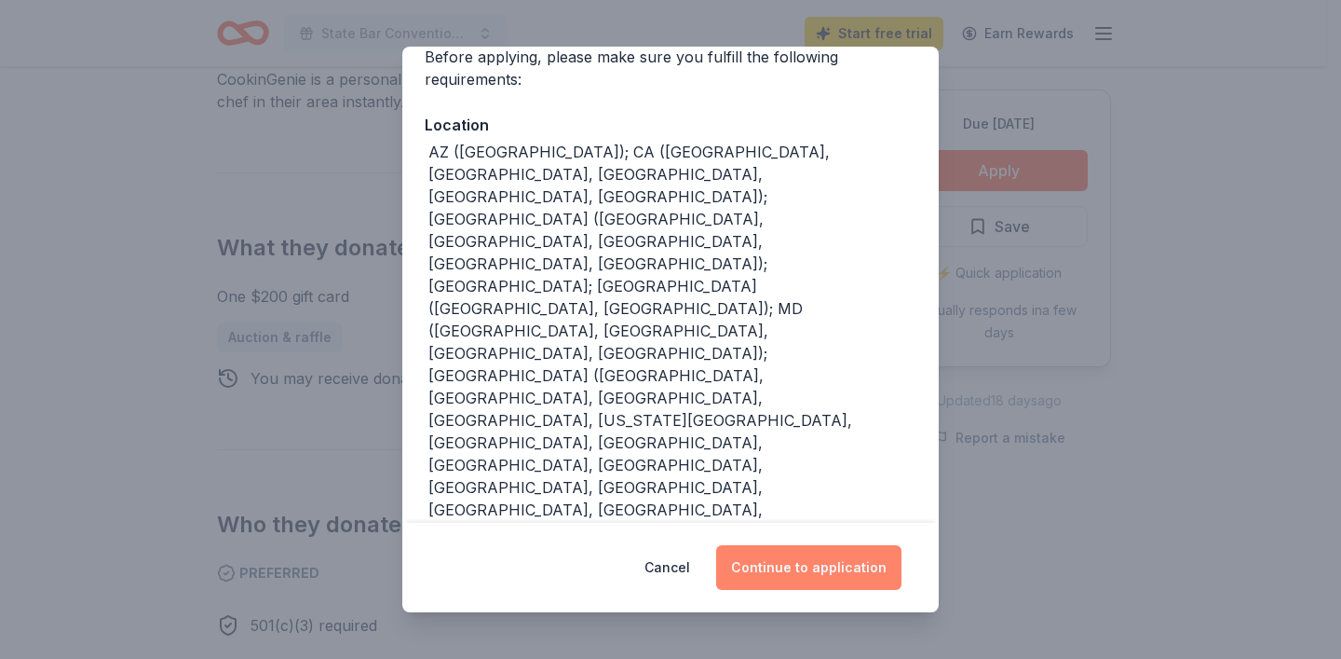
click at [811, 564] on button "Continue to application" at bounding box center [808, 567] width 185 height 45
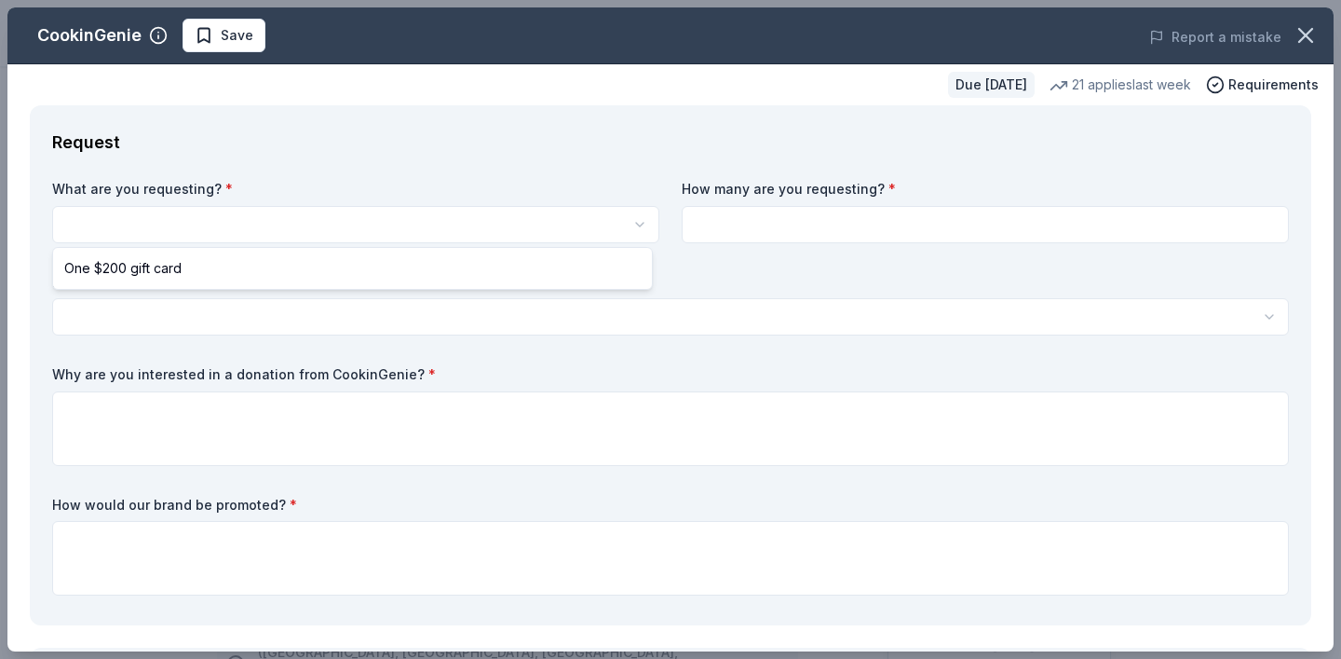
select select "One $200 gift card"
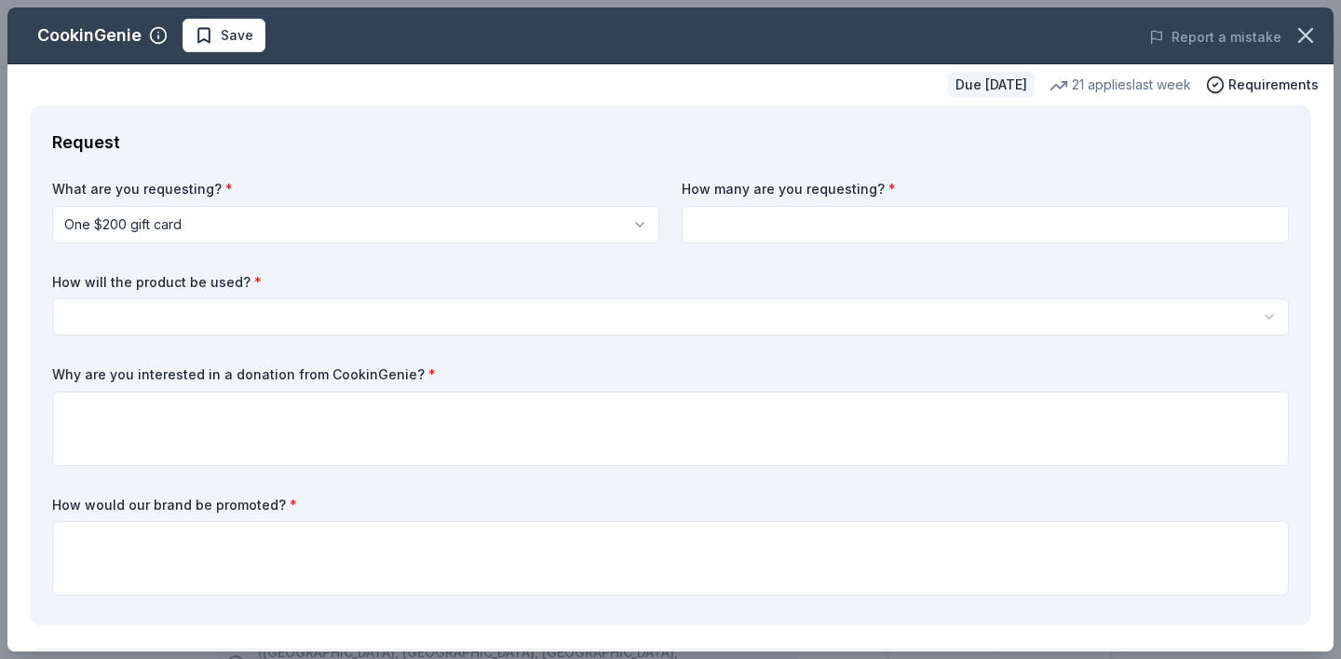
click at [743, 224] on input at bounding box center [985, 224] width 607 height 37
type input "1"
click at [692, 319] on html "State Bar Convention Raffle Save Apply Due in 41 days Share CookinGenie 5.0 • 7…" at bounding box center [670, 329] width 1341 height 659
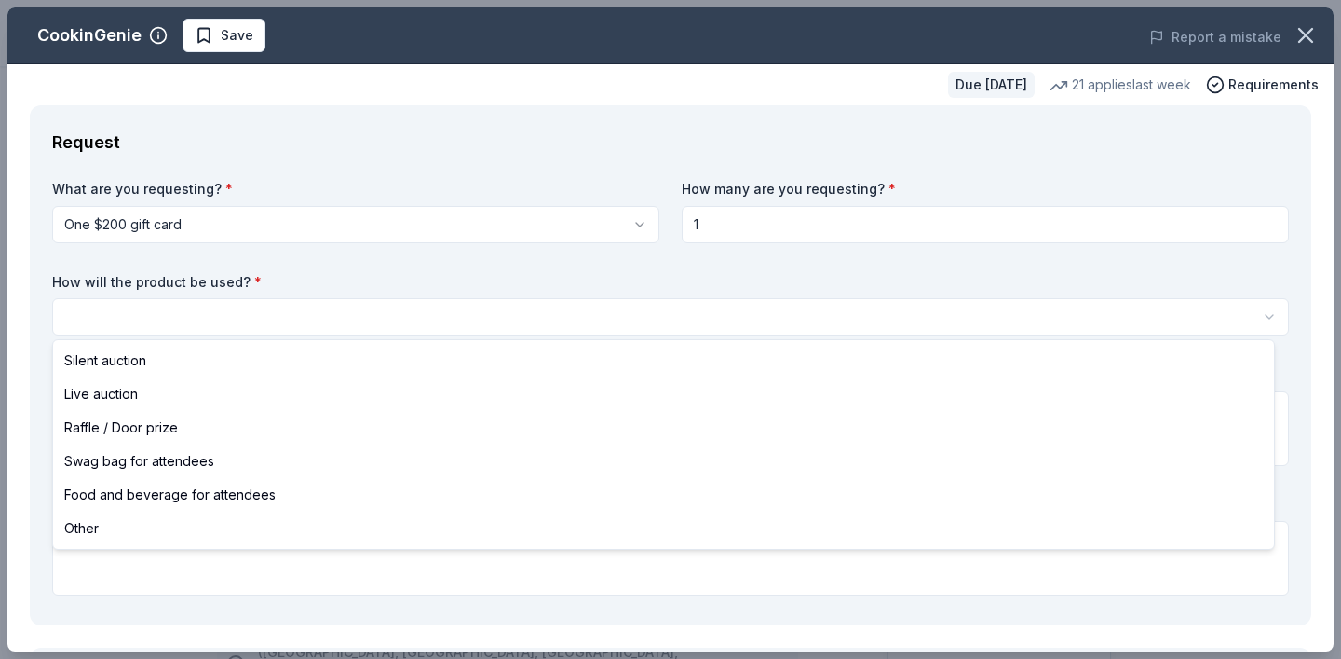
select select "raffleDoorPrize"
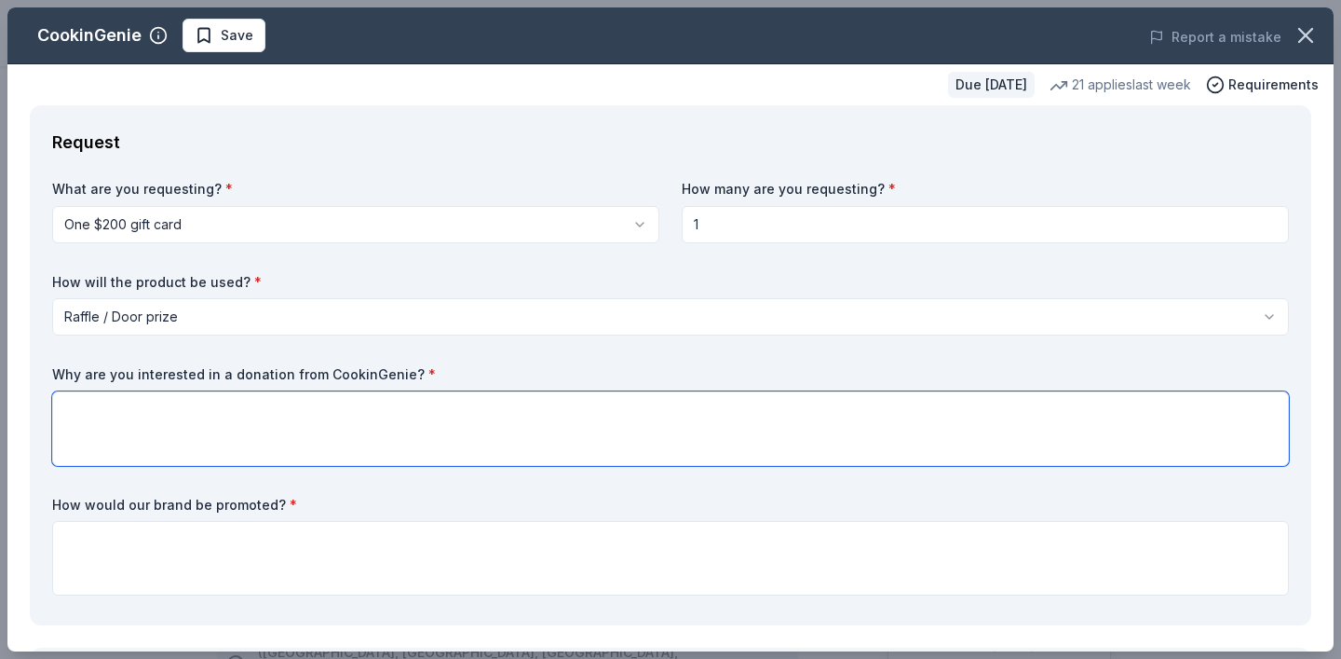
click at [438, 400] on textarea at bounding box center [670, 428] width 1237 height 75
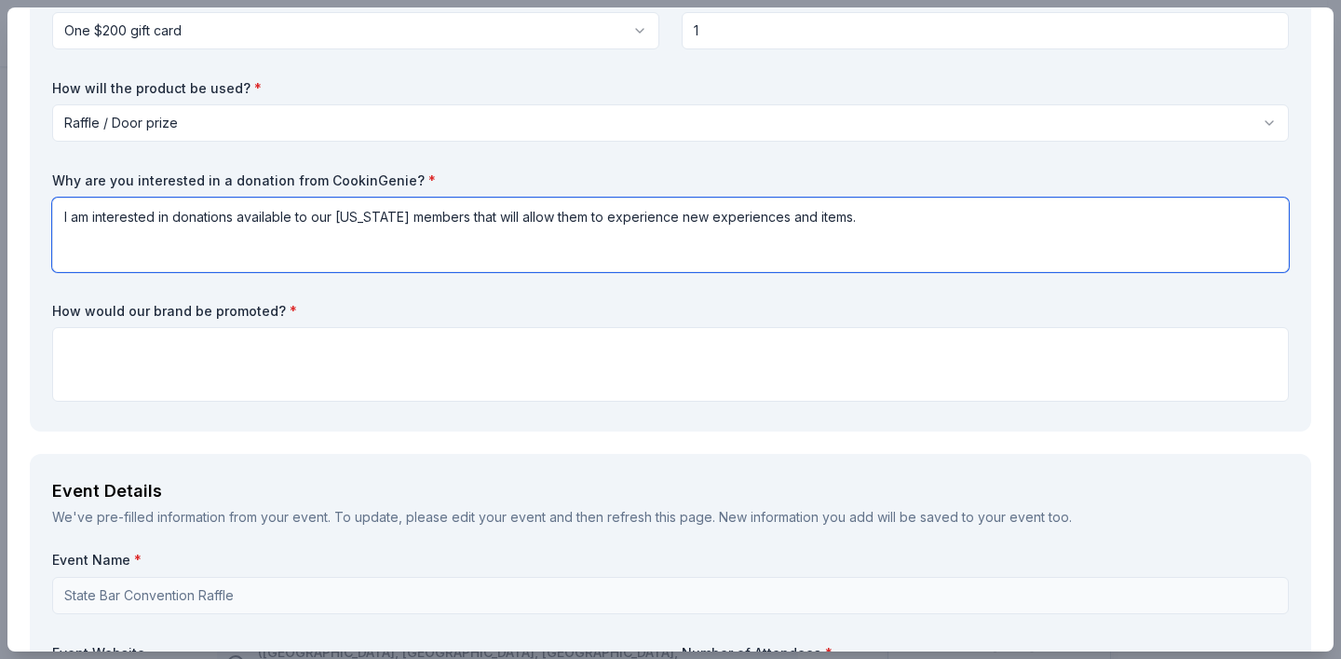
scroll to position [213, 0]
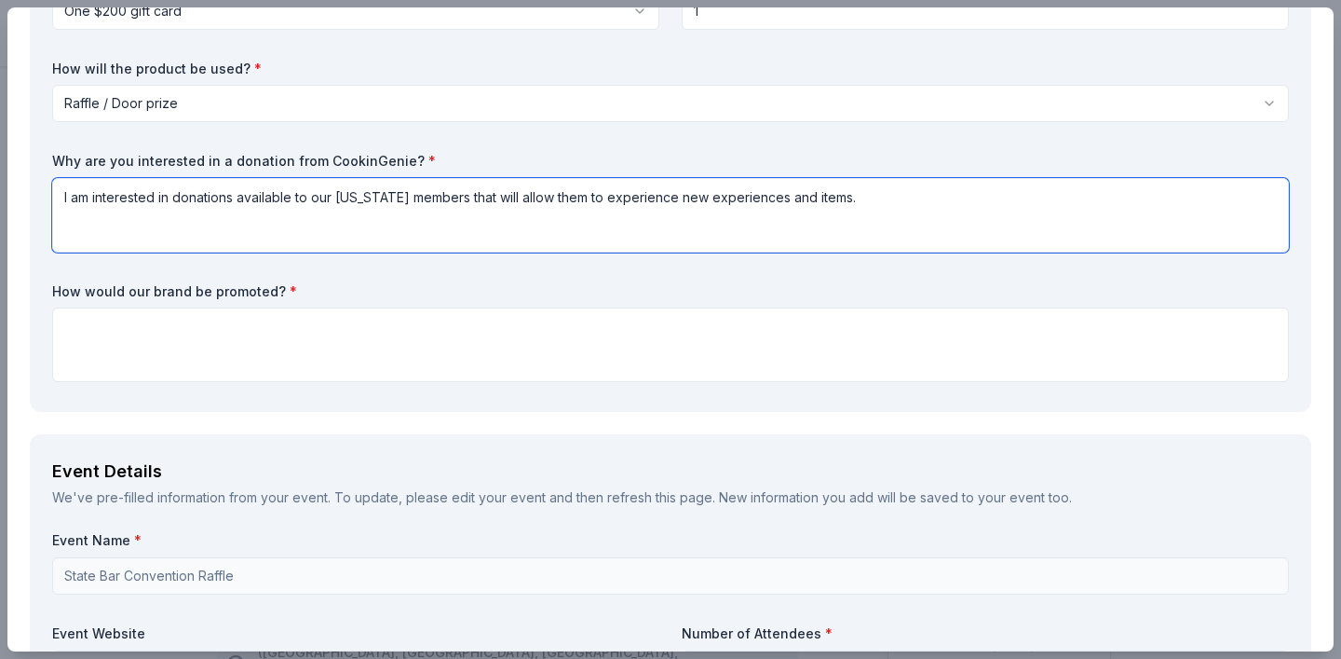
type textarea "I am interested in donations available to our Arizona members that will allow t…"
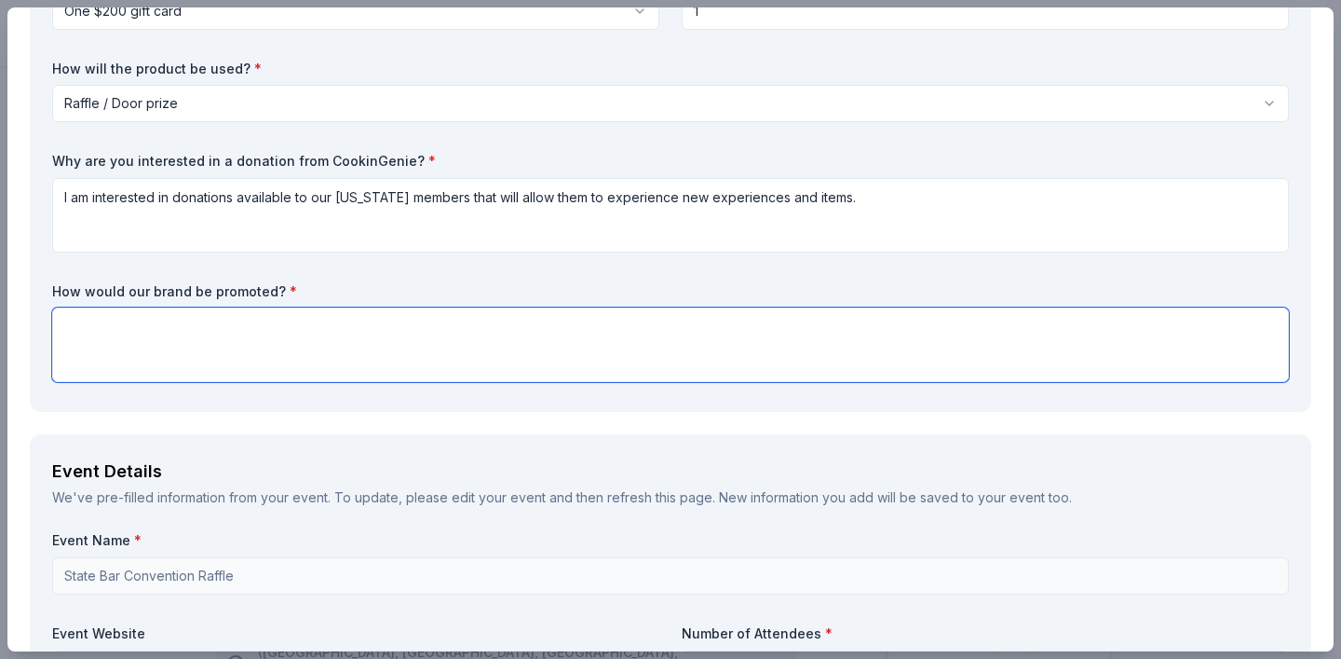
click at [419, 345] on textarea at bounding box center [670, 344] width 1237 height 75
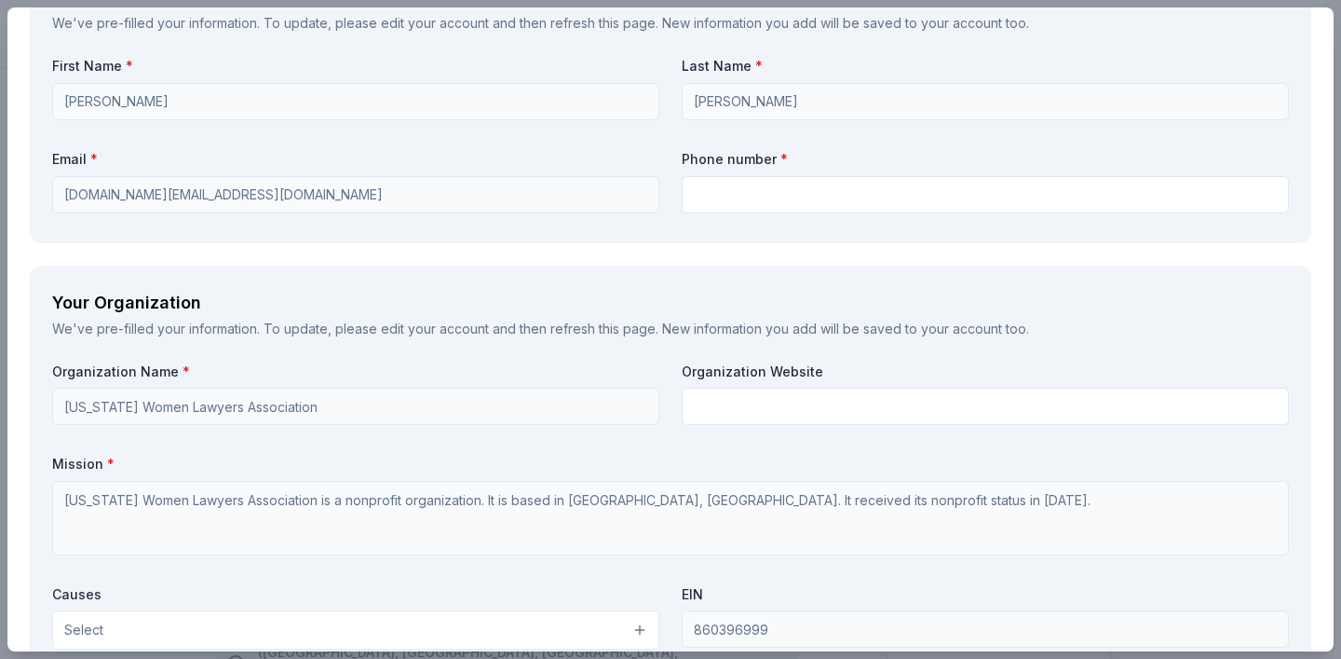
scroll to position [1493, 0]
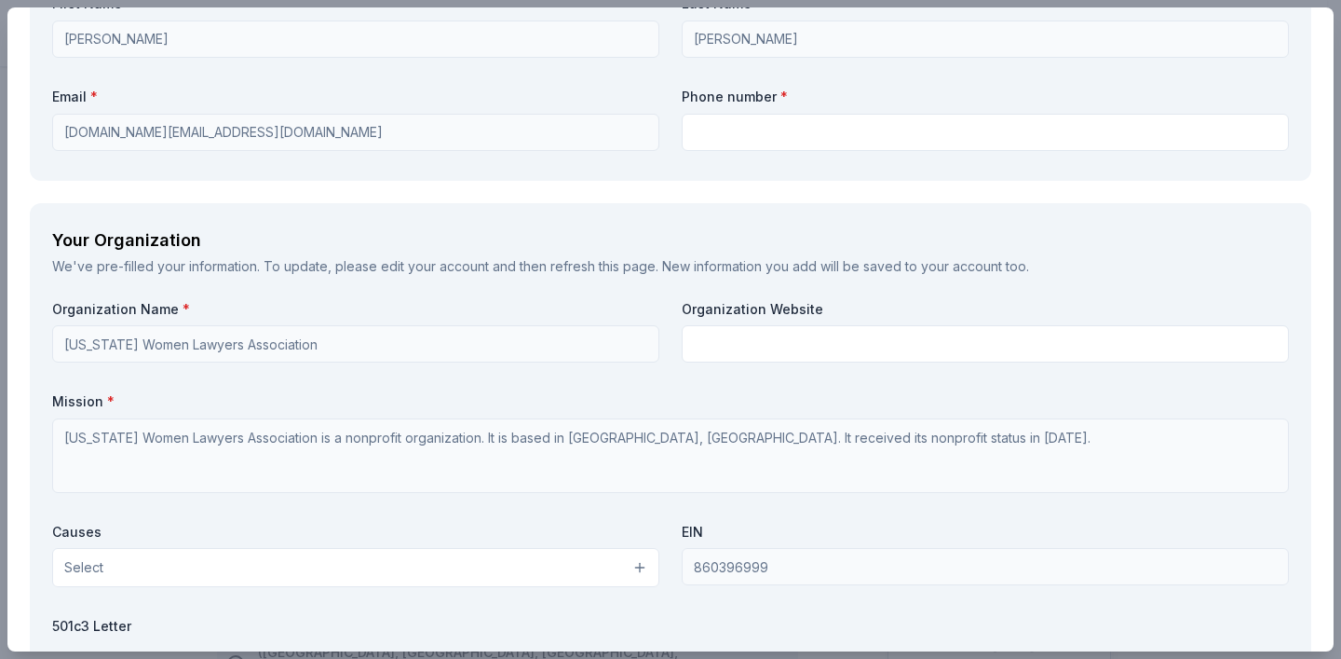
type textarea "Any donation items will be included as part of our fundraising raffle."
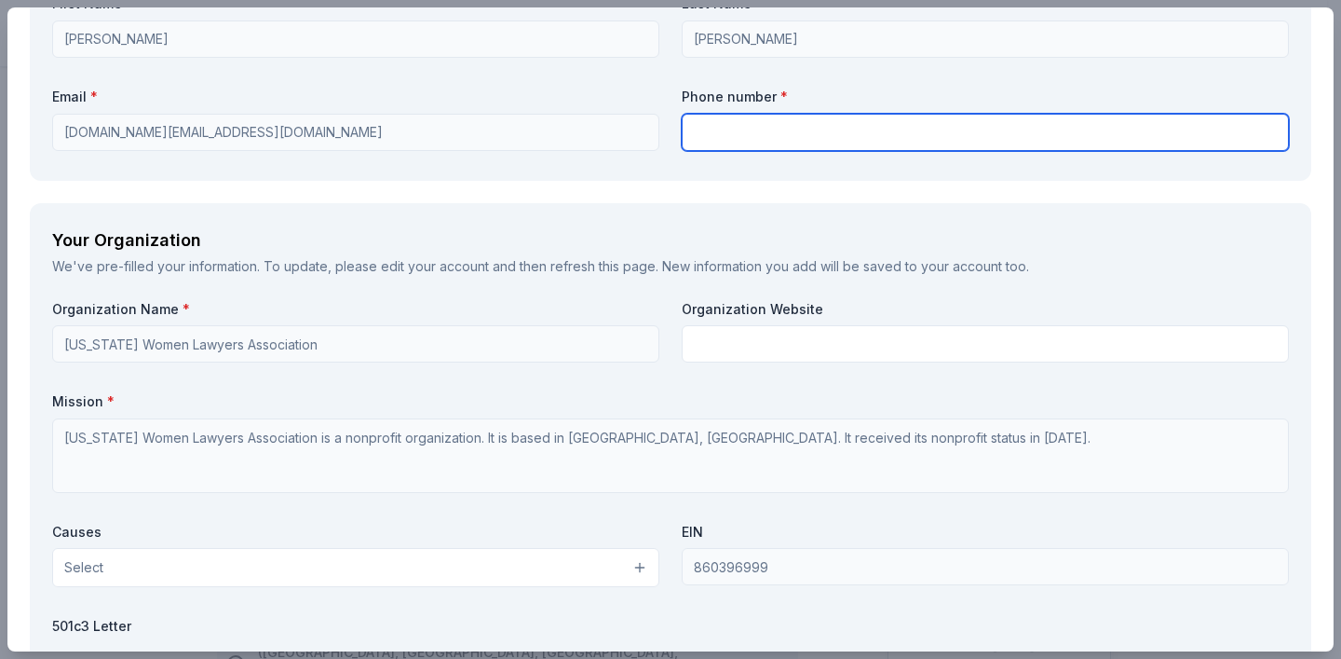
click at [749, 134] on input "text" at bounding box center [985, 132] width 607 height 37
type input "9177210136"
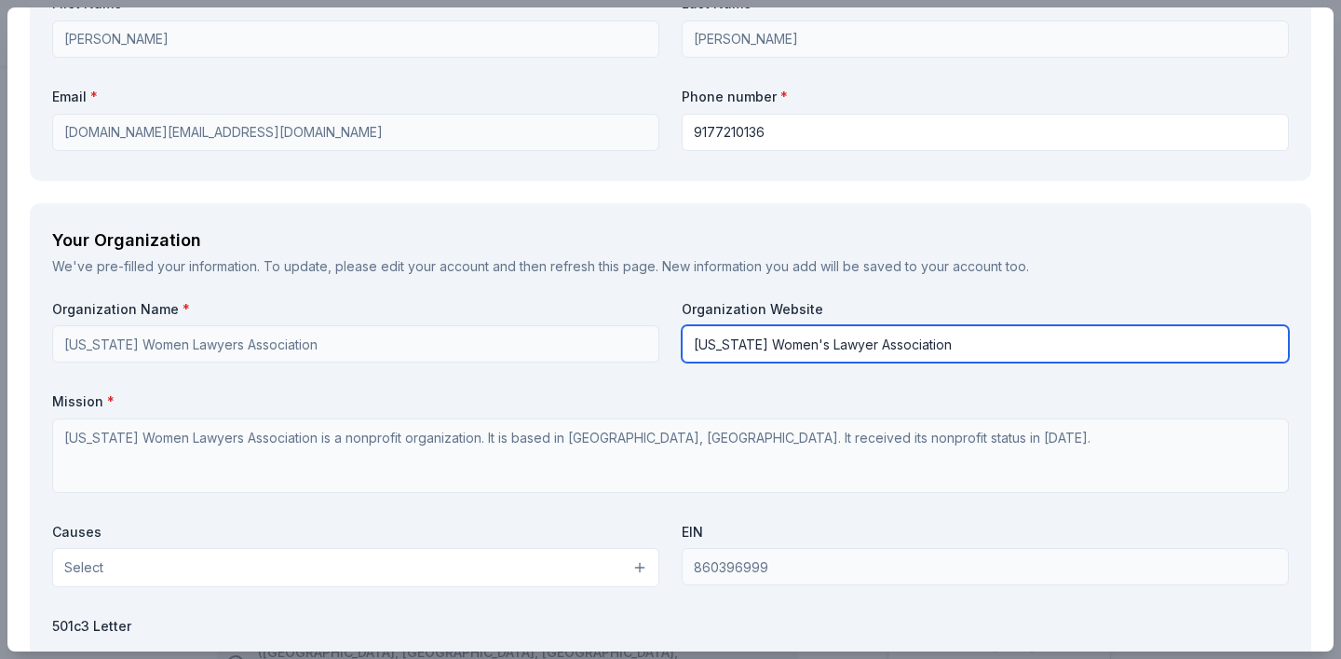
drag, startPoint x: 931, startPoint y: 348, endPoint x: 682, endPoint y: 338, distance: 249.8
click at [682, 338] on input "Arizona Women's Lawyer Association" at bounding box center [985, 343] width 607 height 37
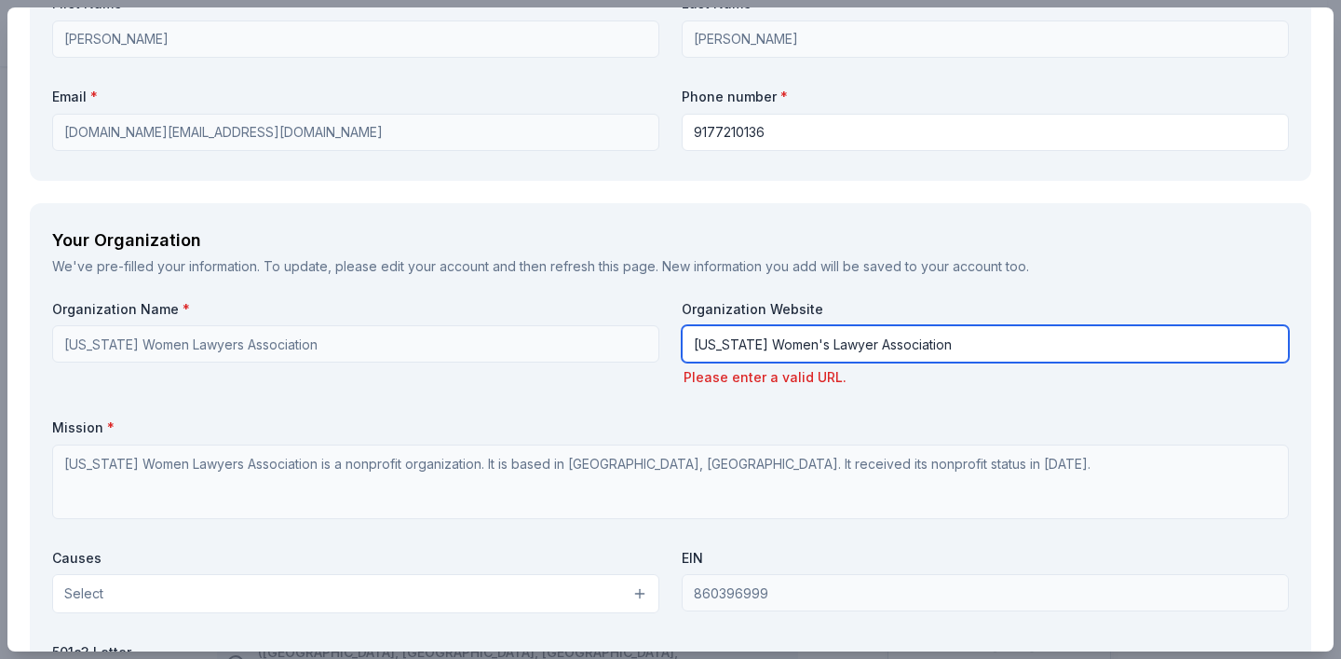
paste input "https://awla-state.org/"
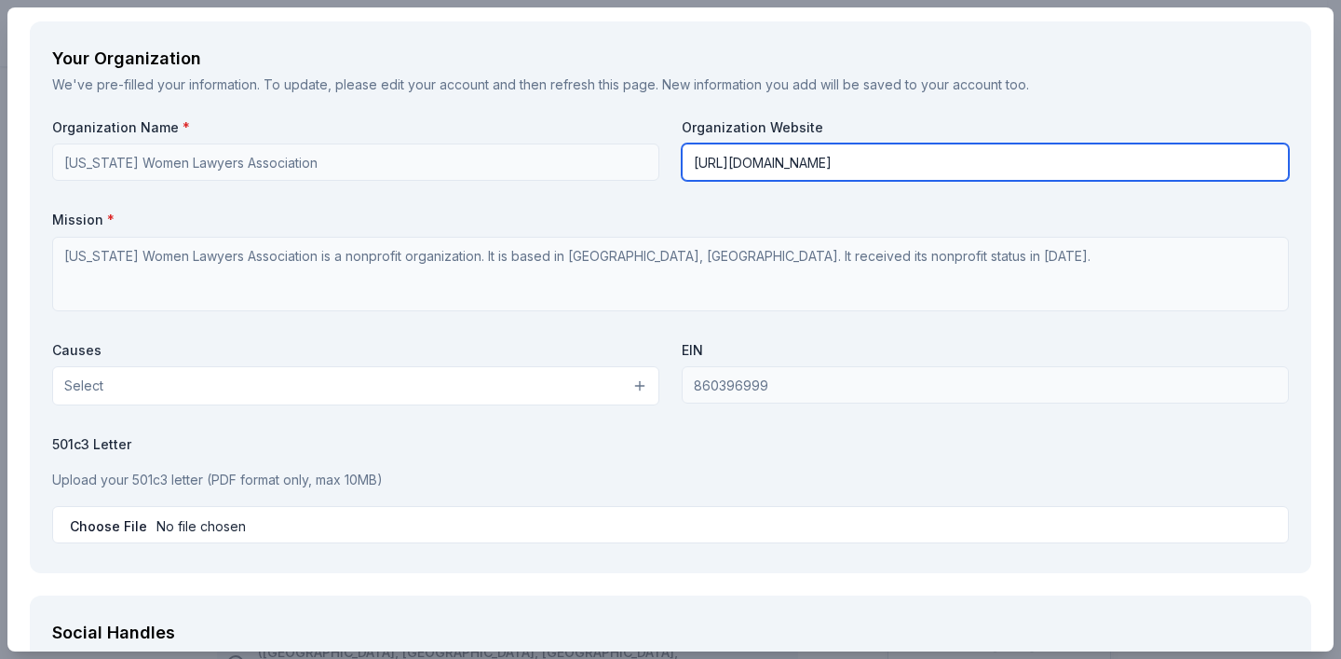
scroll to position [1676, 0]
type input "https://awla-state.org/"
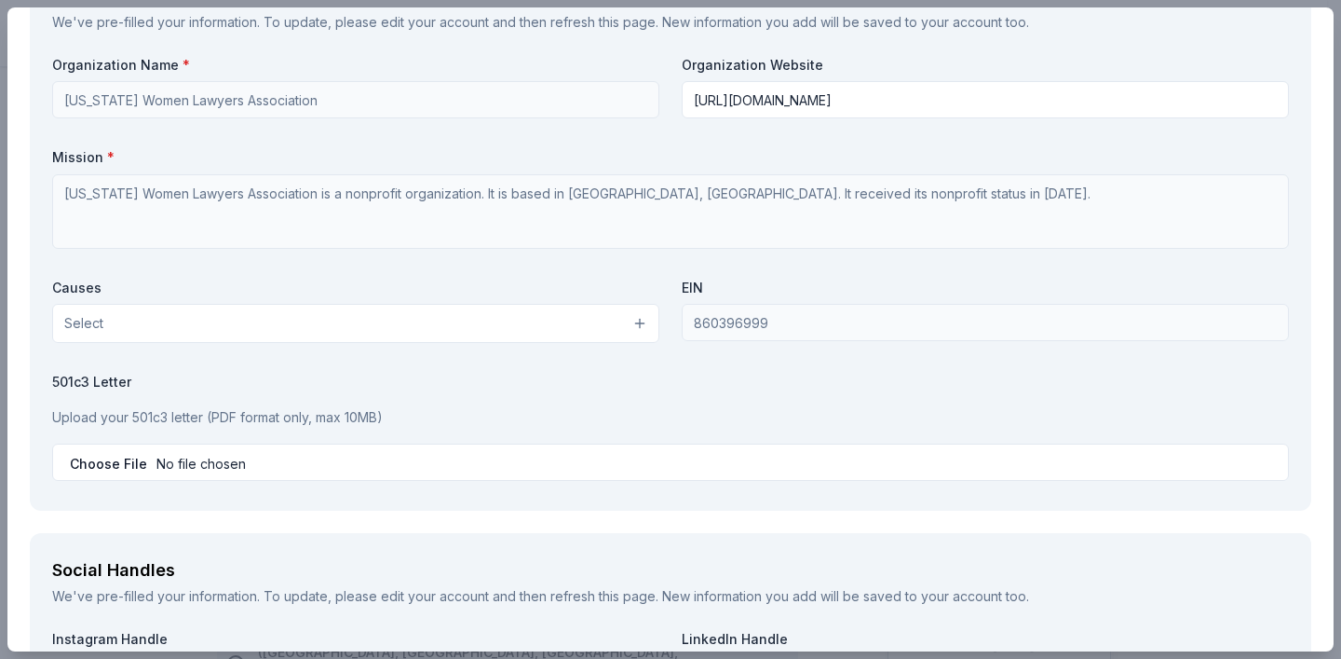
scroll to position [1740, 0]
click at [574, 320] on button "Select" at bounding box center [355, 320] width 607 height 39
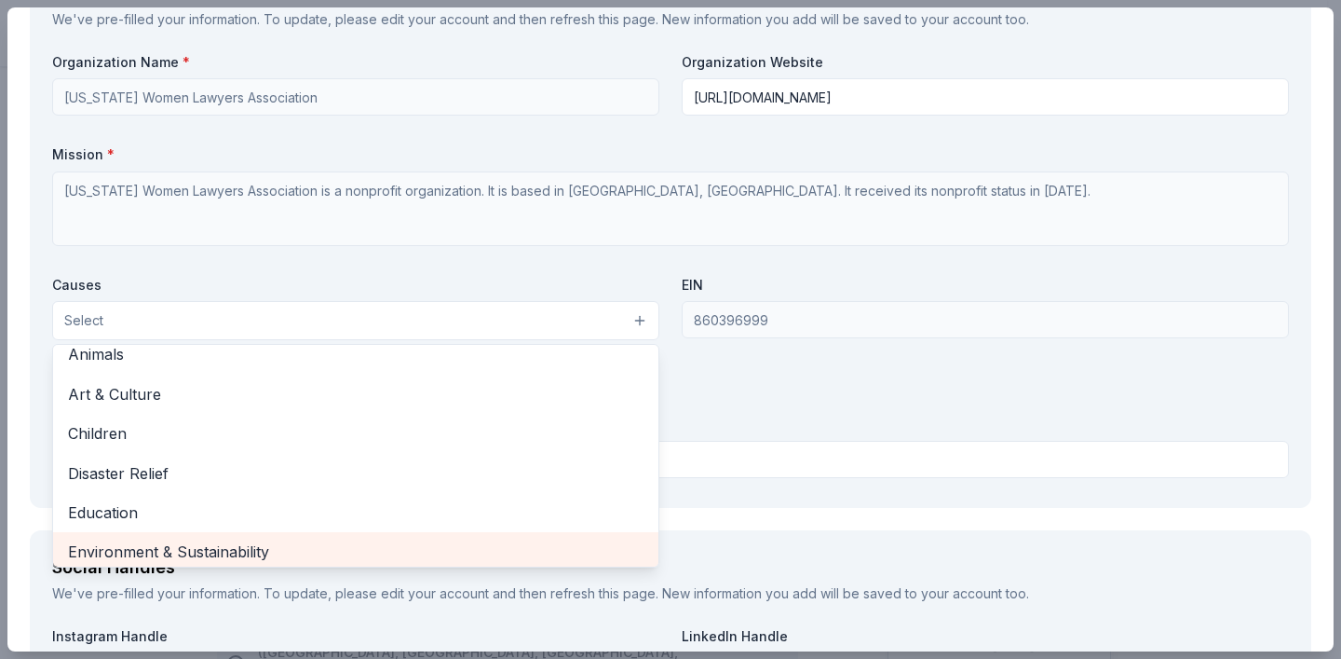
scroll to position [0, 0]
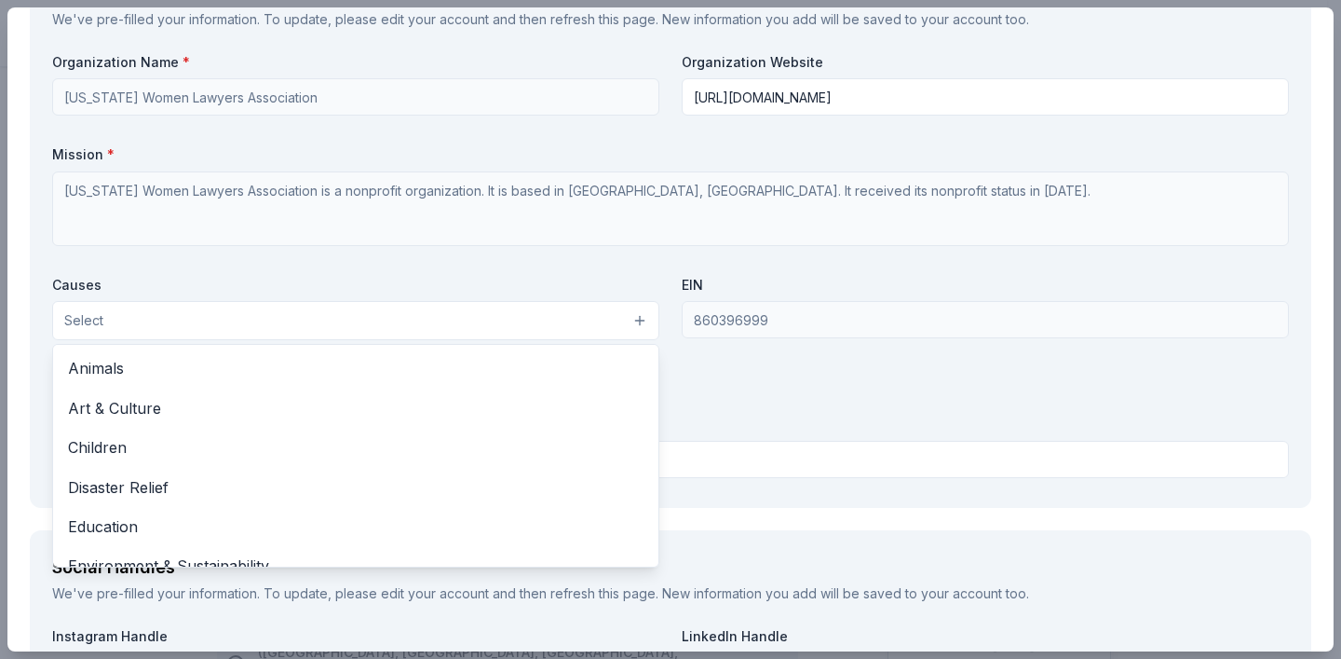
click at [594, 265] on div "Organization Name * Arizona Women Lawyers Association Organization Website http…" at bounding box center [670, 269] width 1237 height 432
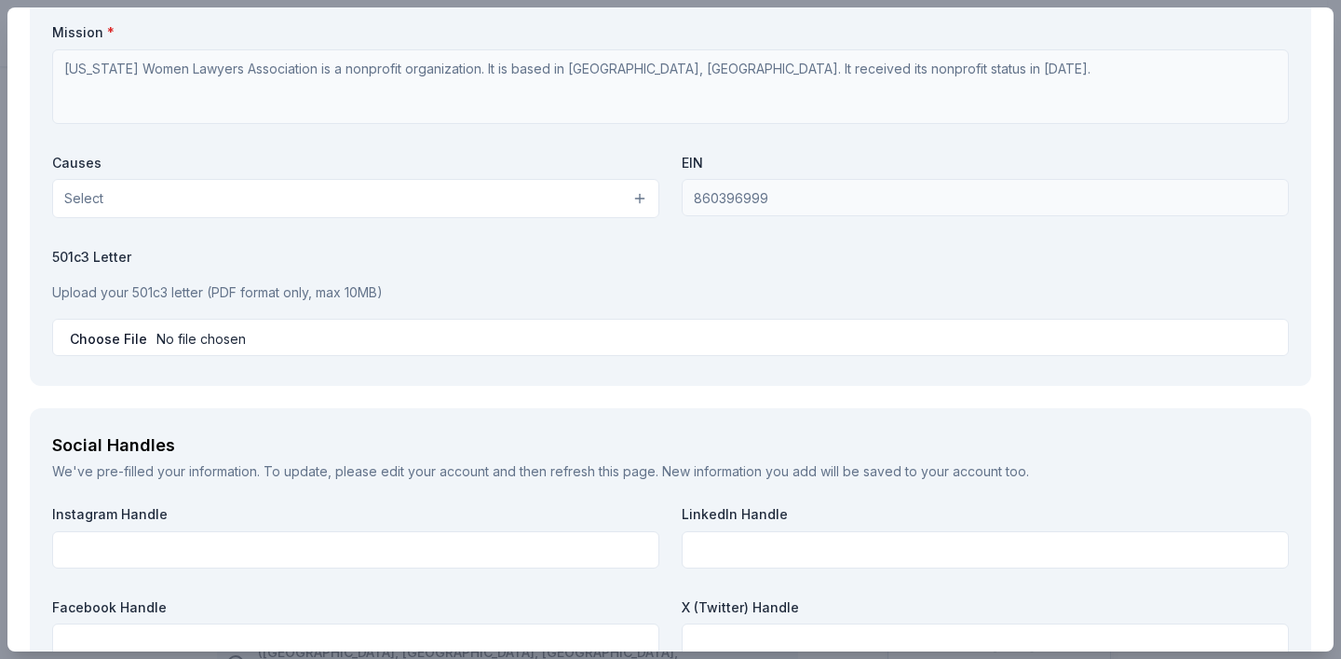
scroll to position [1865, 0]
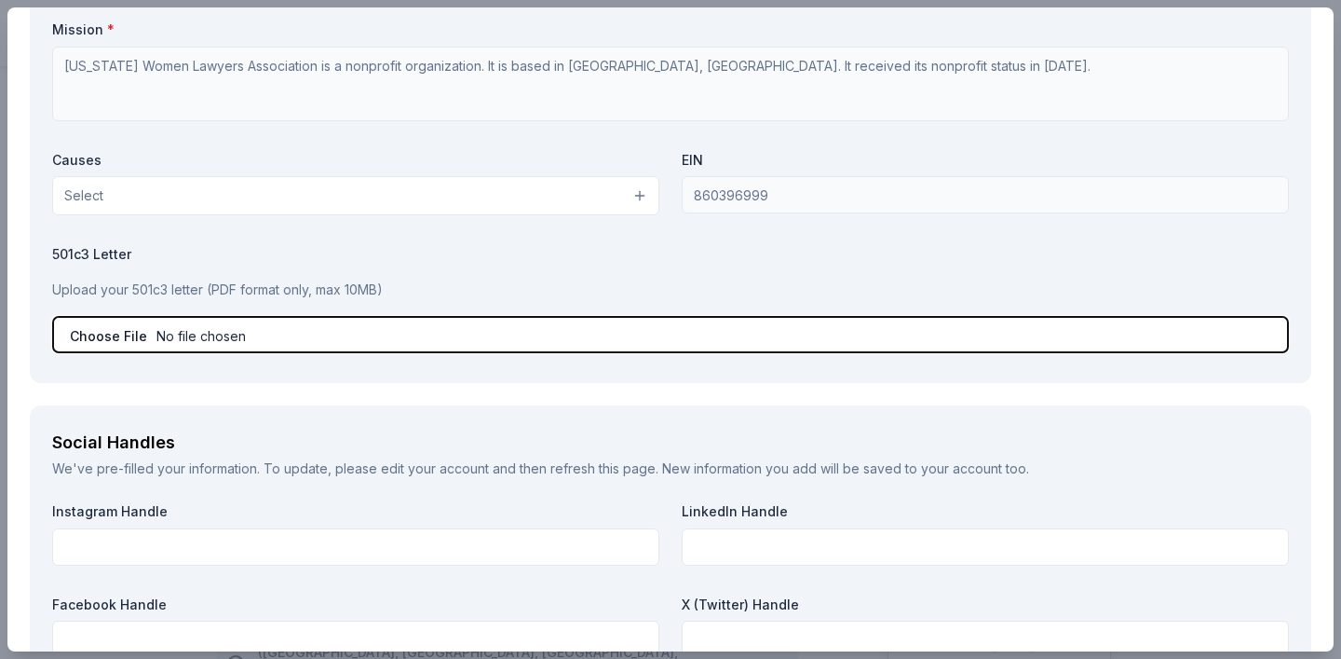
click at [324, 343] on input "file" at bounding box center [670, 334] width 1237 height 37
type input "C:\fakepath\w9.pdf"
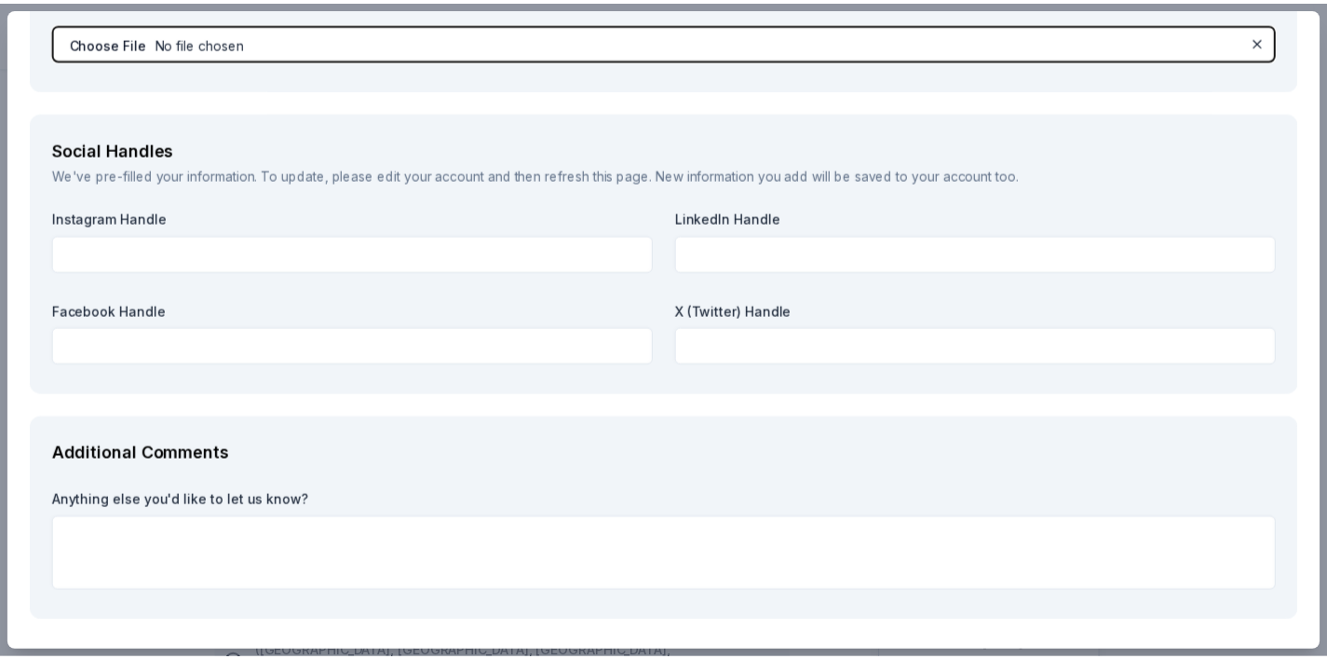
scroll to position [2225, 0]
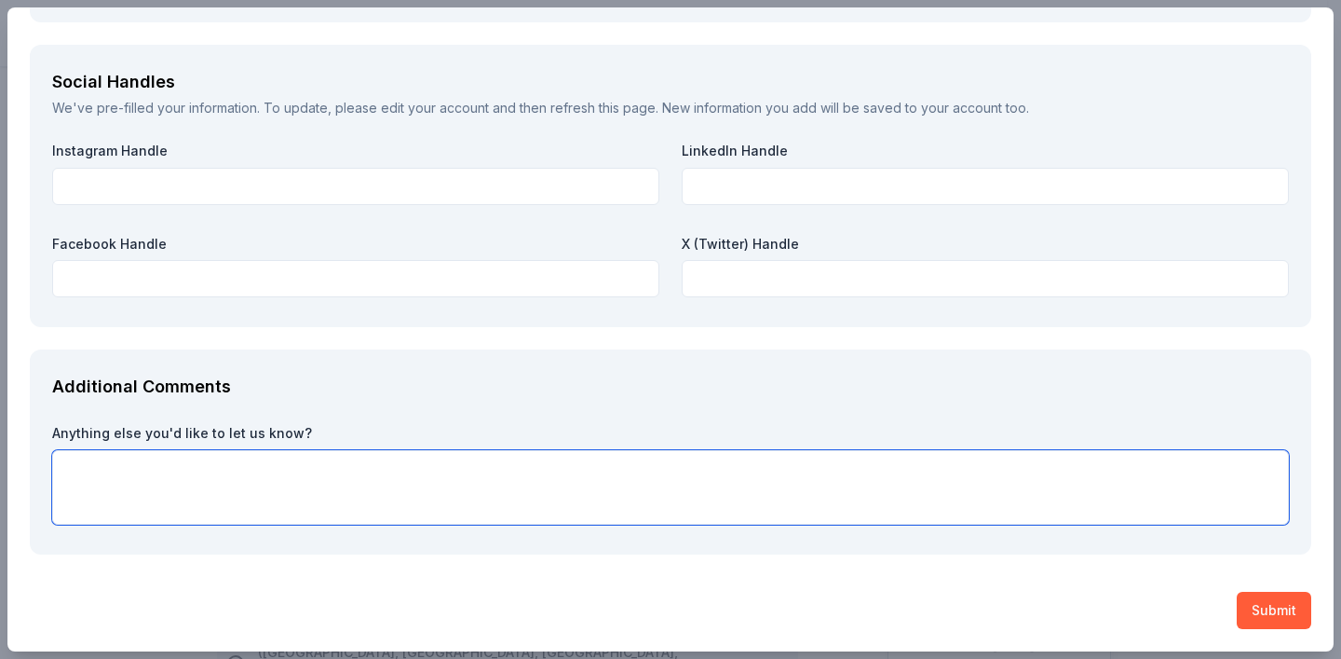
click at [759, 487] on textarea at bounding box center [670, 487] width 1237 height 75
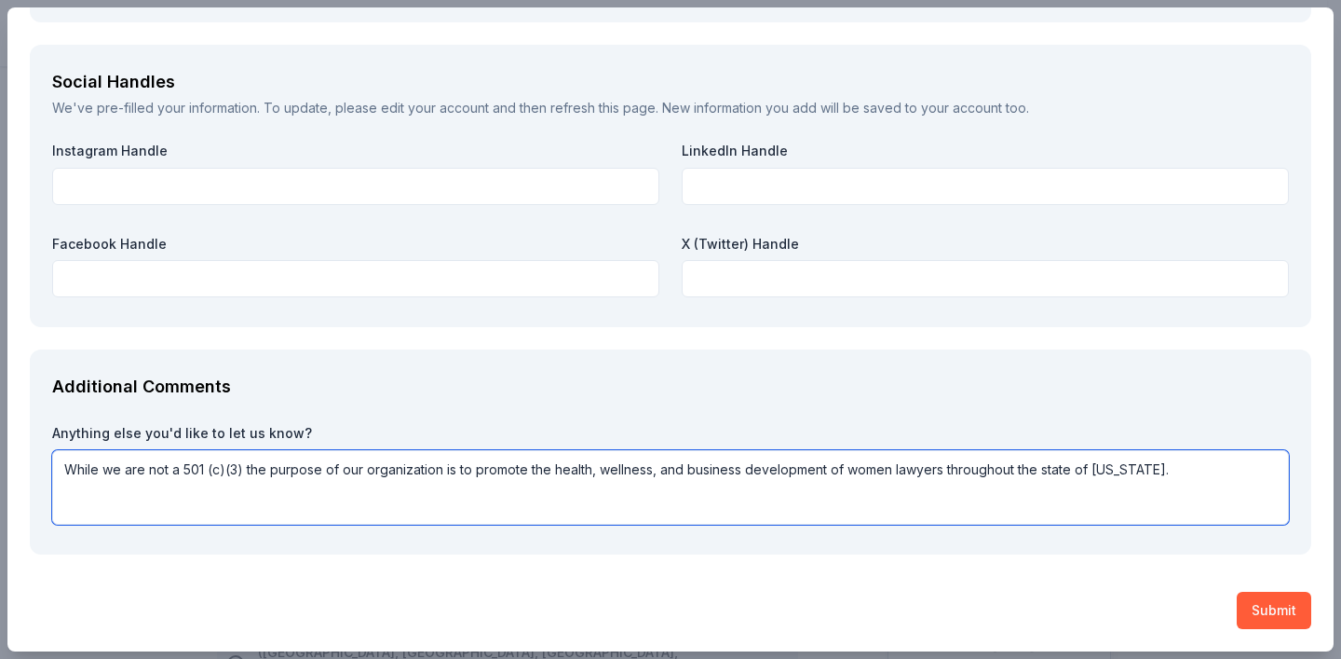
click at [850, 480] on textarea "While we are not a 501 (c)(3) the purpose of our organization is to promote the…" at bounding box center [670, 487] width 1237 height 75
type textarea "While we are not a 501 (c)(3) the purpose of our organization is to promote the…"
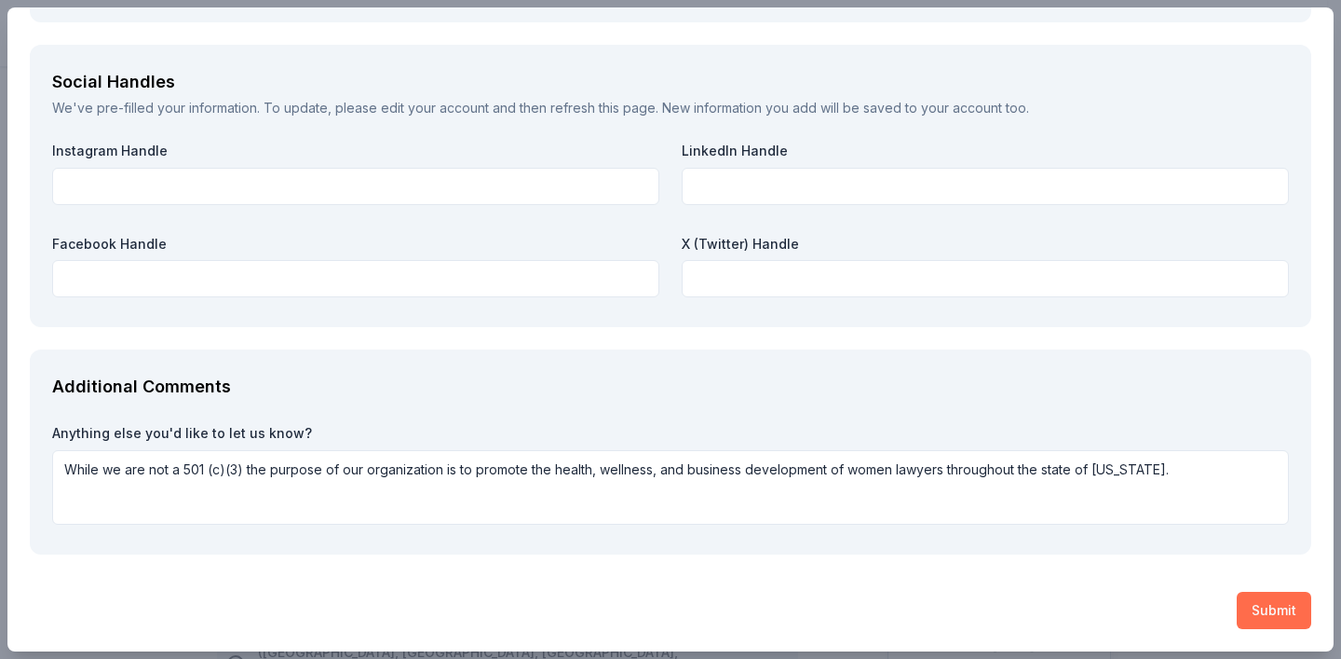
click at [1250, 607] on button "Submit" at bounding box center [1274, 609] width 75 height 37
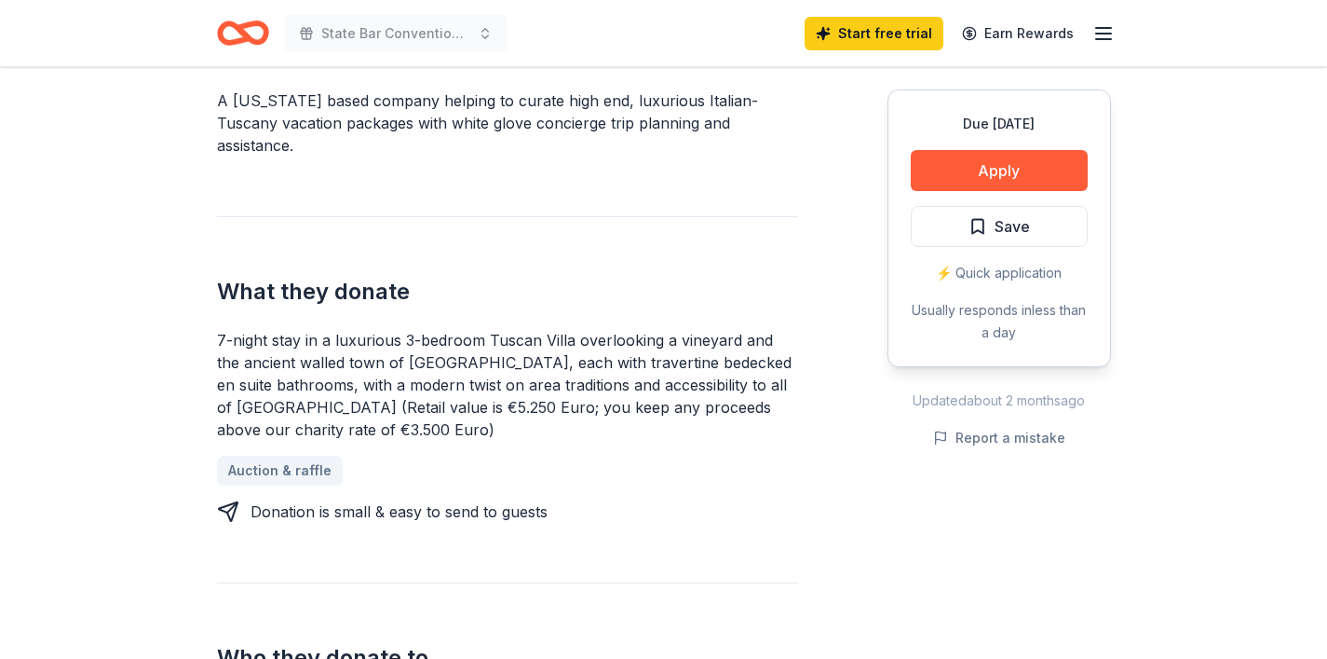
scroll to position [609, 0]
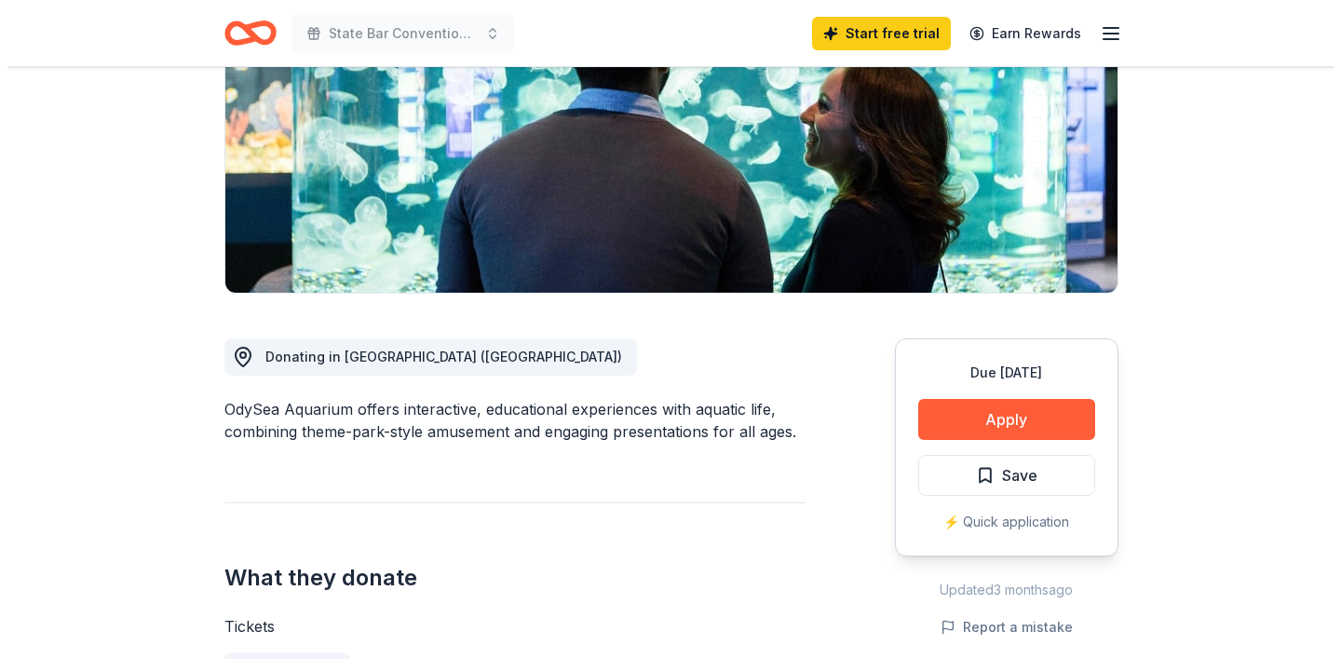
scroll to position [274, 0]
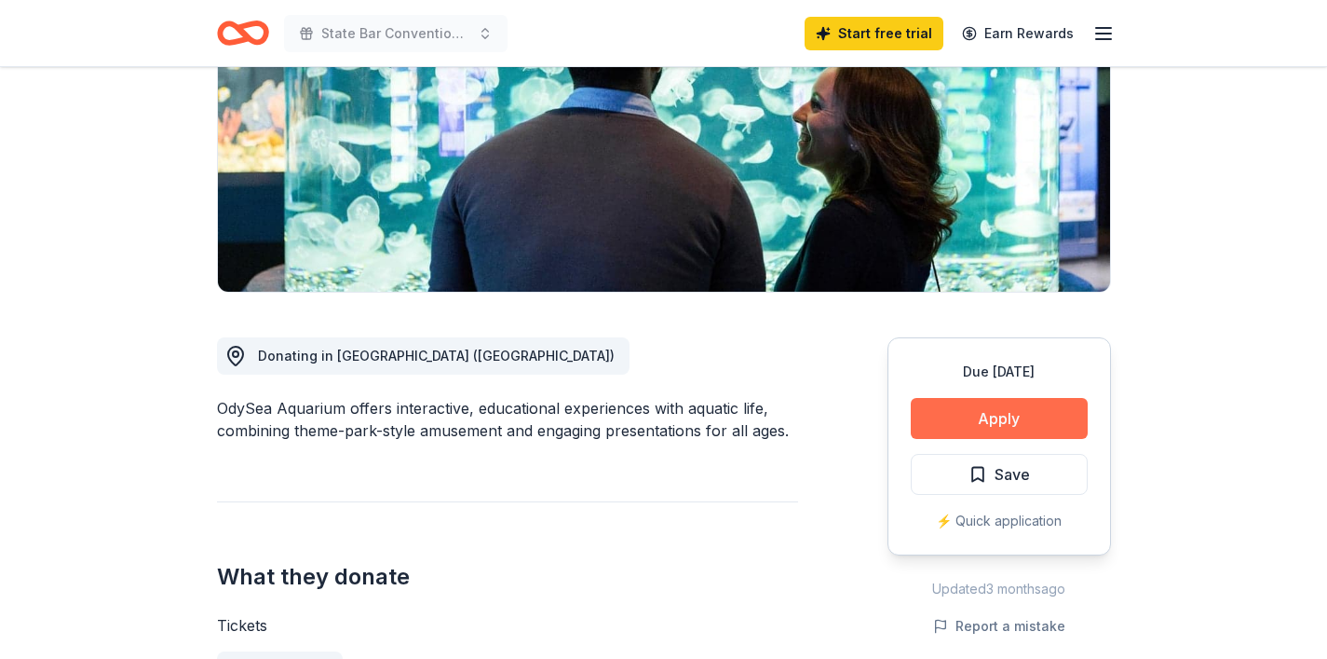
click at [997, 418] on button "Apply" at bounding box center [999, 418] width 177 height 41
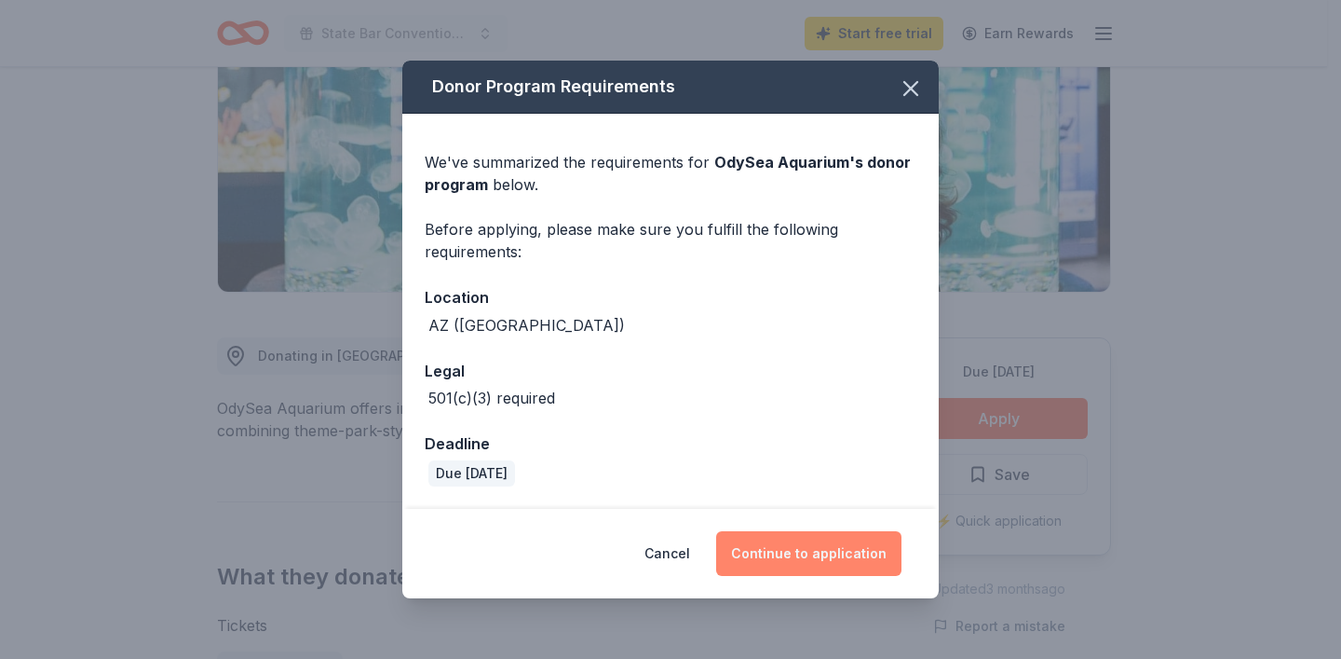
click at [836, 550] on button "Continue to application" at bounding box center [808, 553] width 185 height 45
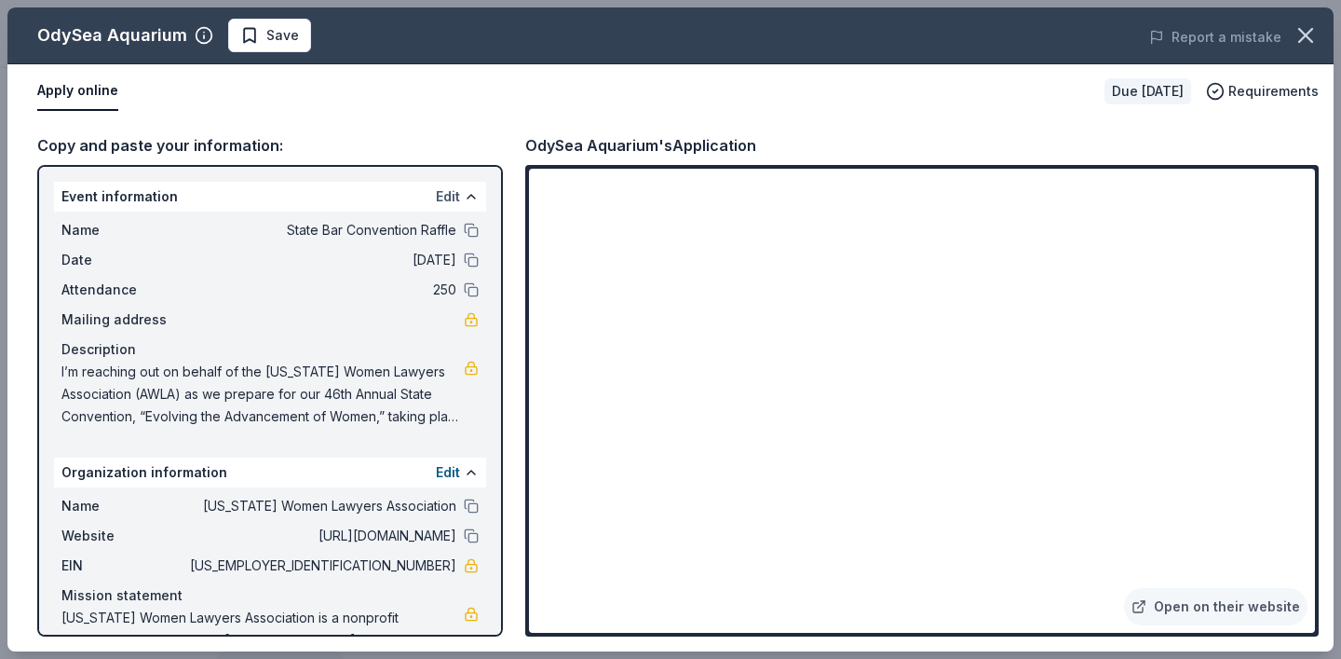
click at [436, 192] on button "Edit" at bounding box center [448, 196] width 24 height 22
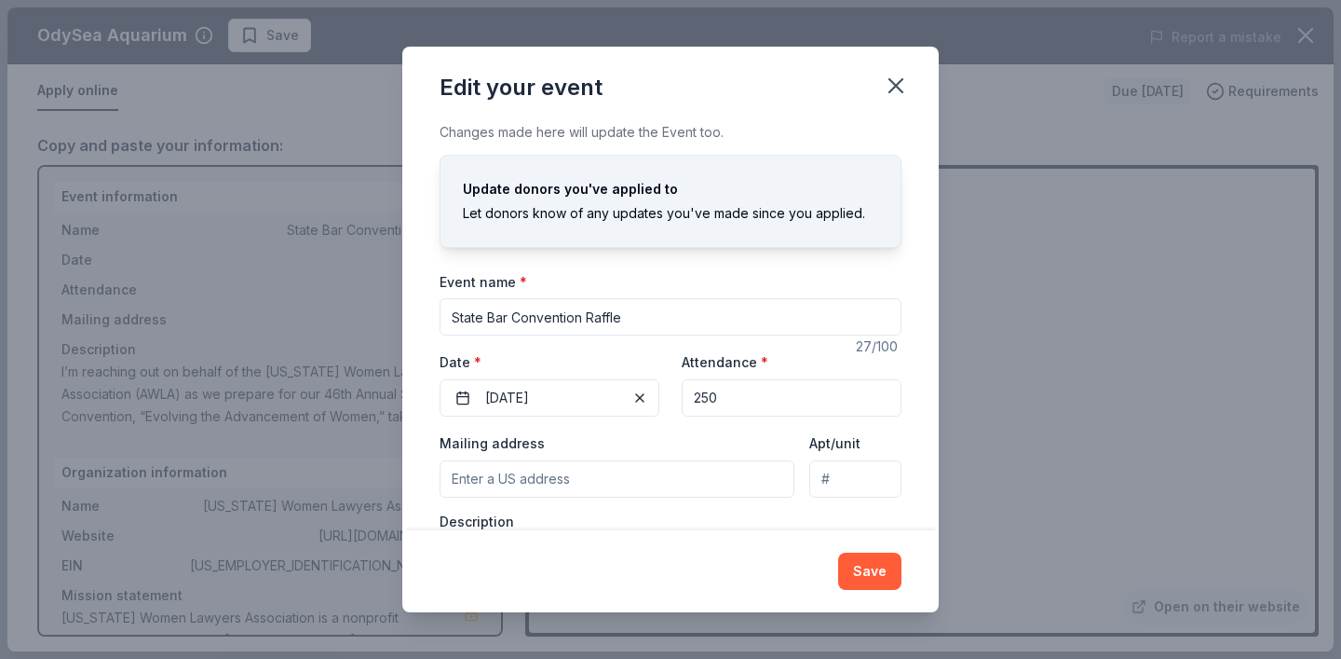
drag, startPoint x: 510, startPoint y: 314, endPoint x: 489, endPoint y: 316, distance: 21.5
click at [489, 316] on input "State Bar Convention Raffle" at bounding box center [671, 316] width 462 height 37
type input "State Convention Raffle"
click at [873, 572] on button "Save" at bounding box center [869, 570] width 63 height 37
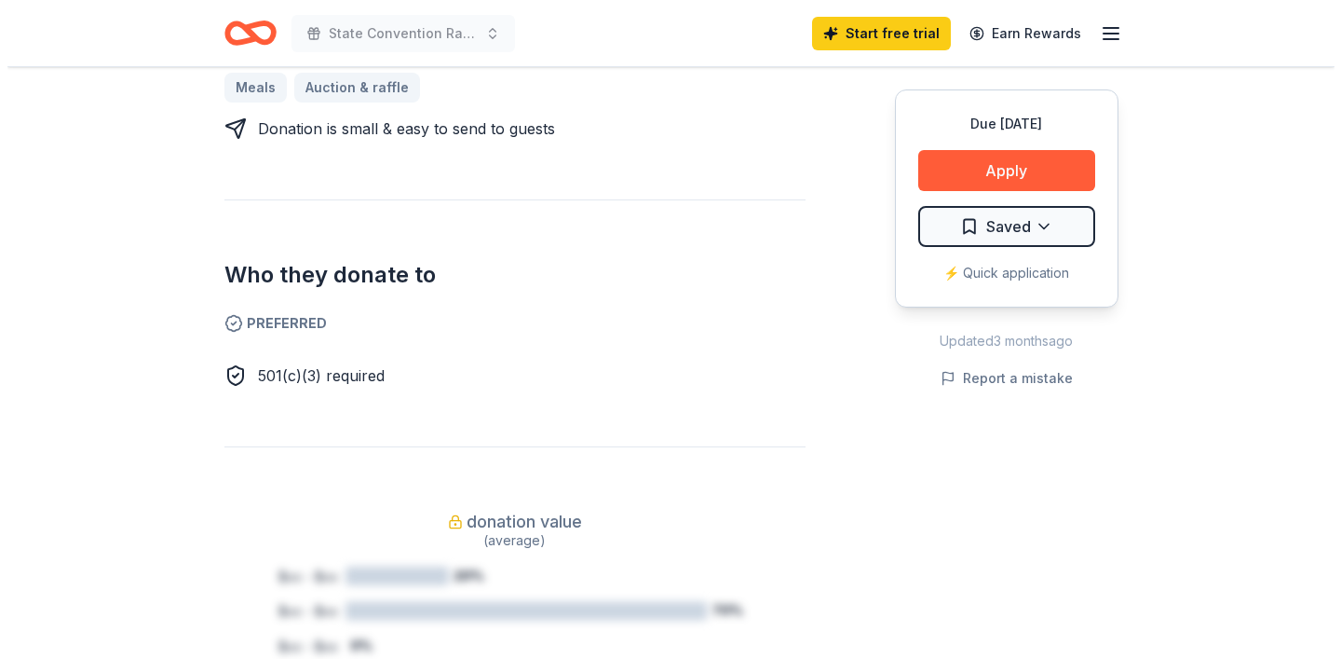
scroll to position [895, 0]
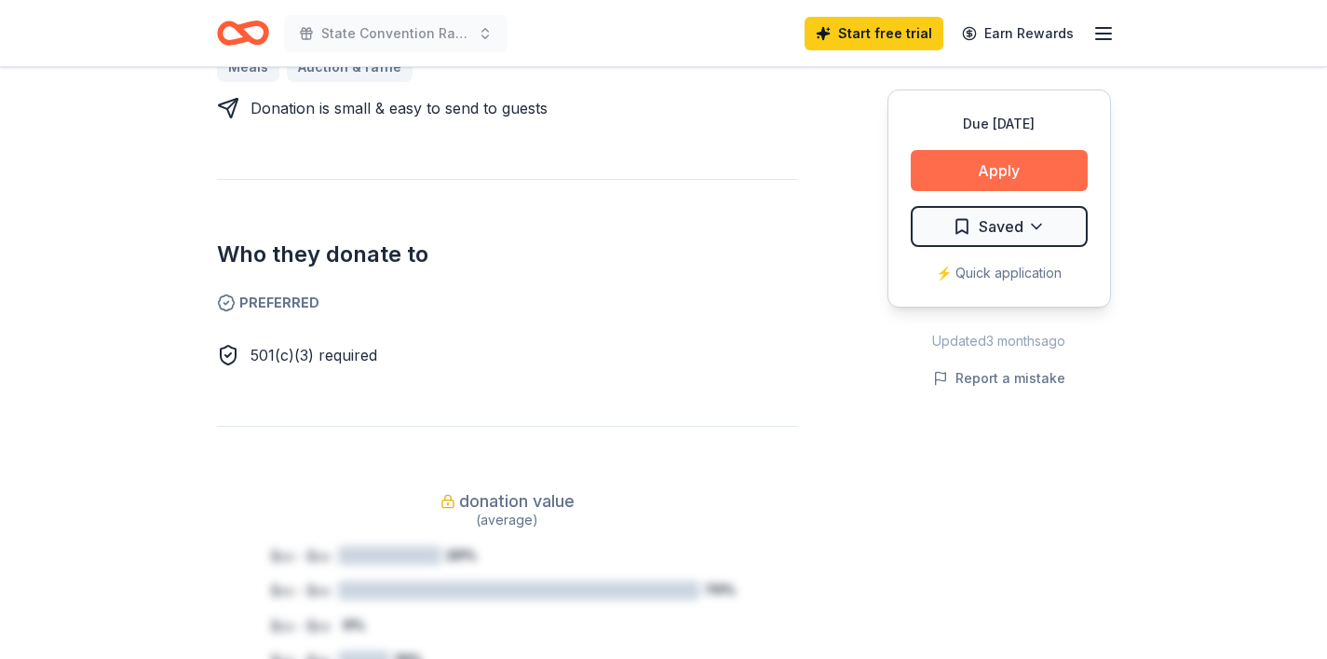
click at [1019, 160] on button "Apply" at bounding box center [999, 170] width 177 height 41
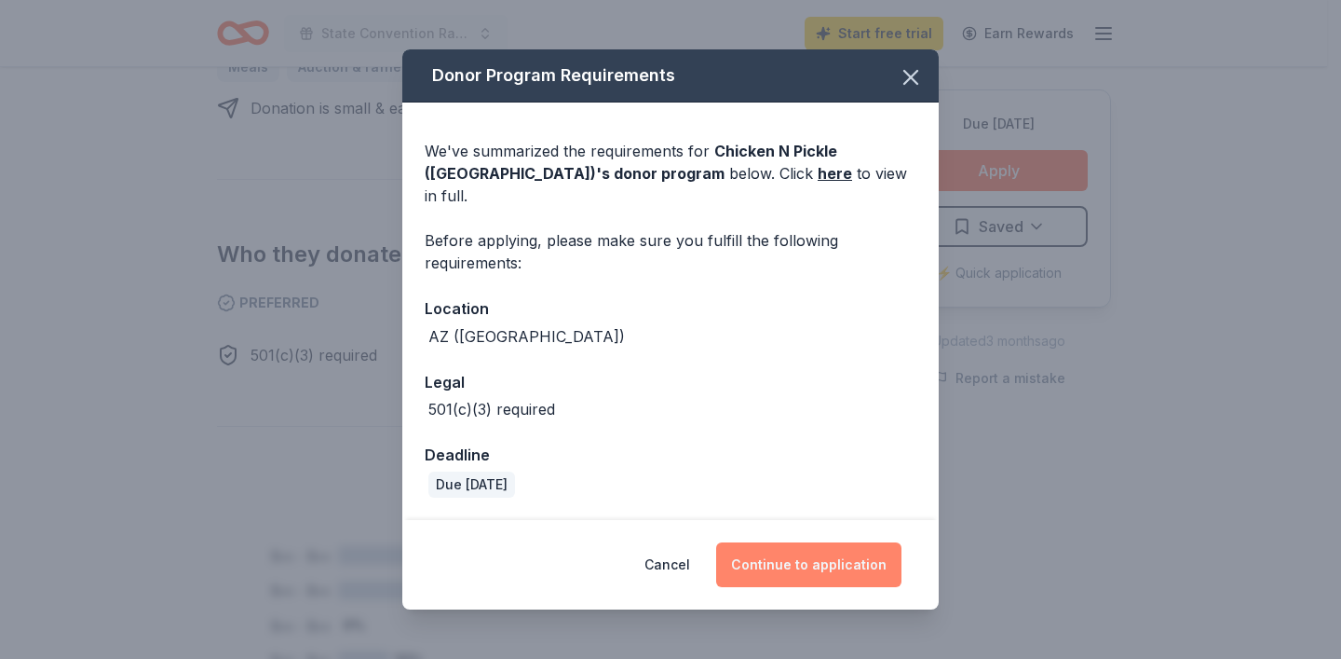
click at [794, 551] on button "Continue to application" at bounding box center [808, 564] width 185 height 45
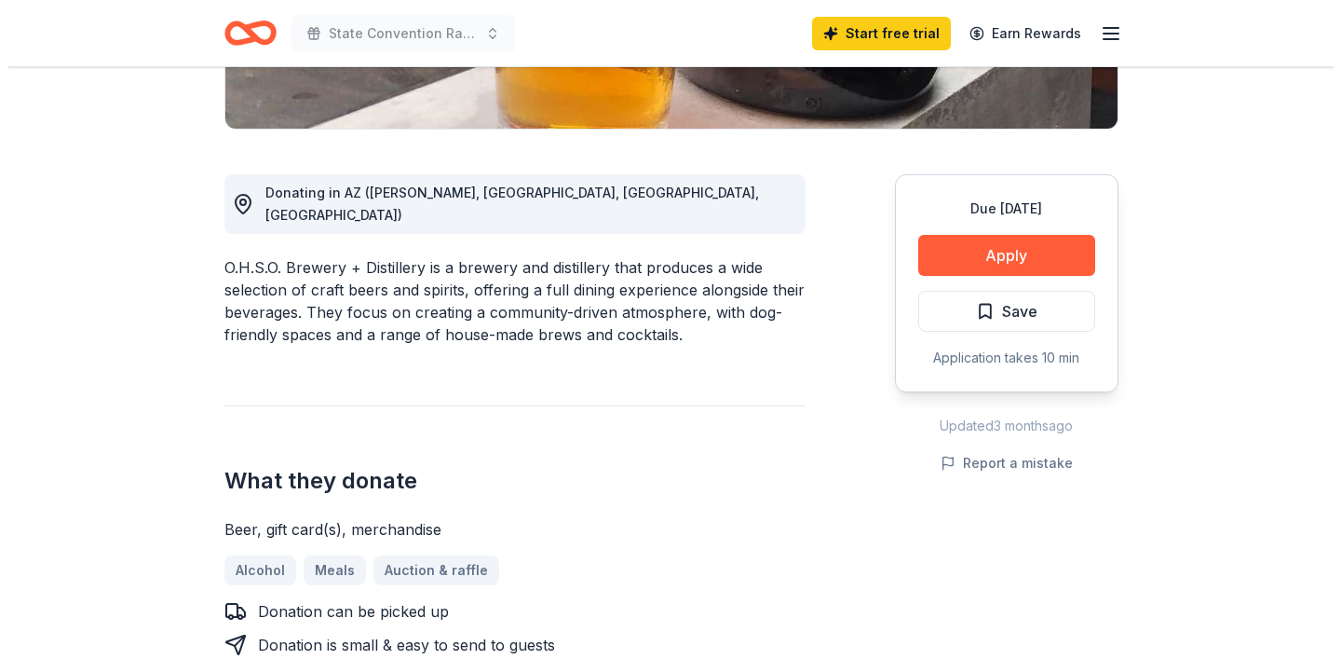
scroll to position [444, 0]
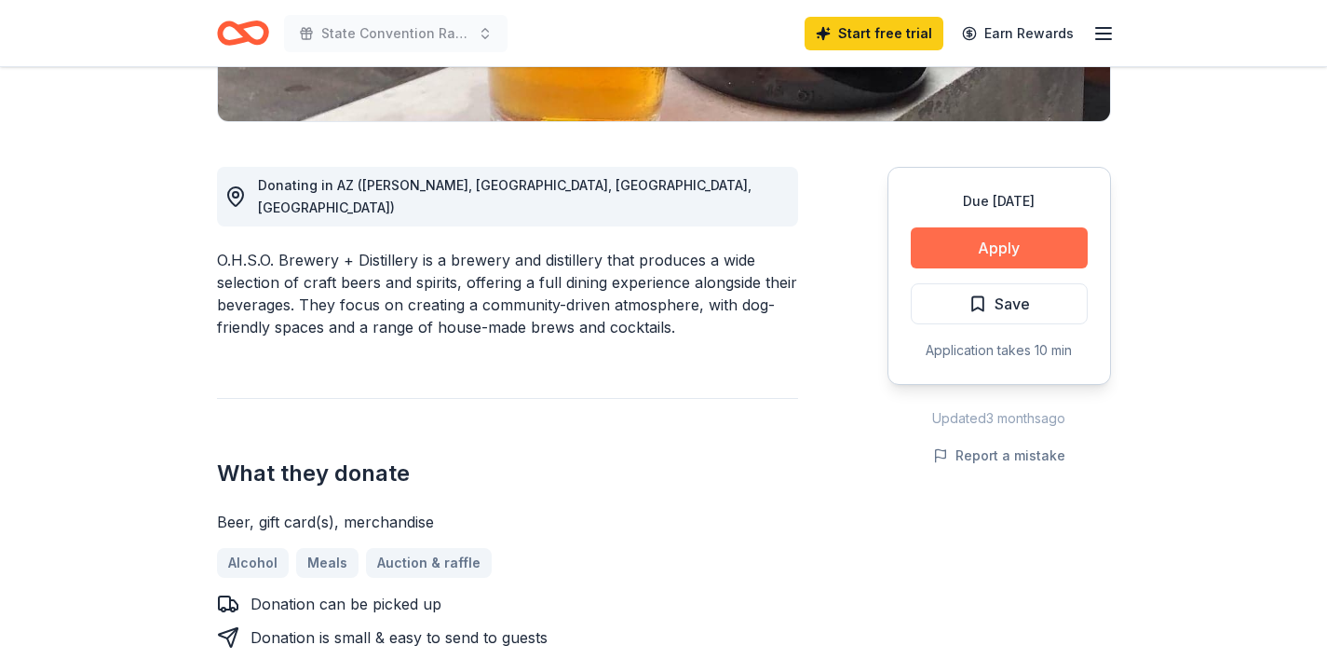
click at [1013, 254] on button "Apply" at bounding box center [999, 247] width 177 height 41
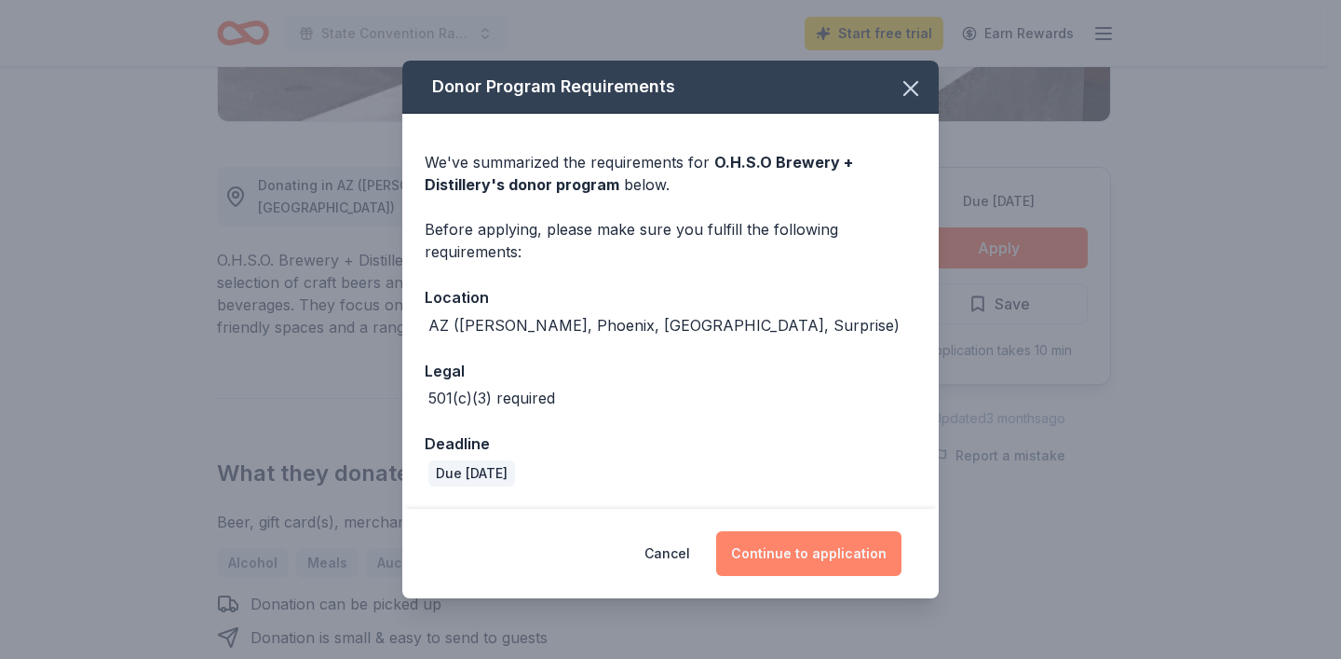
click at [870, 549] on button "Continue to application" at bounding box center [808, 553] width 185 height 45
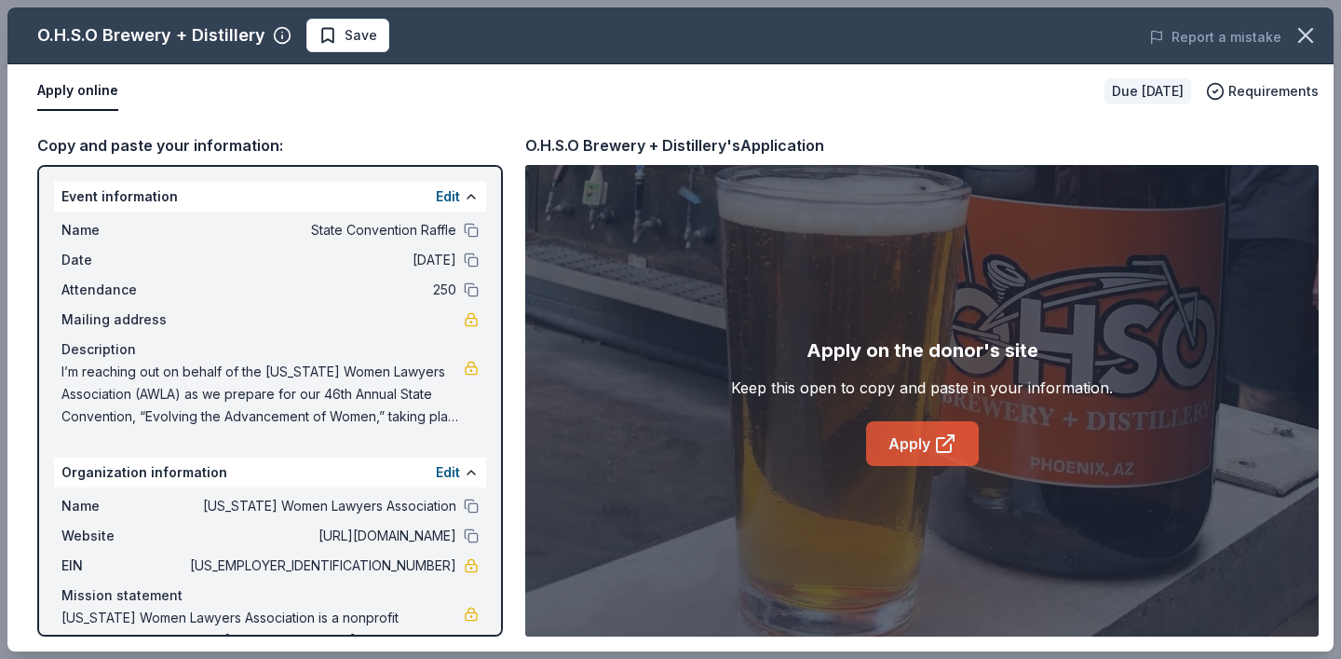
click at [916, 446] on link "Apply" at bounding box center [922, 443] width 113 height 45
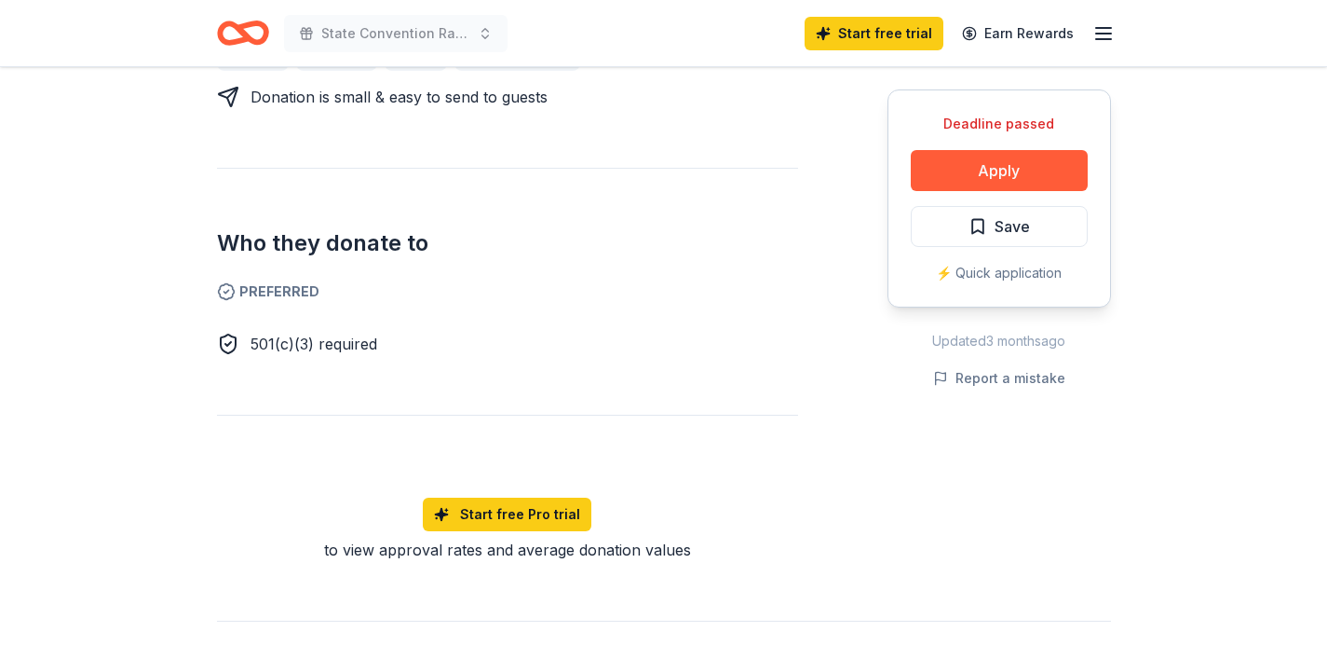
scroll to position [952, 0]
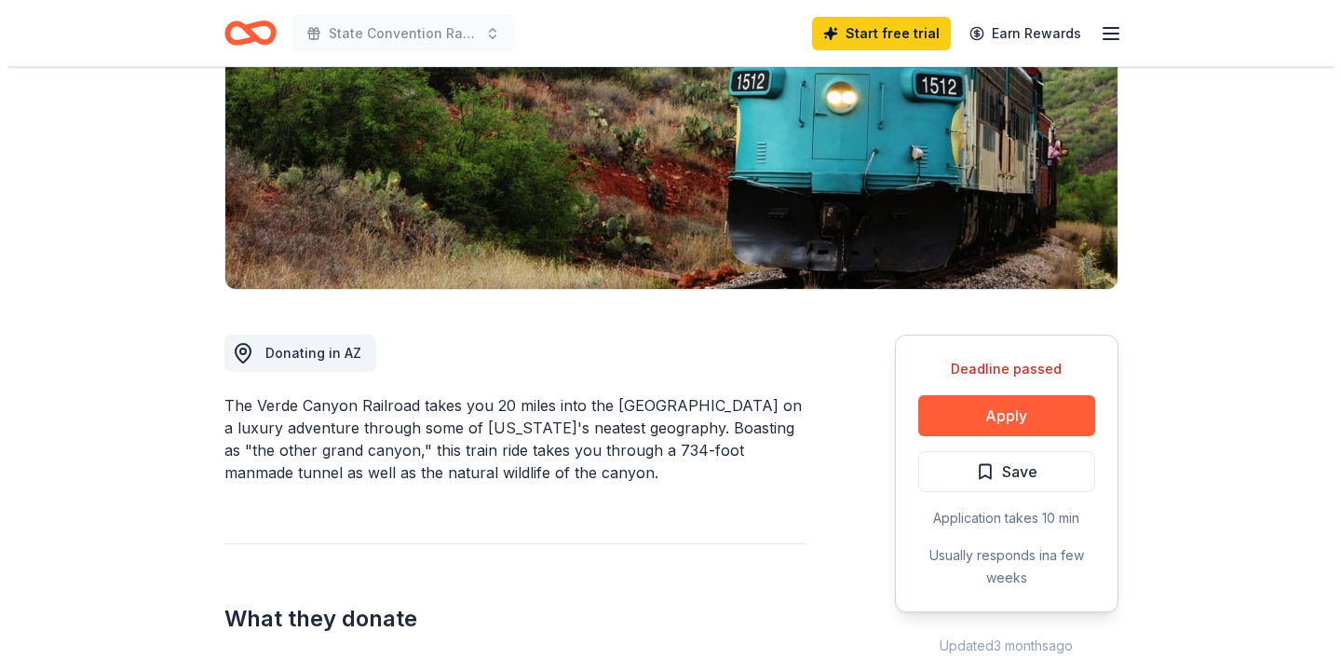
scroll to position [373, 0]
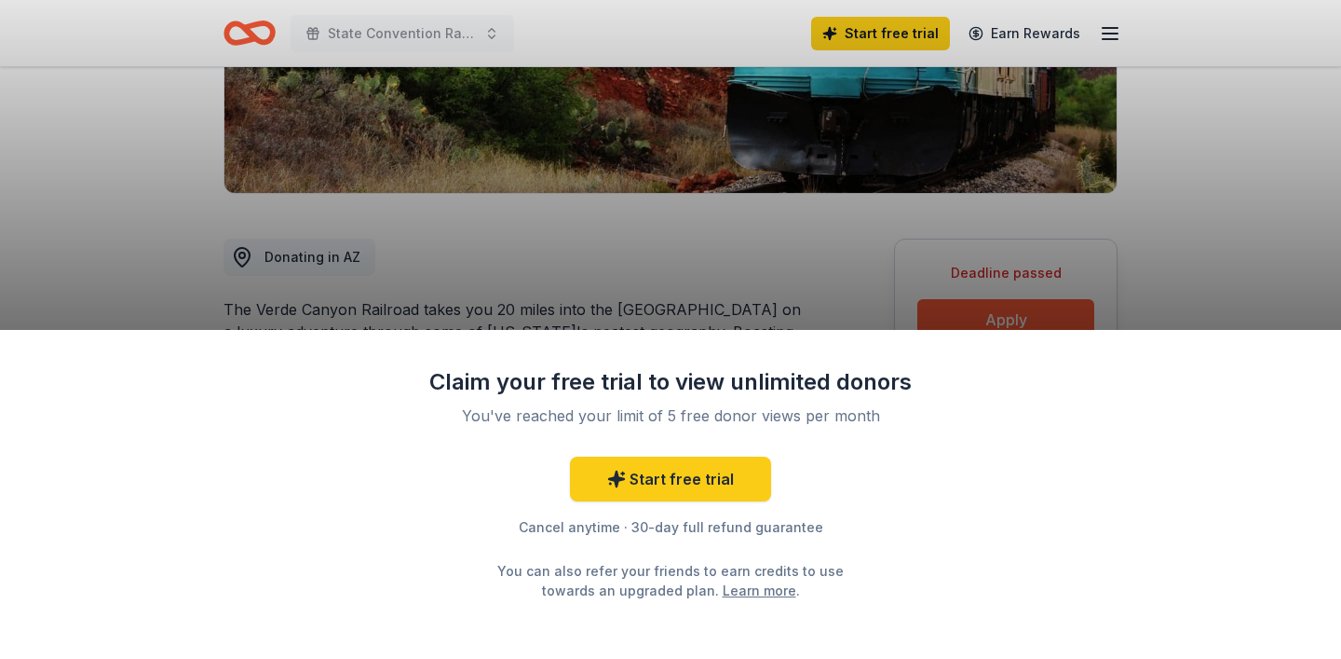
click at [966, 294] on div "Claim your free trial to view unlimited donors You've reached your limit of 5 f…" at bounding box center [670, 329] width 1341 height 659
